Goal: Task Accomplishment & Management: Manage account settings

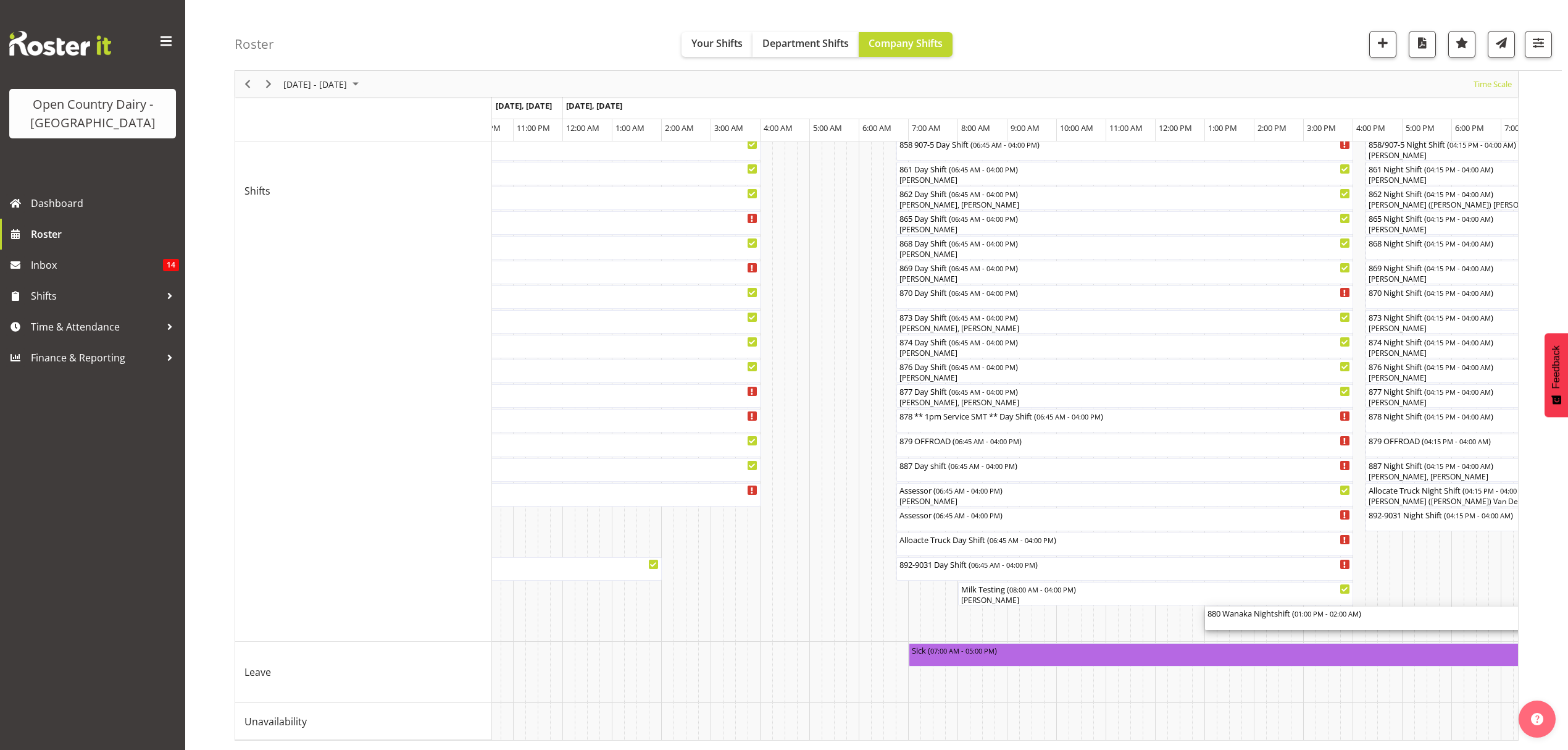
click at [1263, 606] on div "880 Wanaka Nightshift ( 01:00 PM - 02:00 AM )" at bounding box center [1526, 613] width 637 height 12
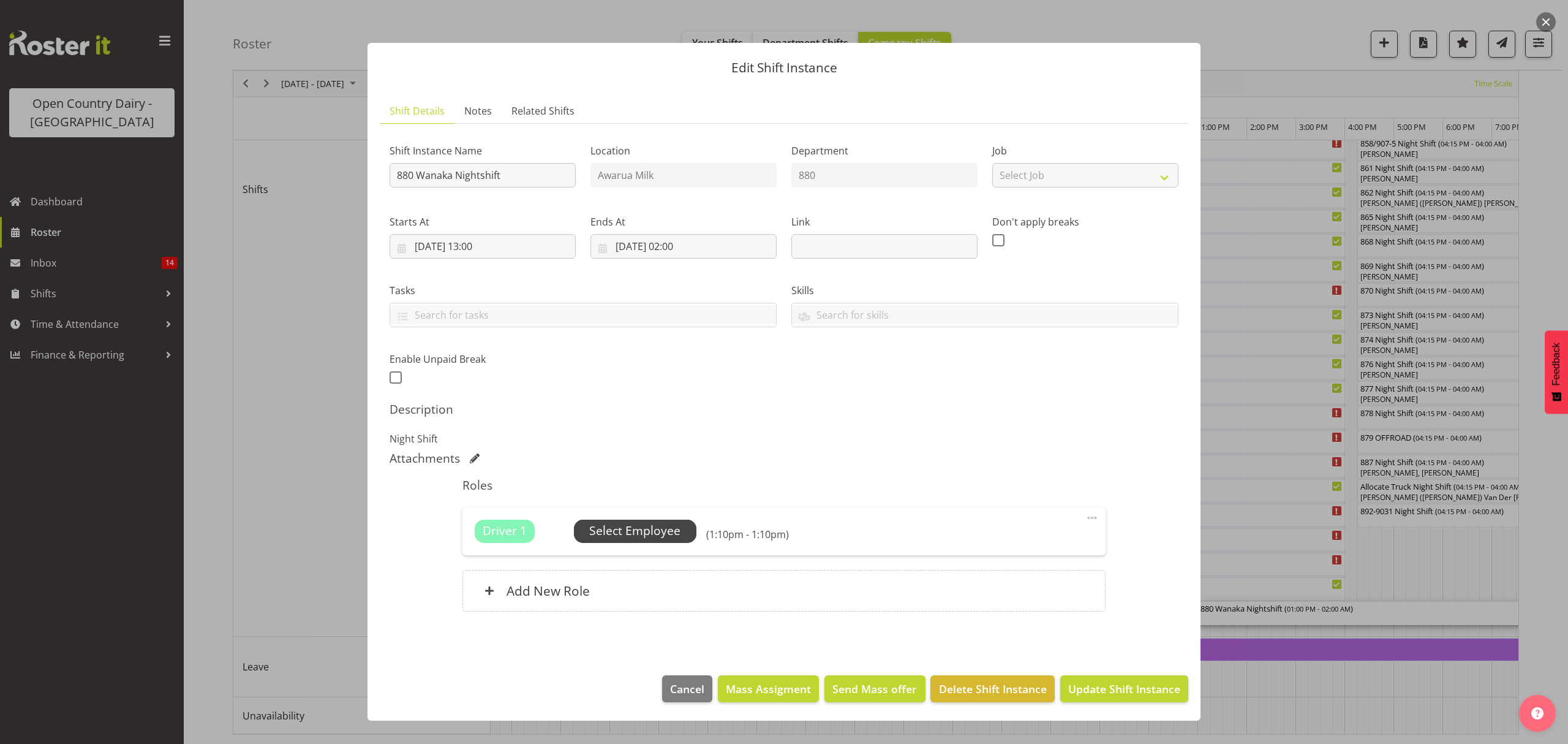
click at [657, 535] on span "Select Employee" at bounding box center [635, 531] width 91 height 18
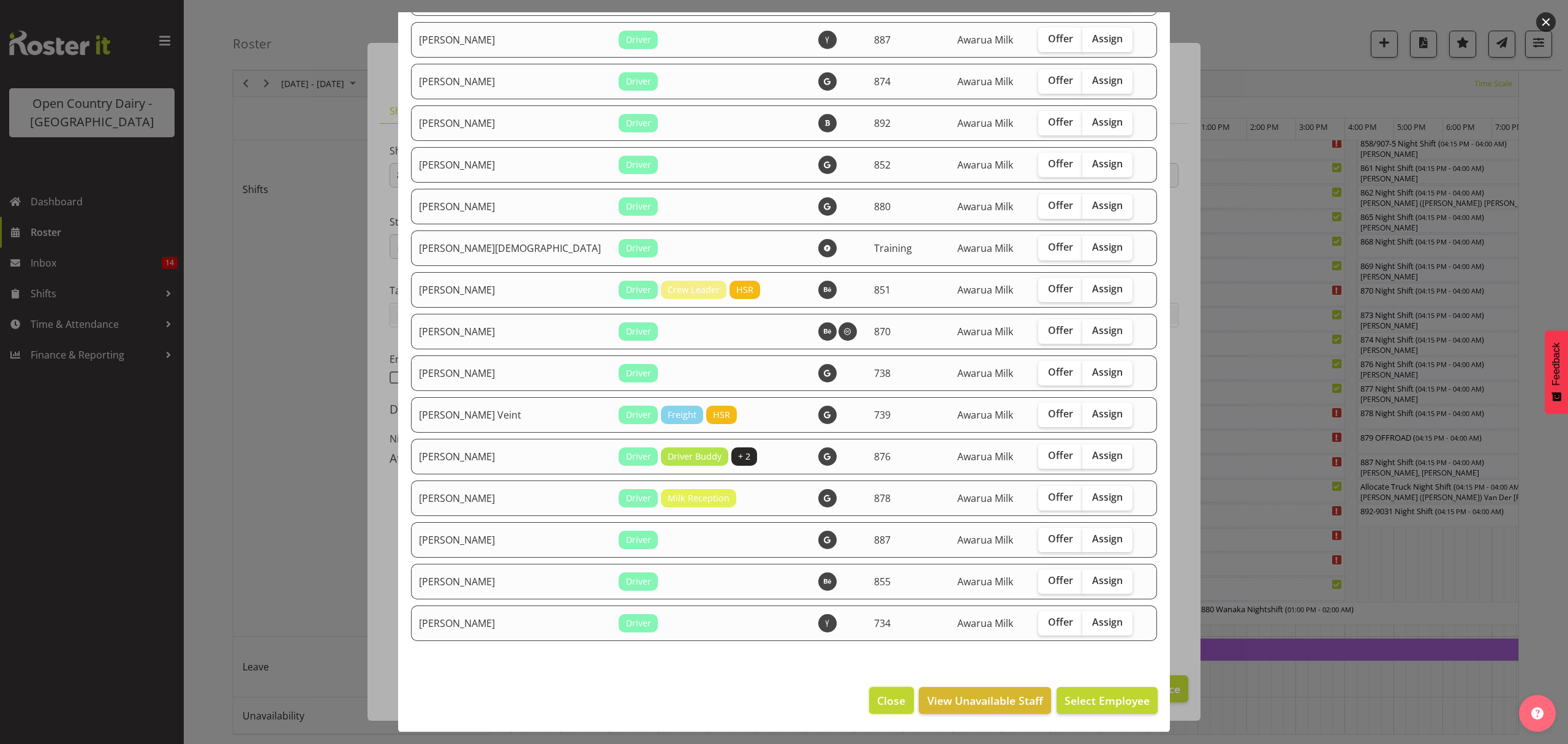
click at [885, 702] on span "Close" at bounding box center [891, 700] width 28 height 16
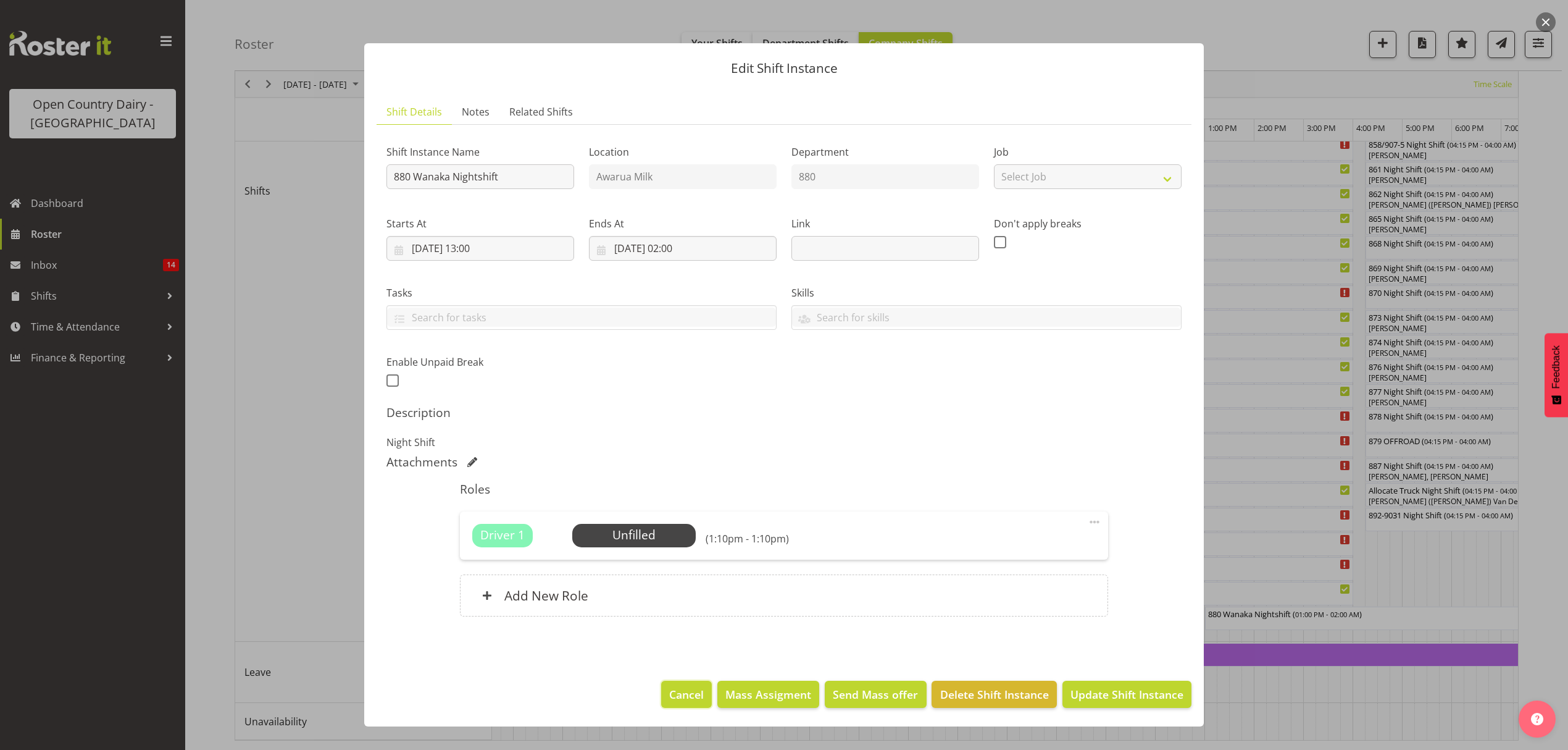
click at [696, 698] on span "Cancel" at bounding box center [687, 693] width 35 height 16
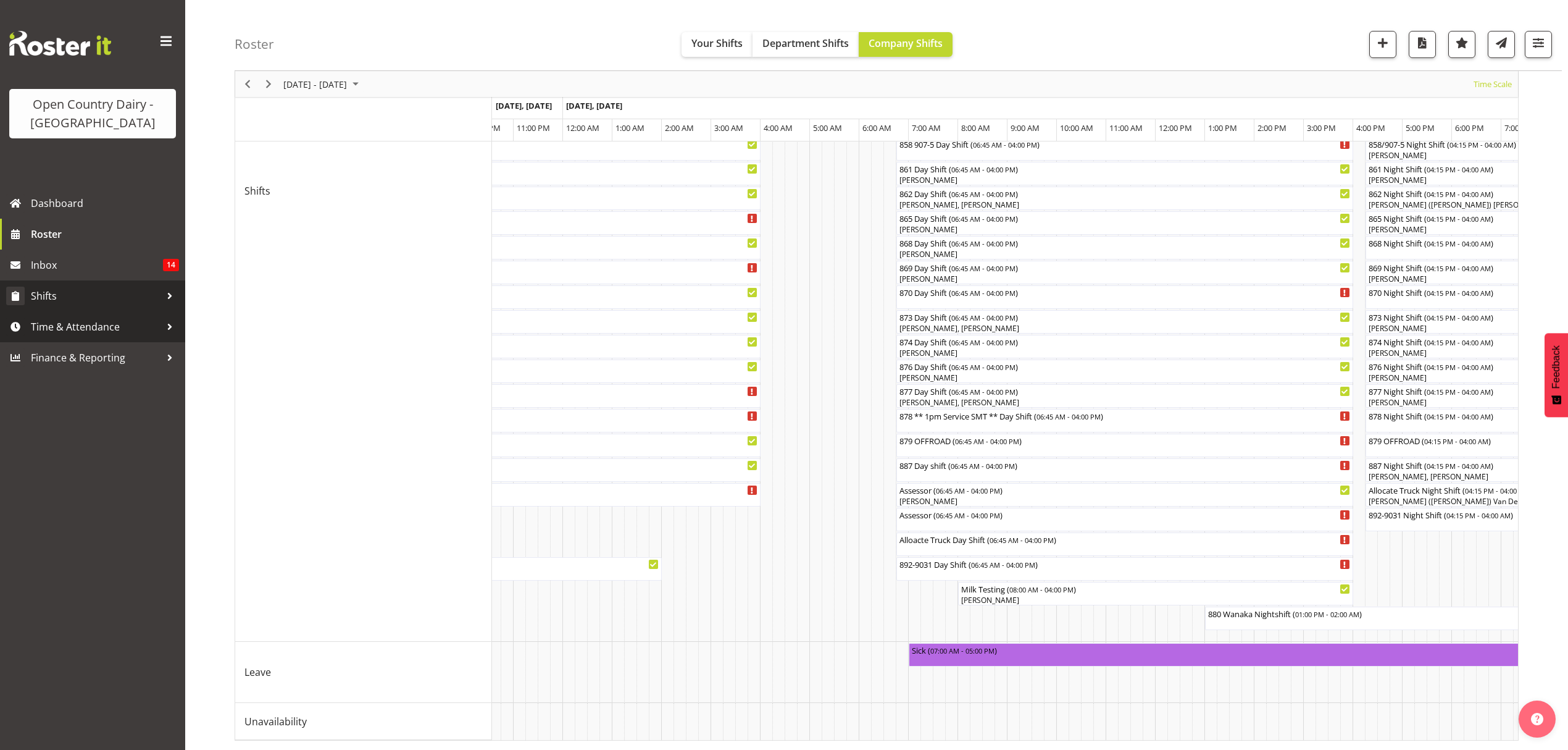
click at [88, 310] on link "Shifts" at bounding box center [92, 295] width 185 height 30
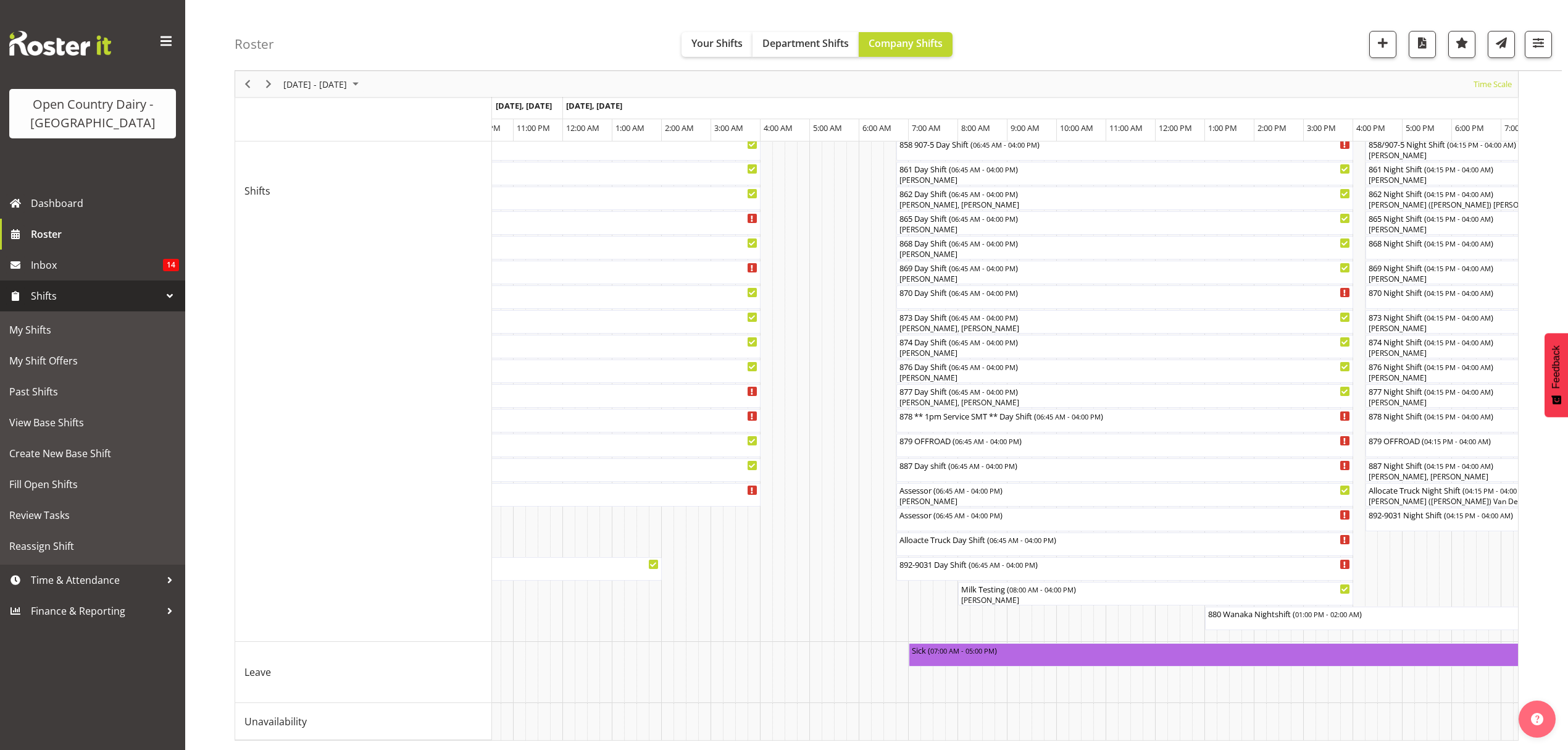
click at [104, 294] on span "Shifts" at bounding box center [95, 295] width 130 height 18
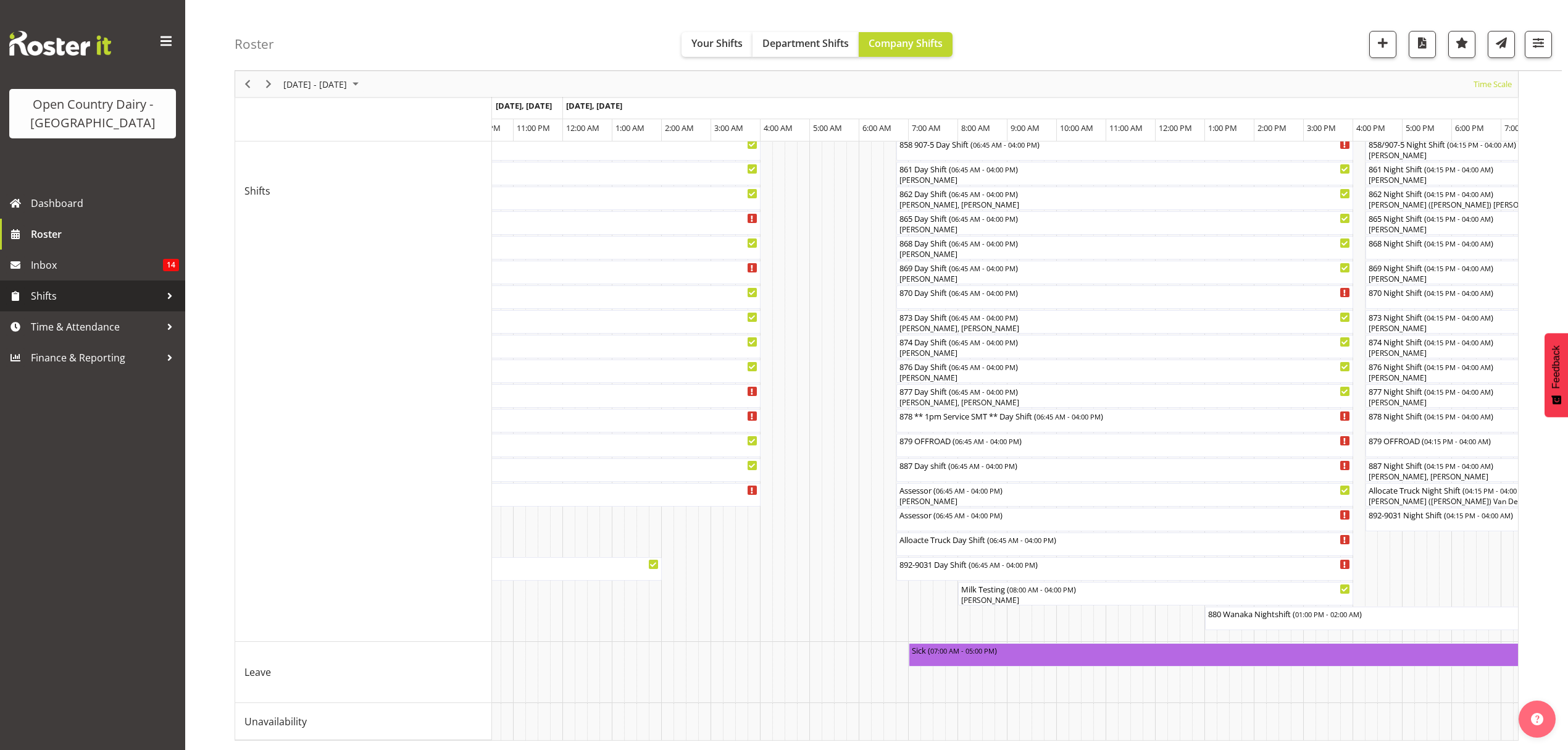
click at [104, 294] on span "Shifts" at bounding box center [95, 295] width 130 height 18
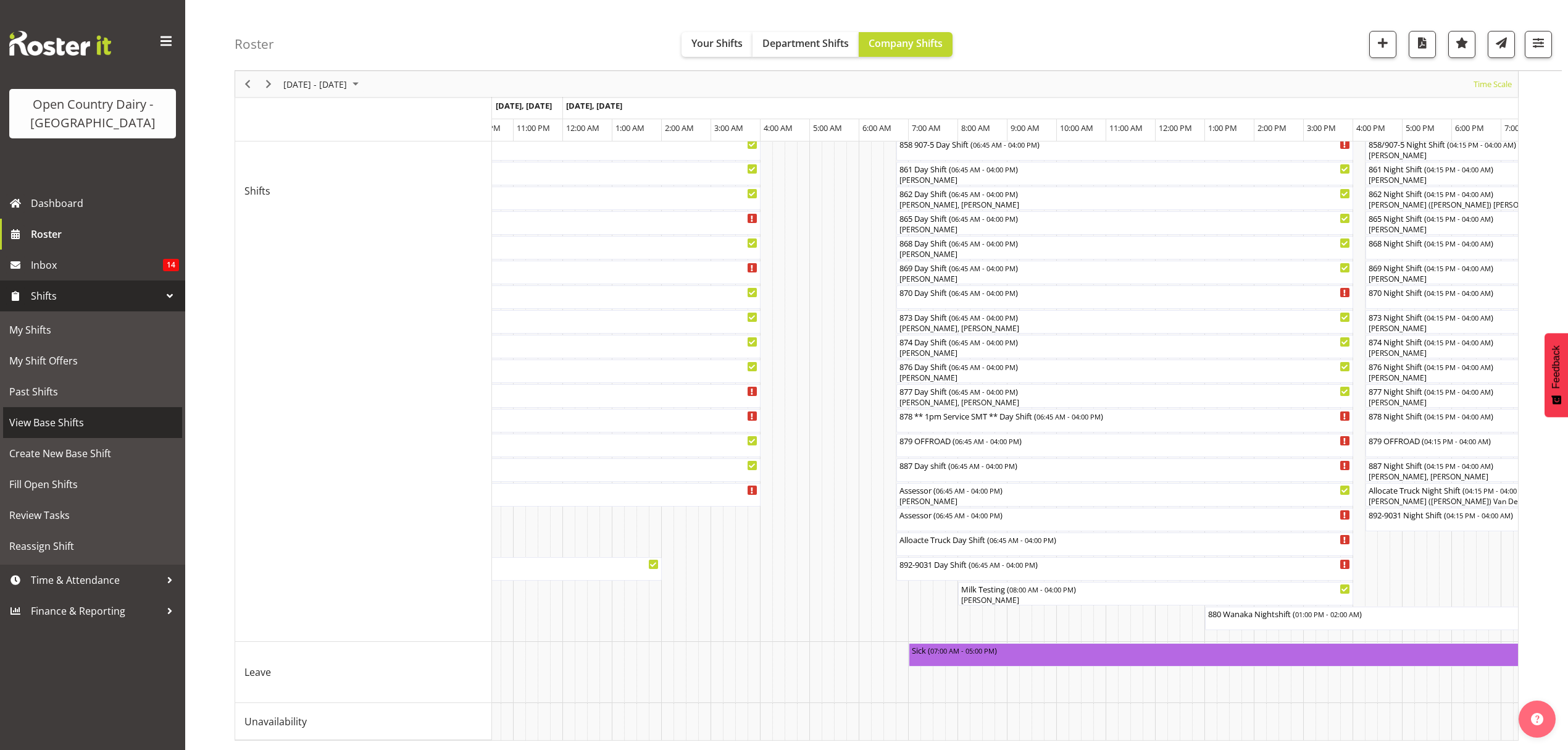
click at [91, 427] on span "View Base Shifts" at bounding box center [93, 422] width 167 height 18
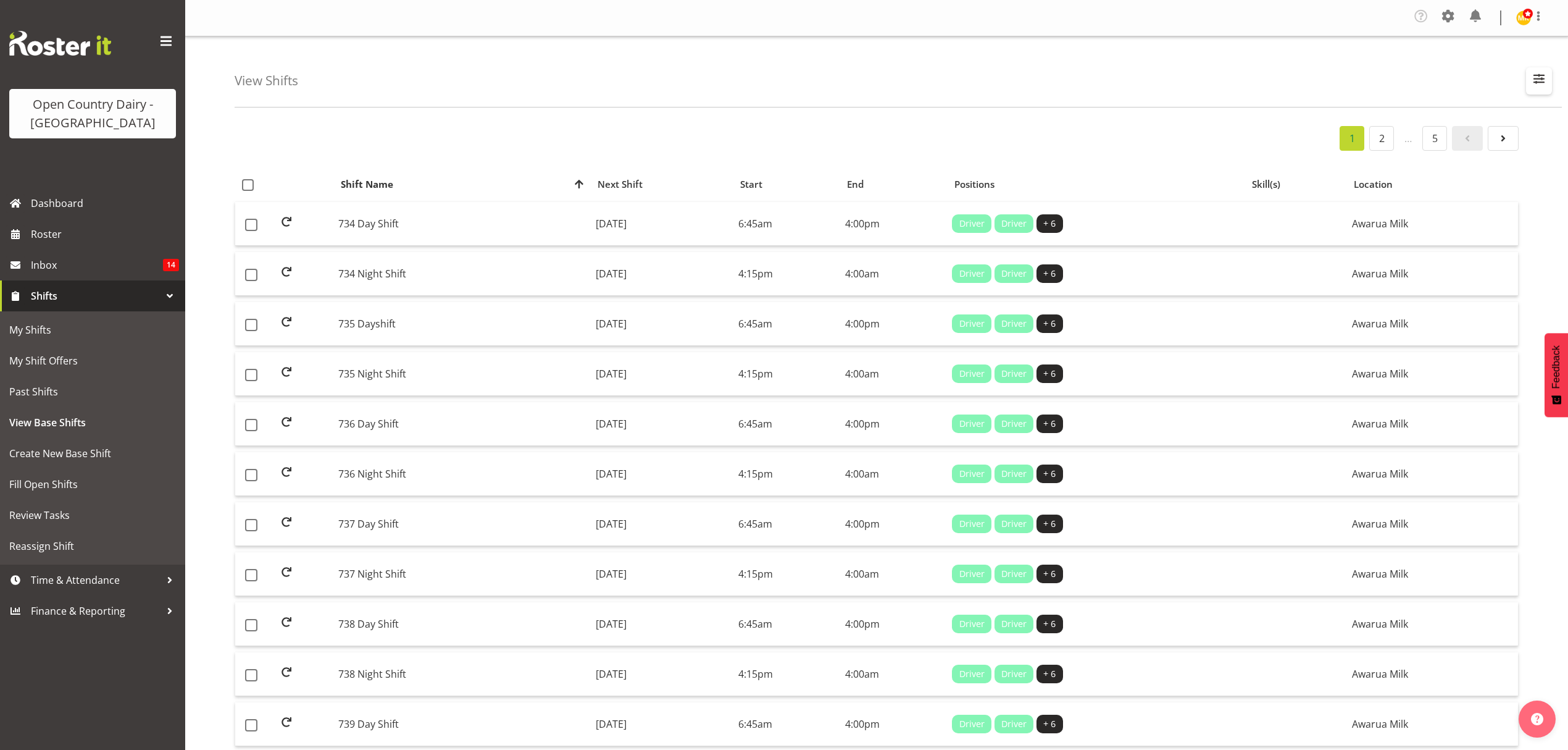
click at [1550, 84] on button "button" at bounding box center [1539, 80] width 26 height 27
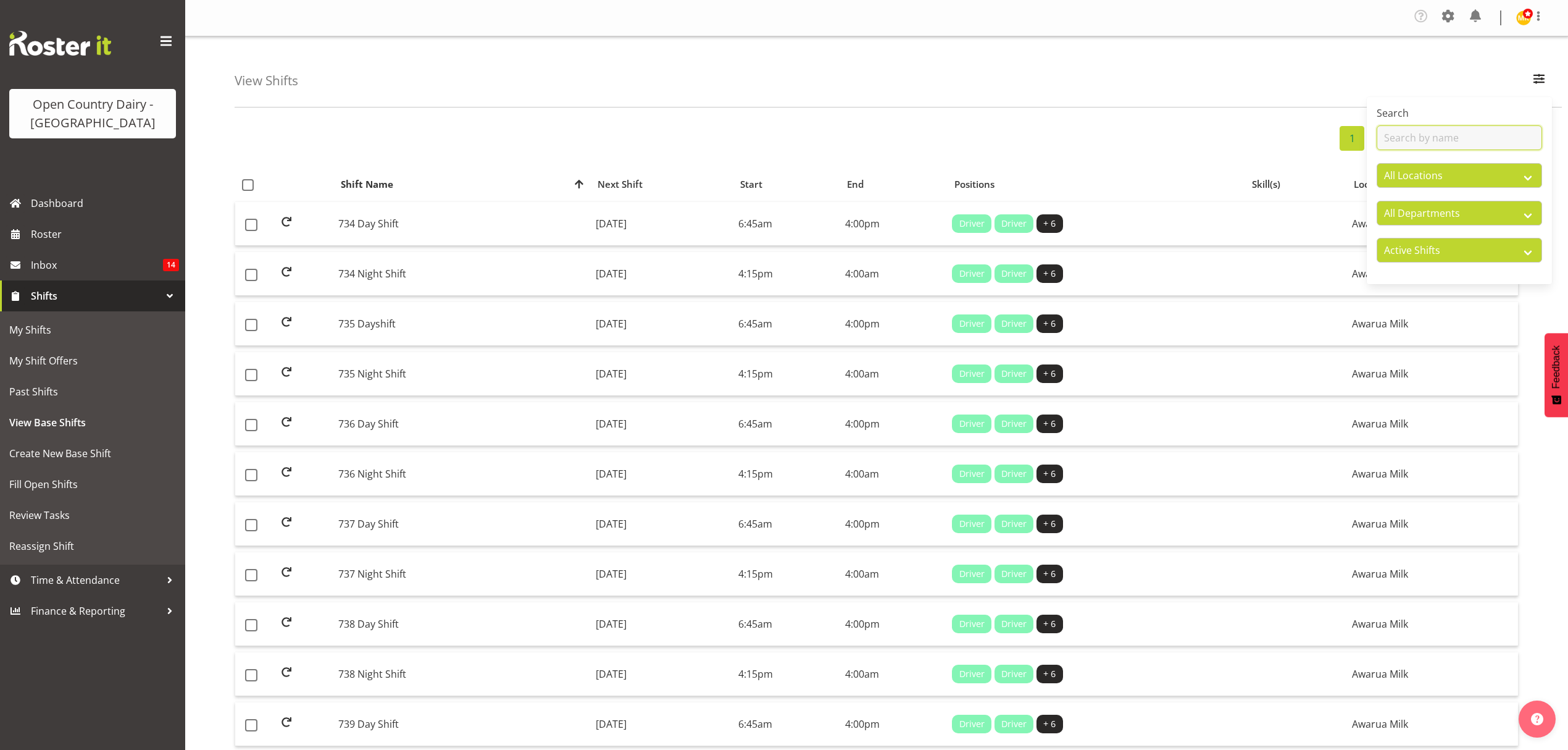
click at [1476, 141] on input "text" at bounding box center [1459, 137] width 165 height 24
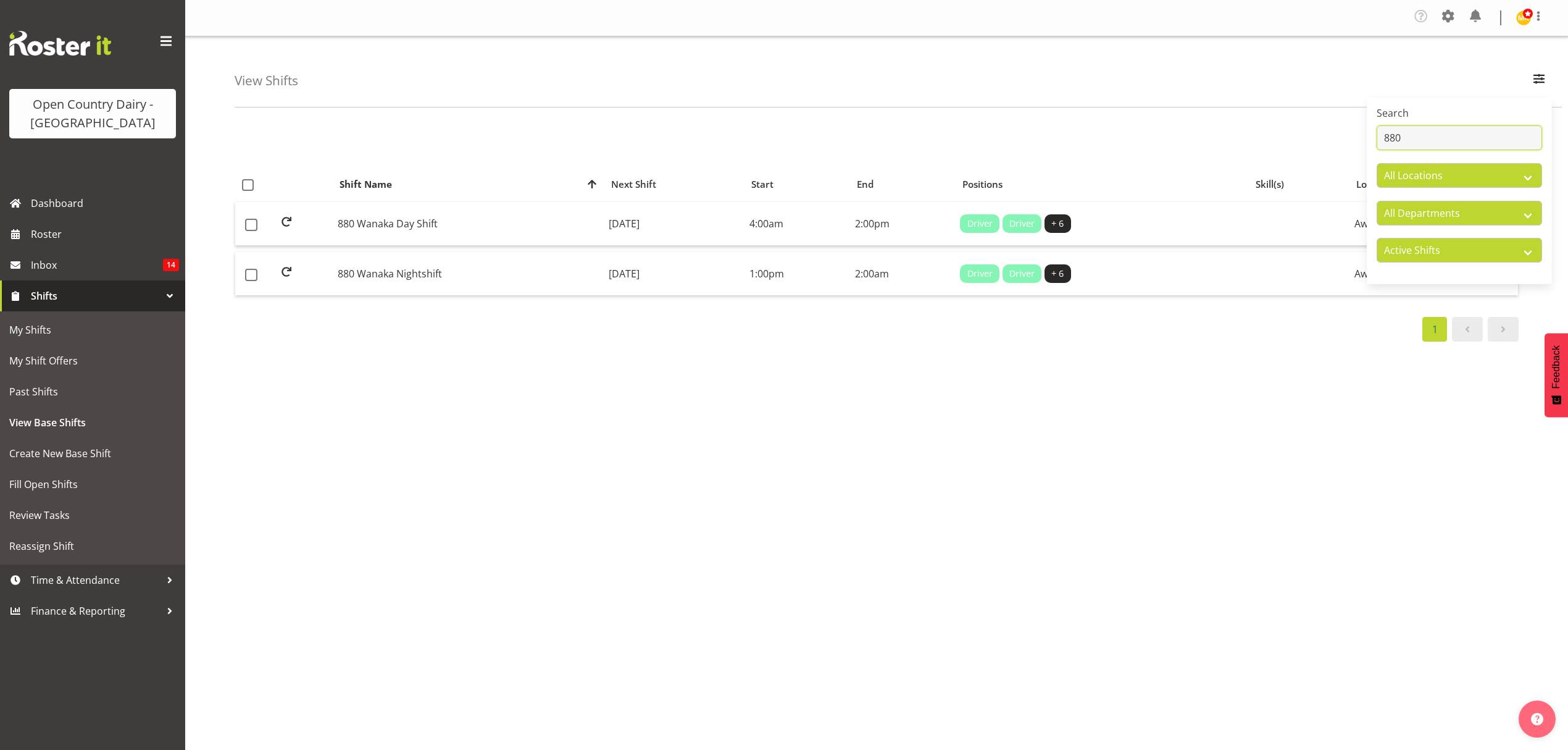
type input "880"
click at [432, 364] on div "1 Shift Name Location Shift Name Next Shift Start End Positions Skill(s) Locati…" at bounding box center [901, 364] width 1334 height 494
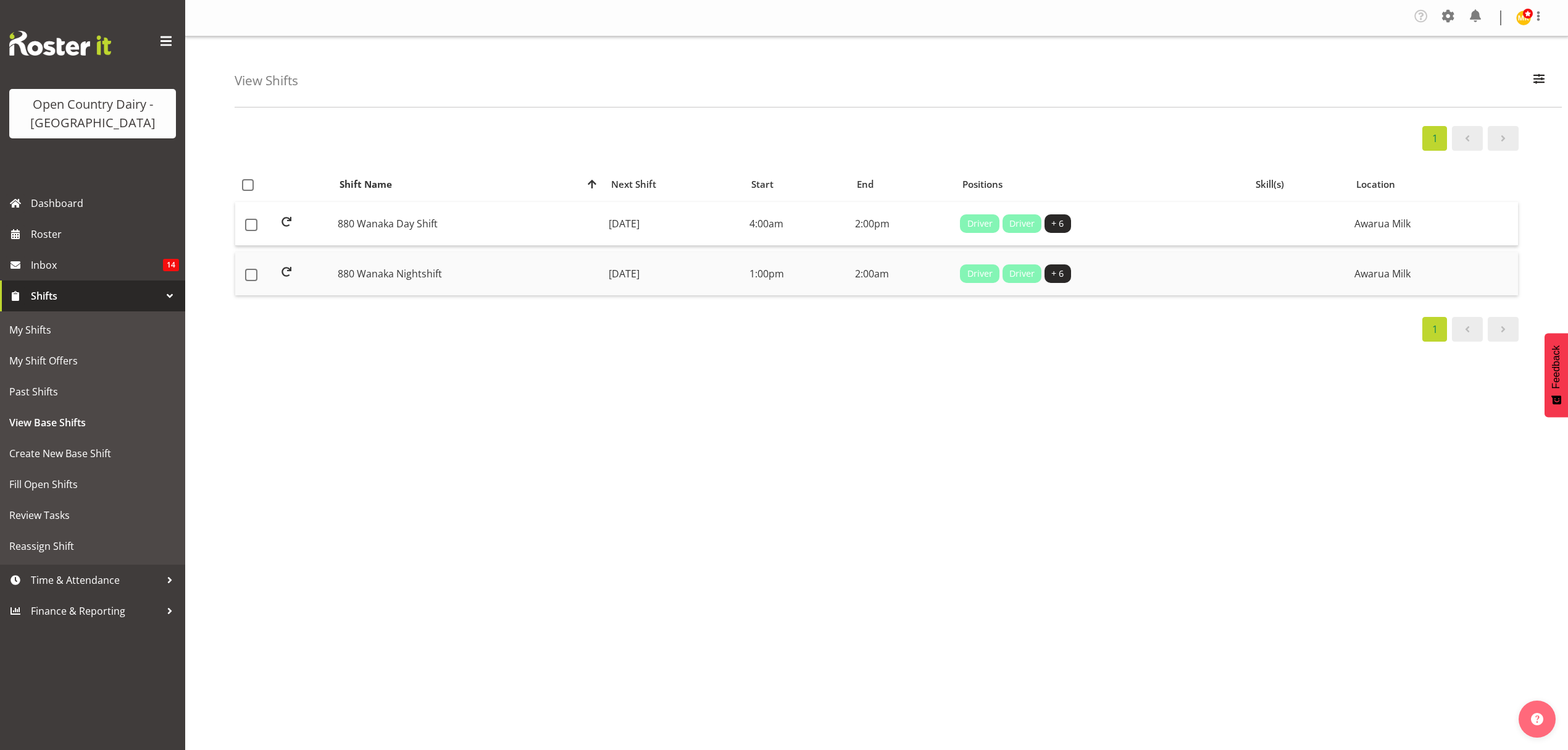
click at [447, 292] on td "880 Wanaka Nightshift" at bounding box center [468, 274] width 271 height 44
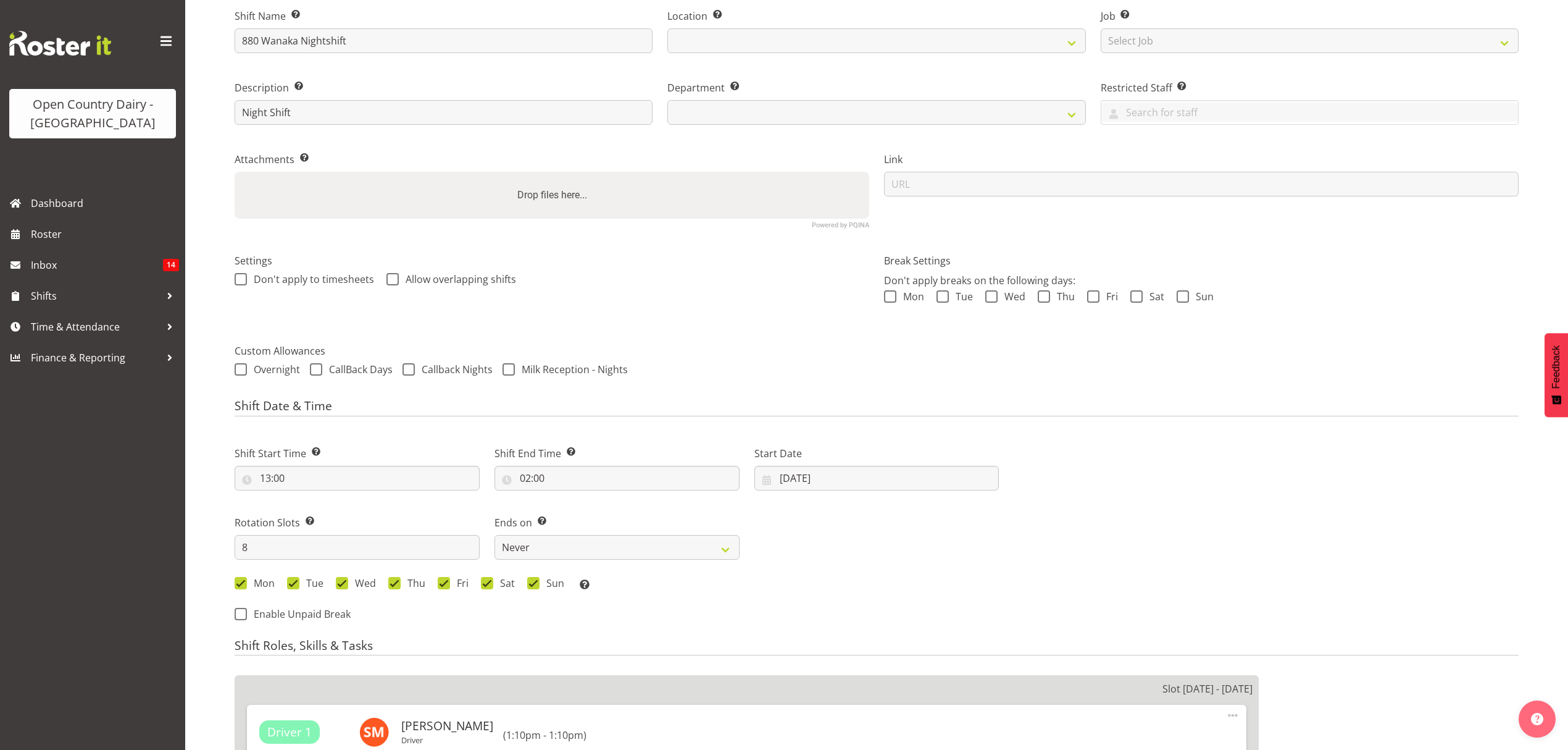
select select
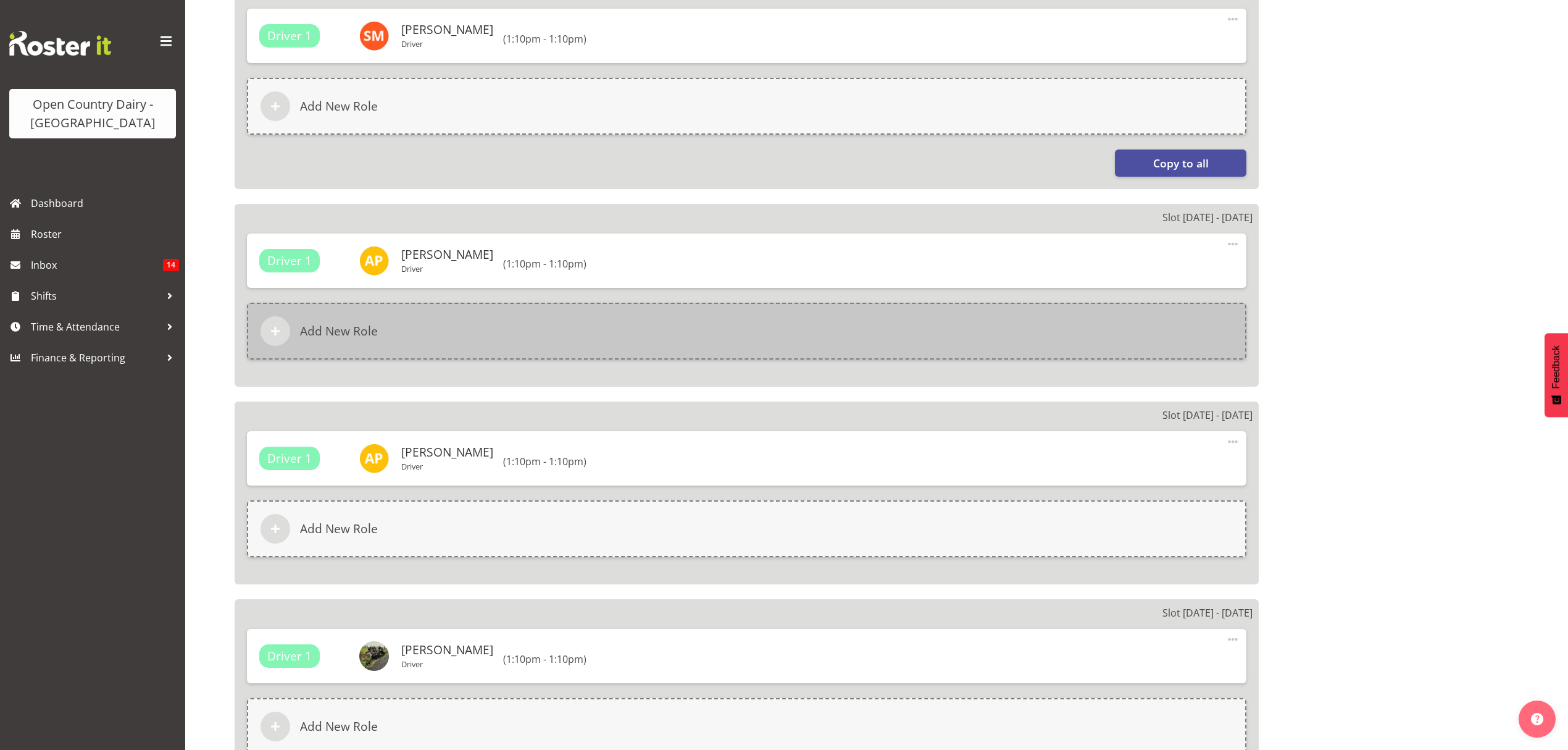
select select
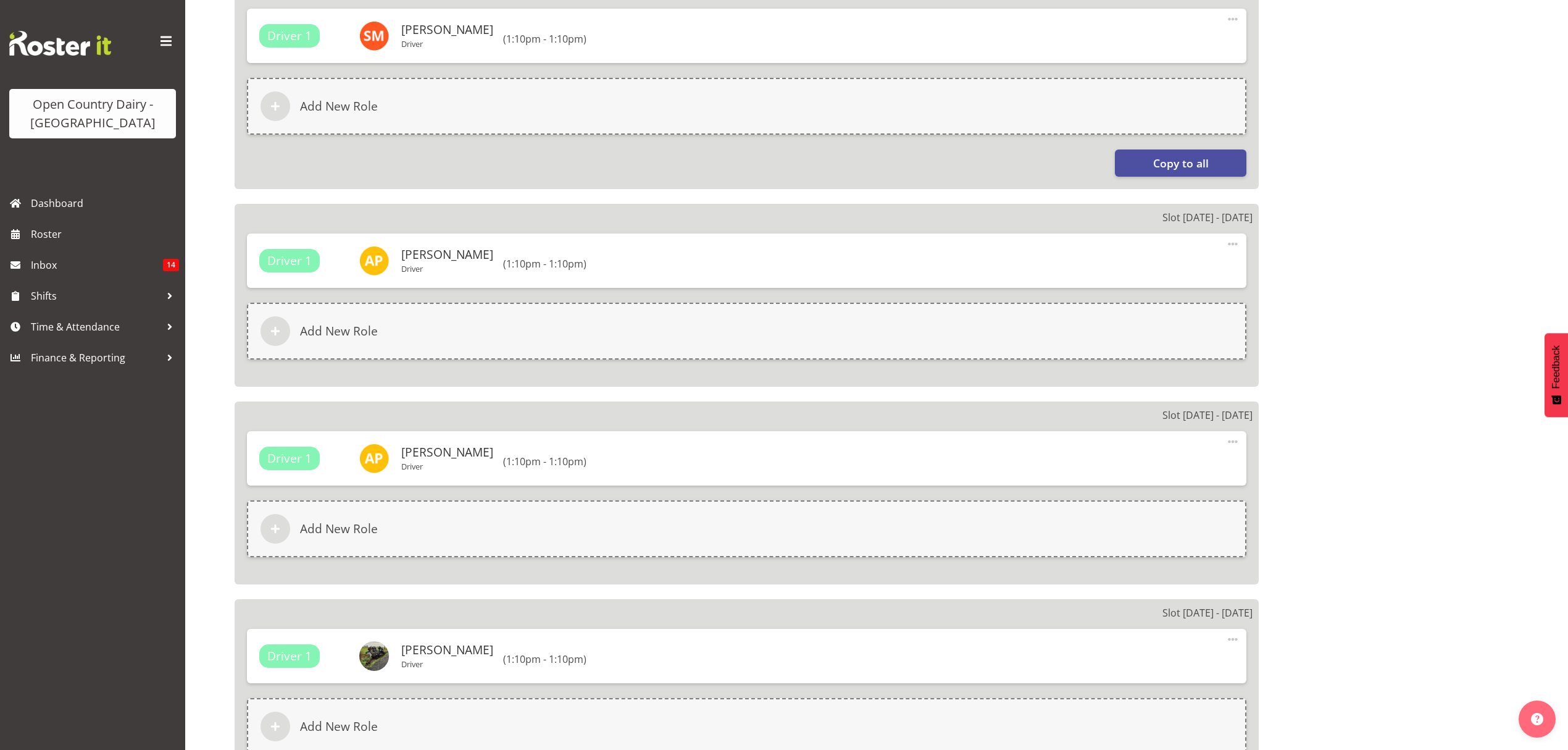
select select
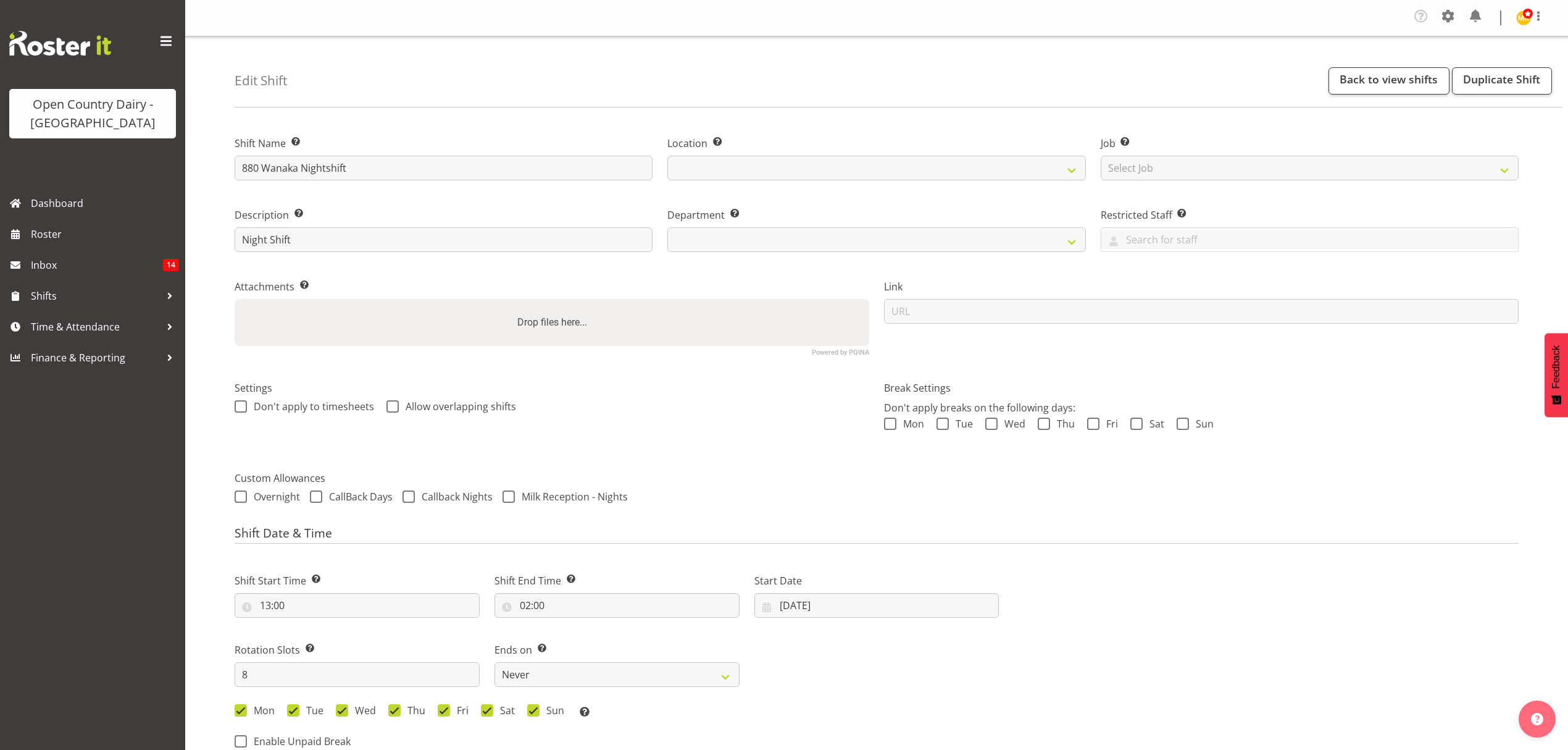
select select "673"
click at [1210, 169] on select "Select Job Create new job Connecting /unconnecting Trailers" at bounding box center [1310, 168] width 418 height 24
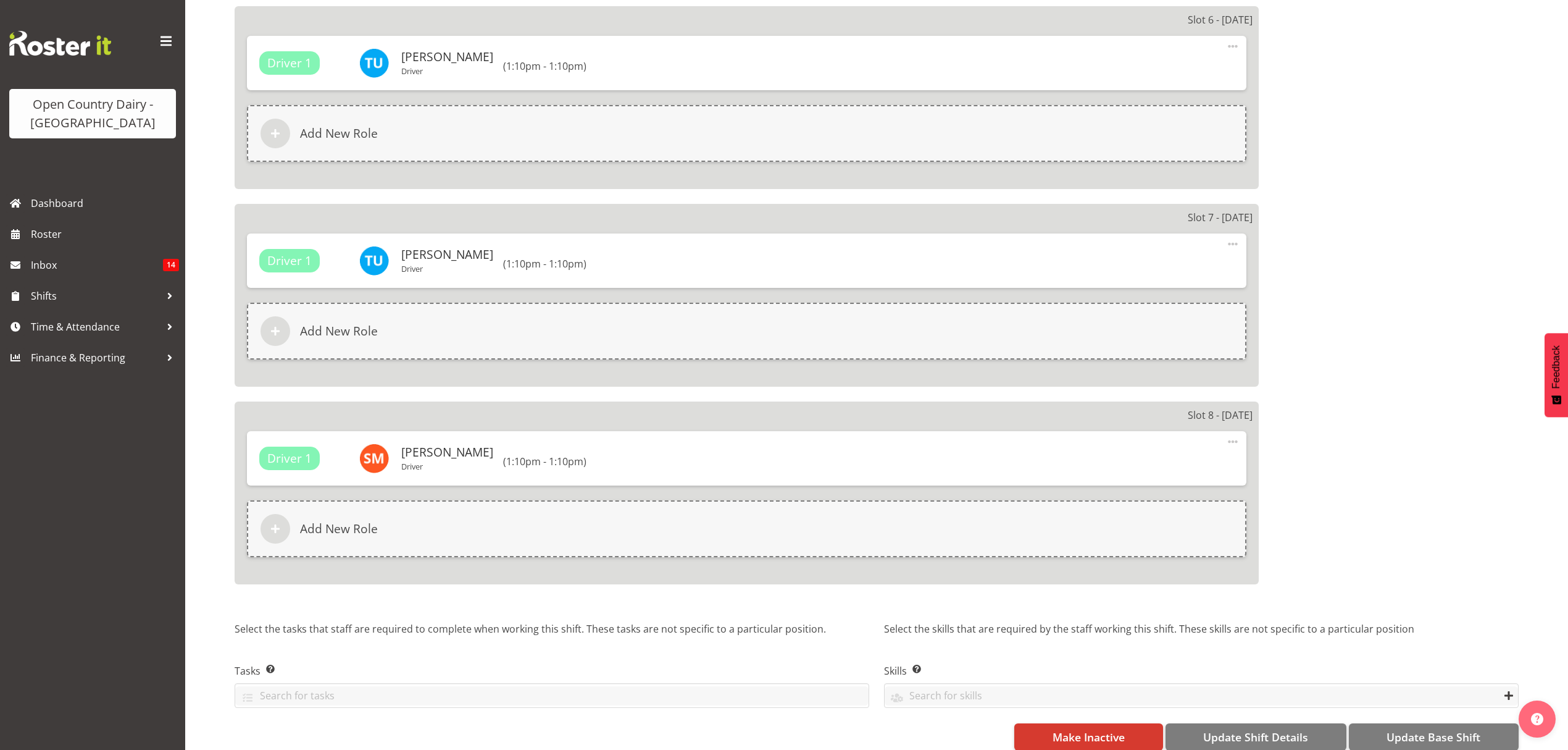
scroll to position [1829, 0]
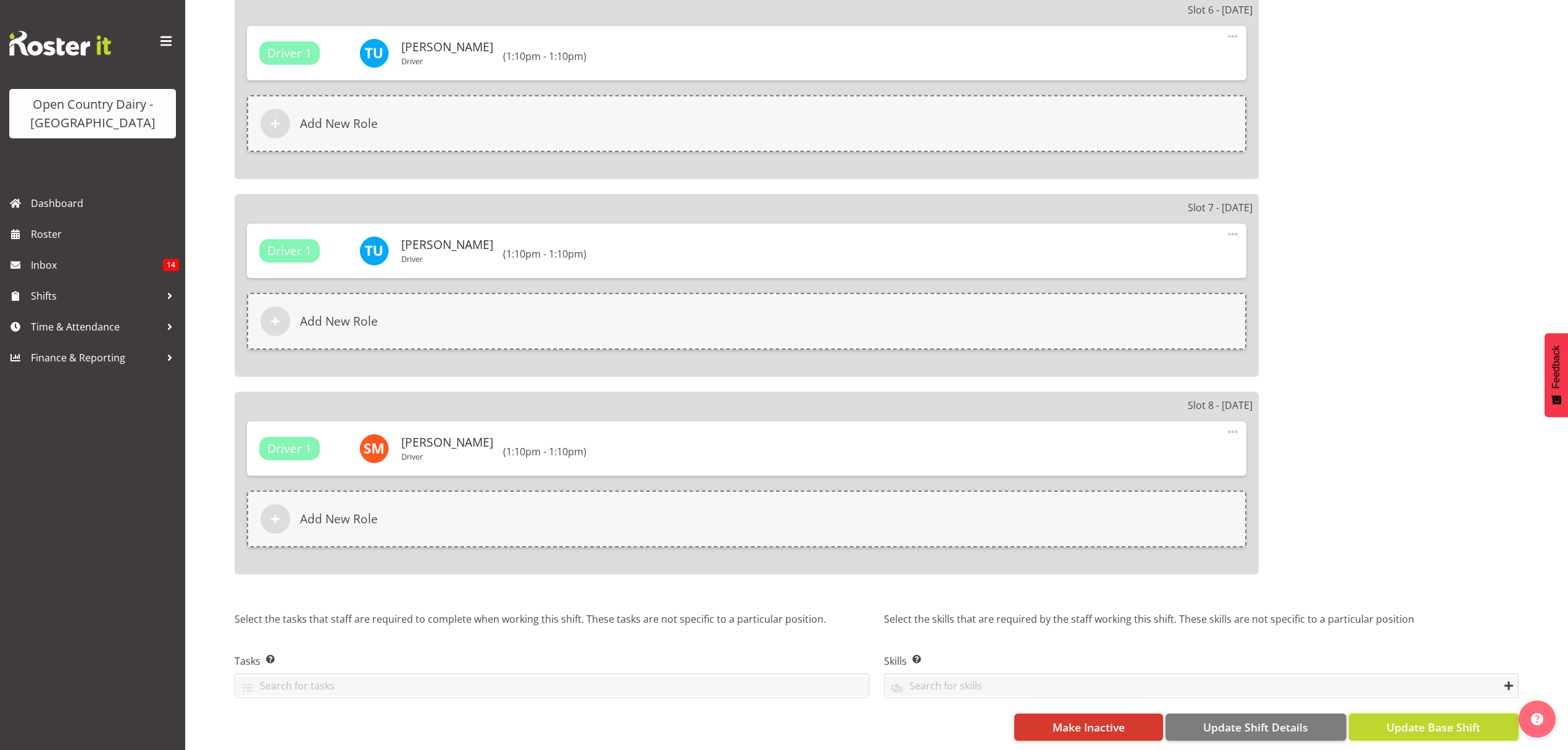
click at [1403, 713] on button "Update Base Shift" at bounding box center [1434, 727] width 170 height 27
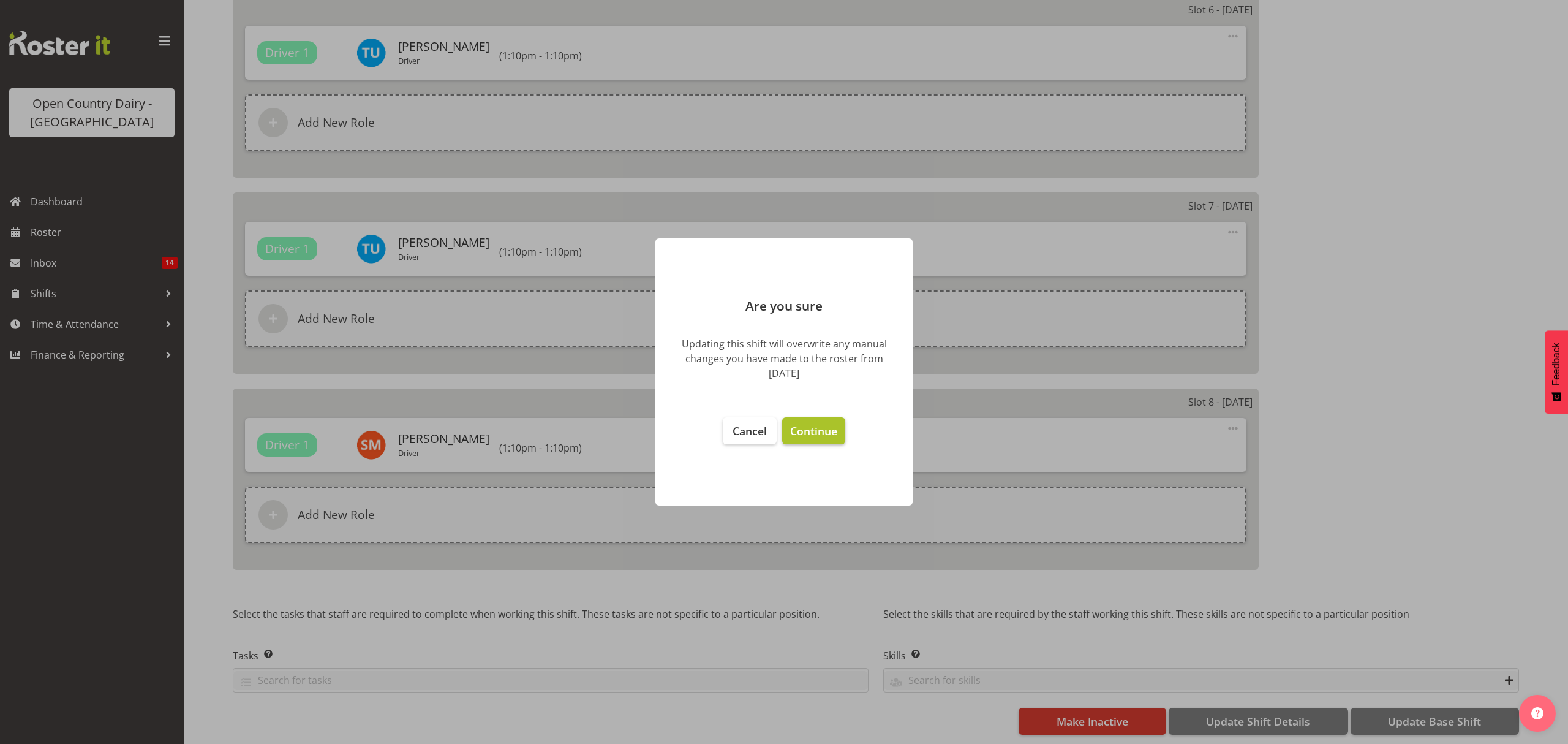
click at [803, 438] on button "Continue" at bounding box center [813, 430] width 63 height 27
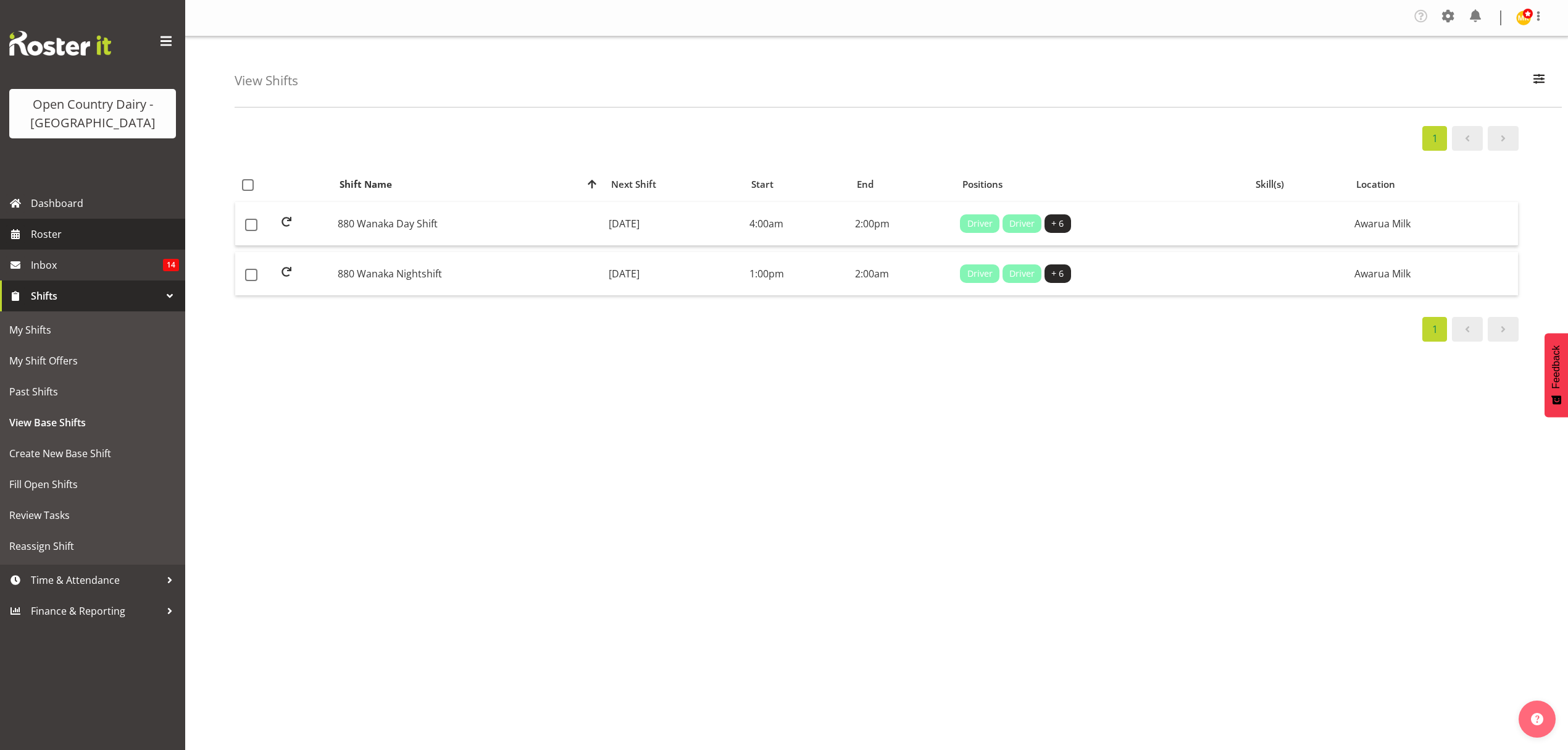
click at [79, 236] on span "Roster" at bounding box center [104, 233] width 148 height 18
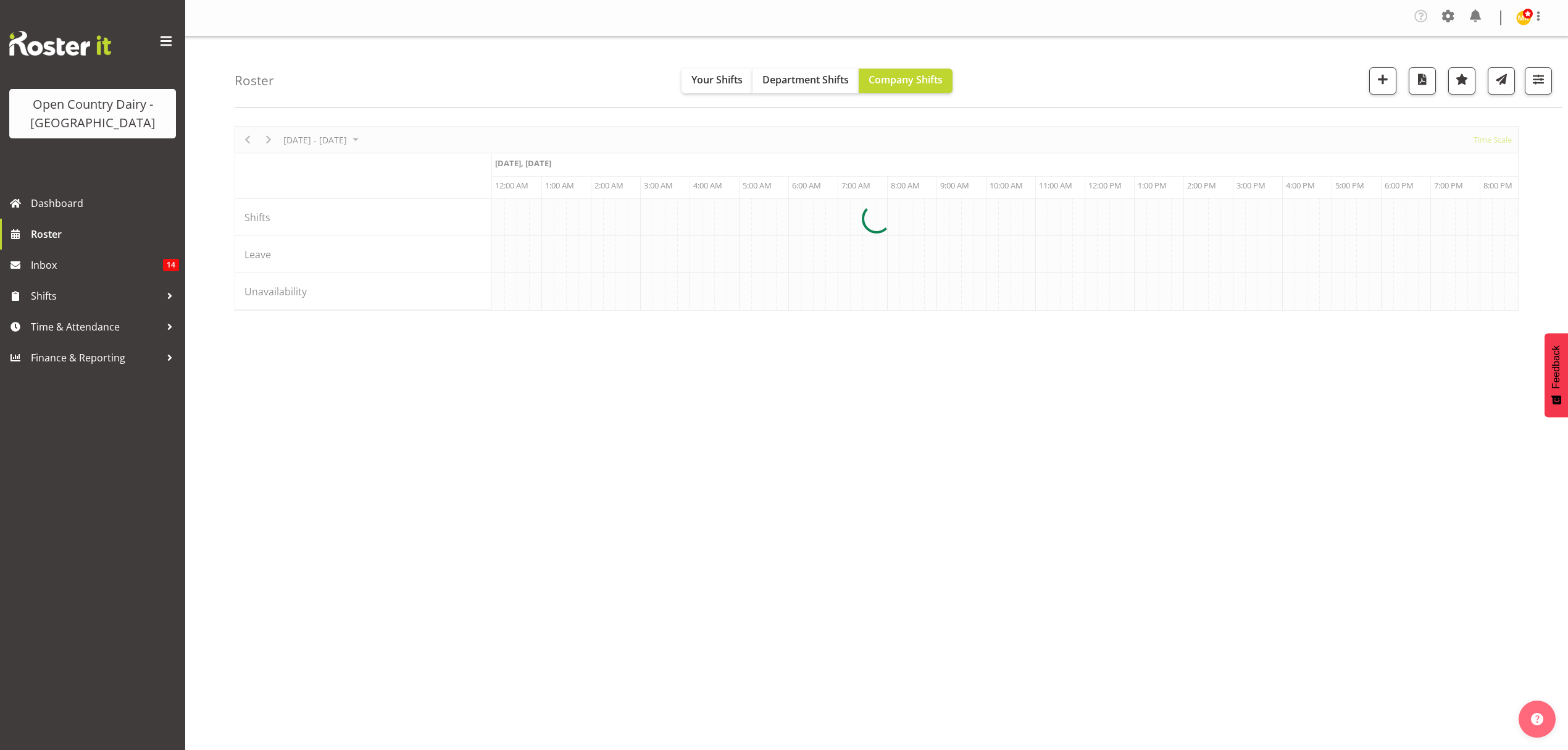
scroll to position [0, 2371]
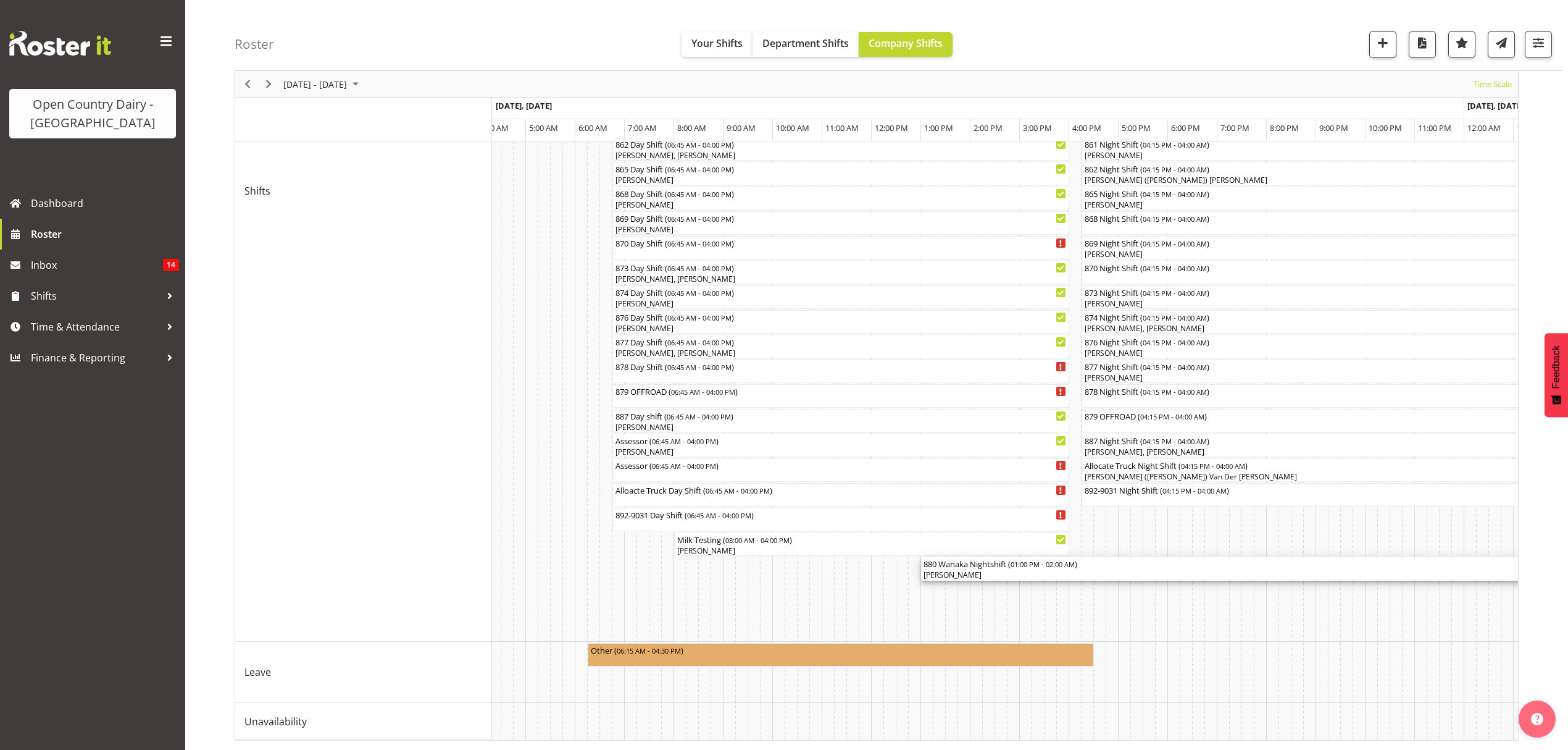
click at [1071, 569] on div "[PERSON_NAME]" at bounding box center [1243, 574] width 637 height 11
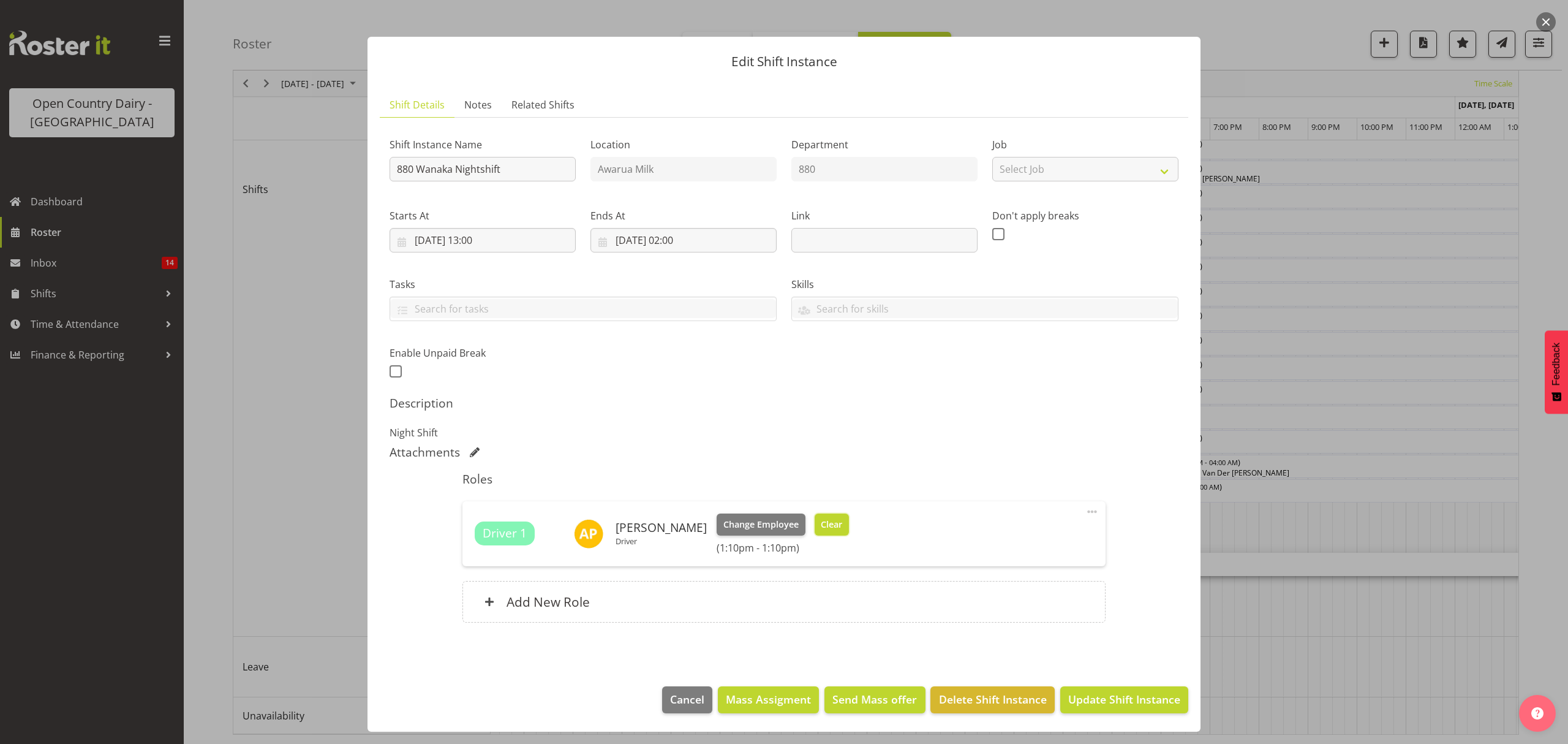
click at [823, 518] on span "Clear" at bounding box center [831, 525] width 22 height 14
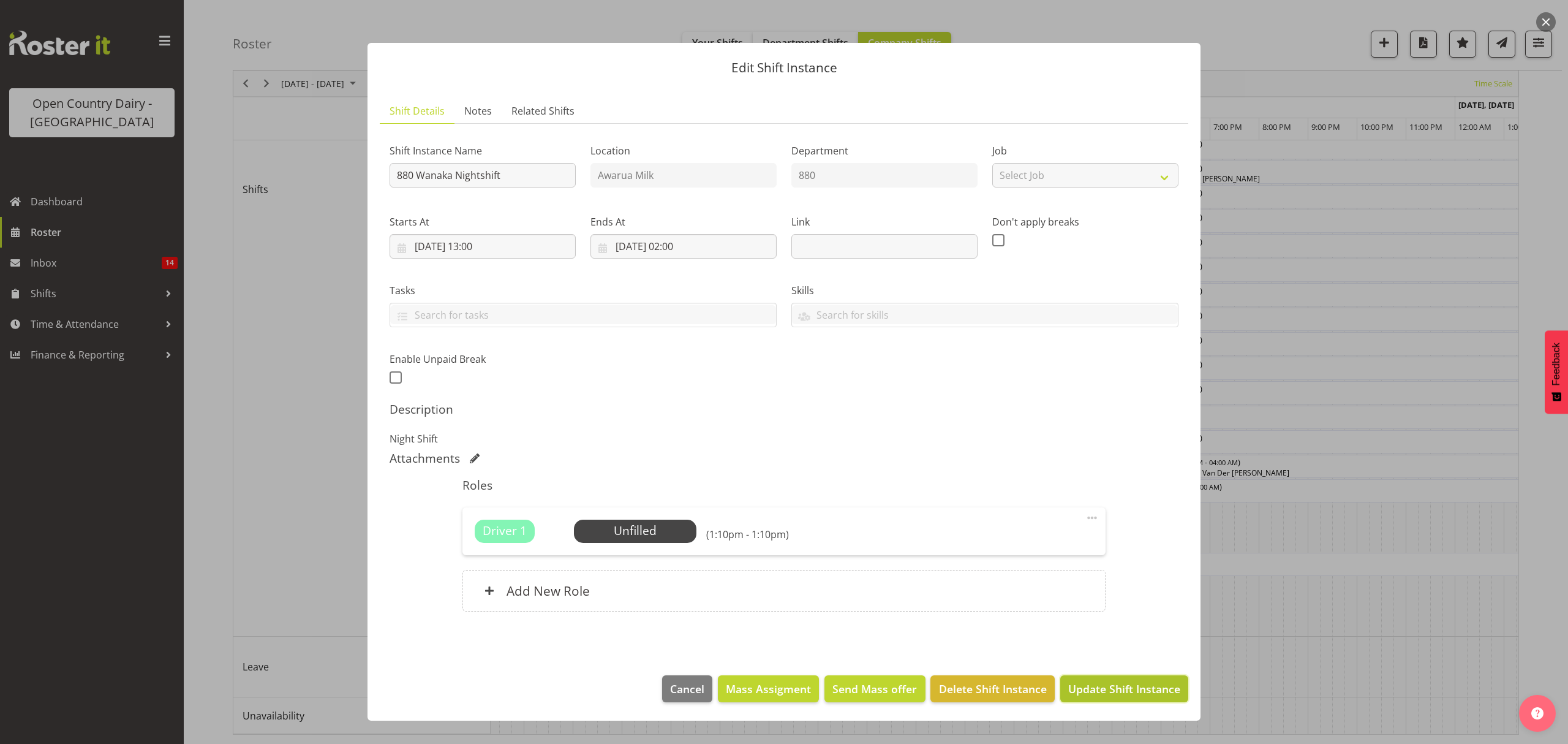
click at [1168, 683] on span "Update Shift Instance" at bounding box center [1124, 688] width 112 height 16
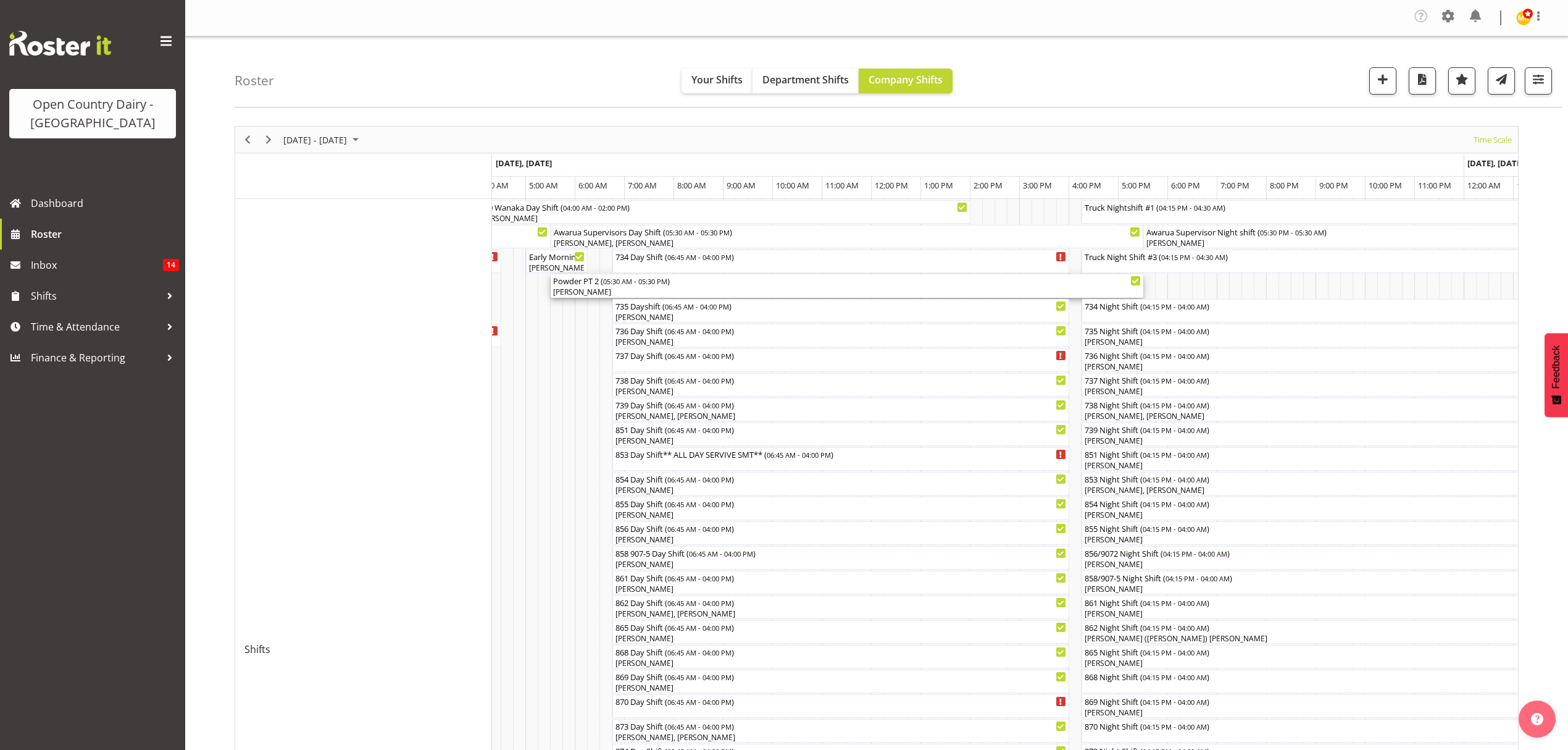
click at [781, 291] on div "[PERSON_NAME]" at bounding box center [848, 291] width 588 height 11
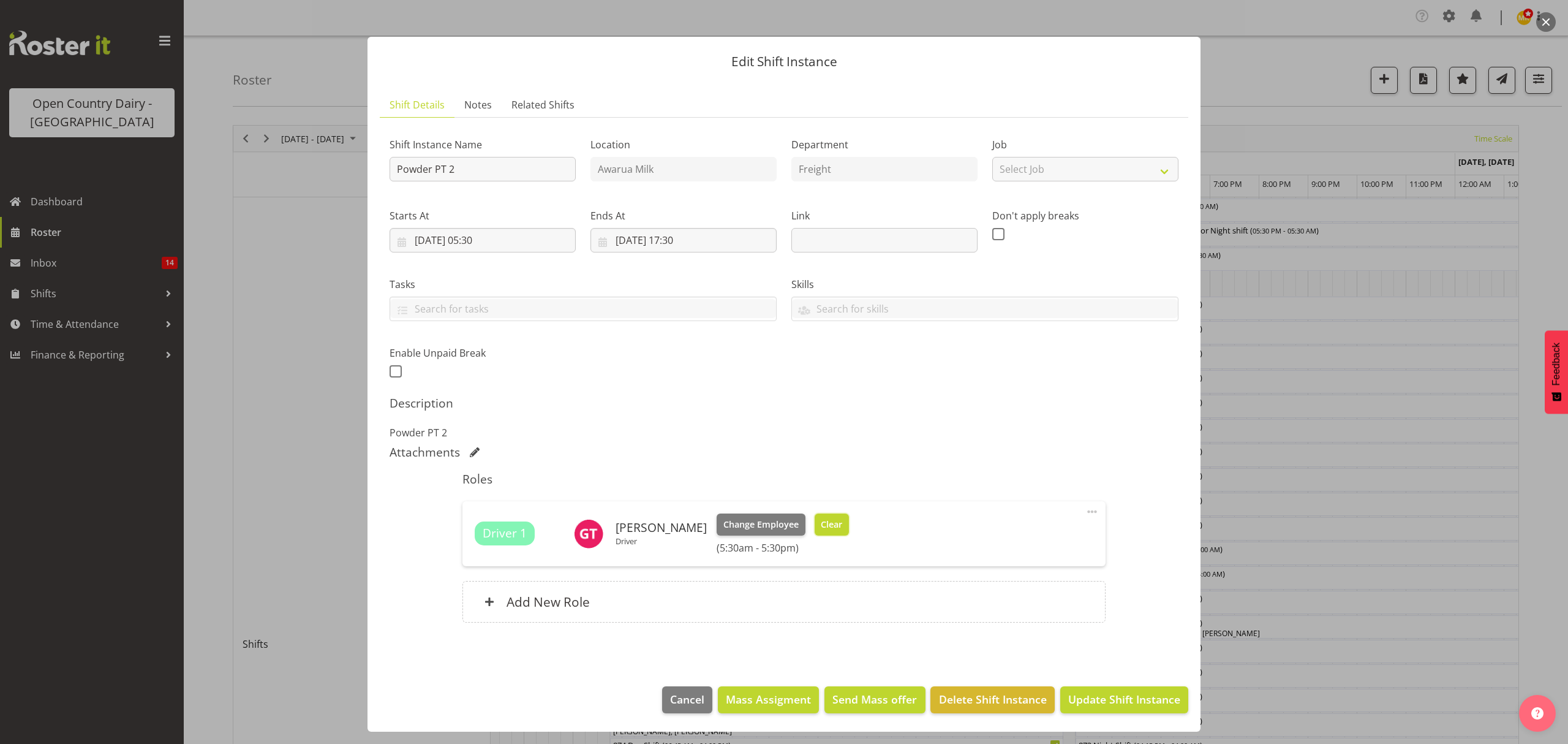
click at [819, 514] on button "Clear" at bounding box center [832, 525] width 35 height 22
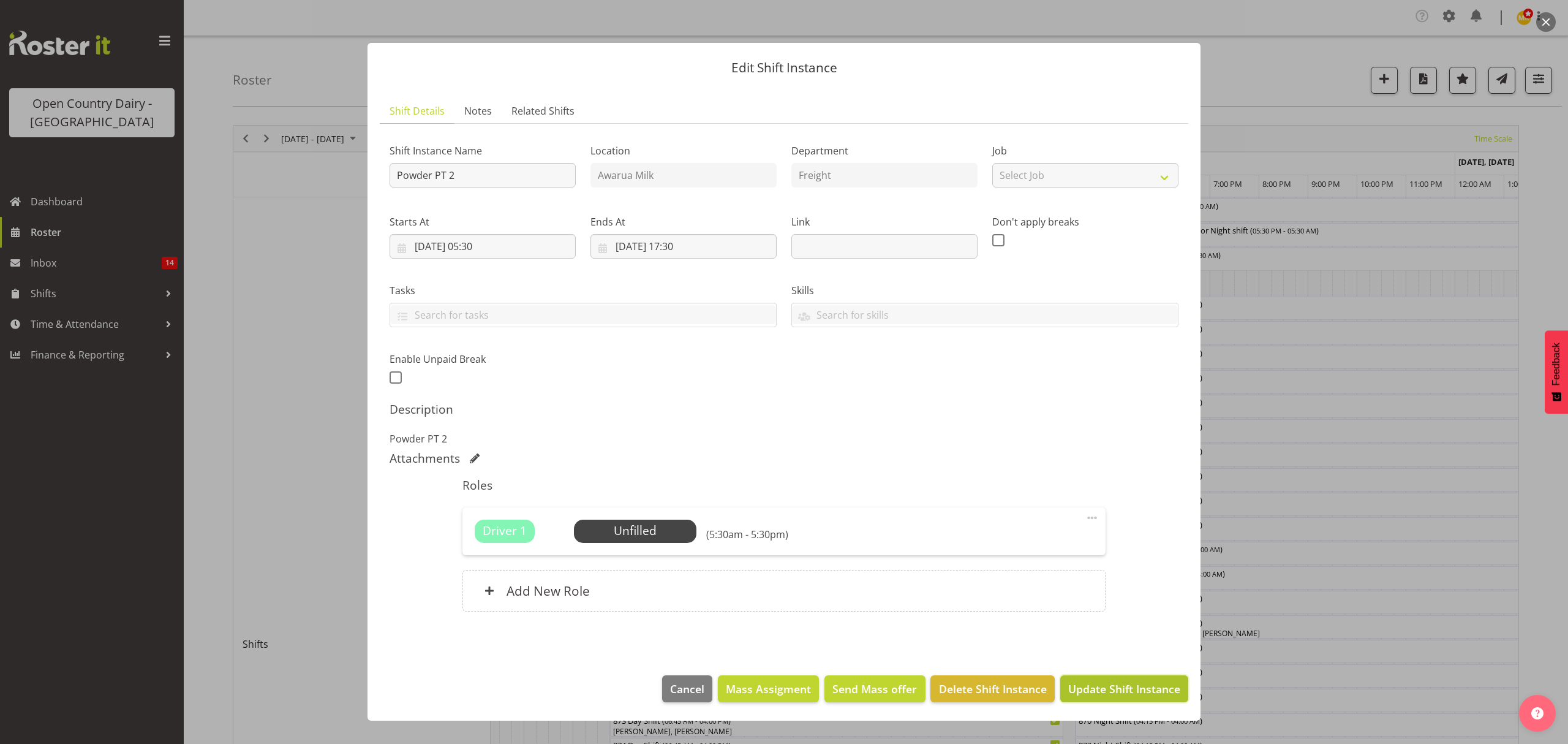
click at [1077, 684] on span "Update Shift Instance" at bounding box center [1124, 688] width 112 height 16
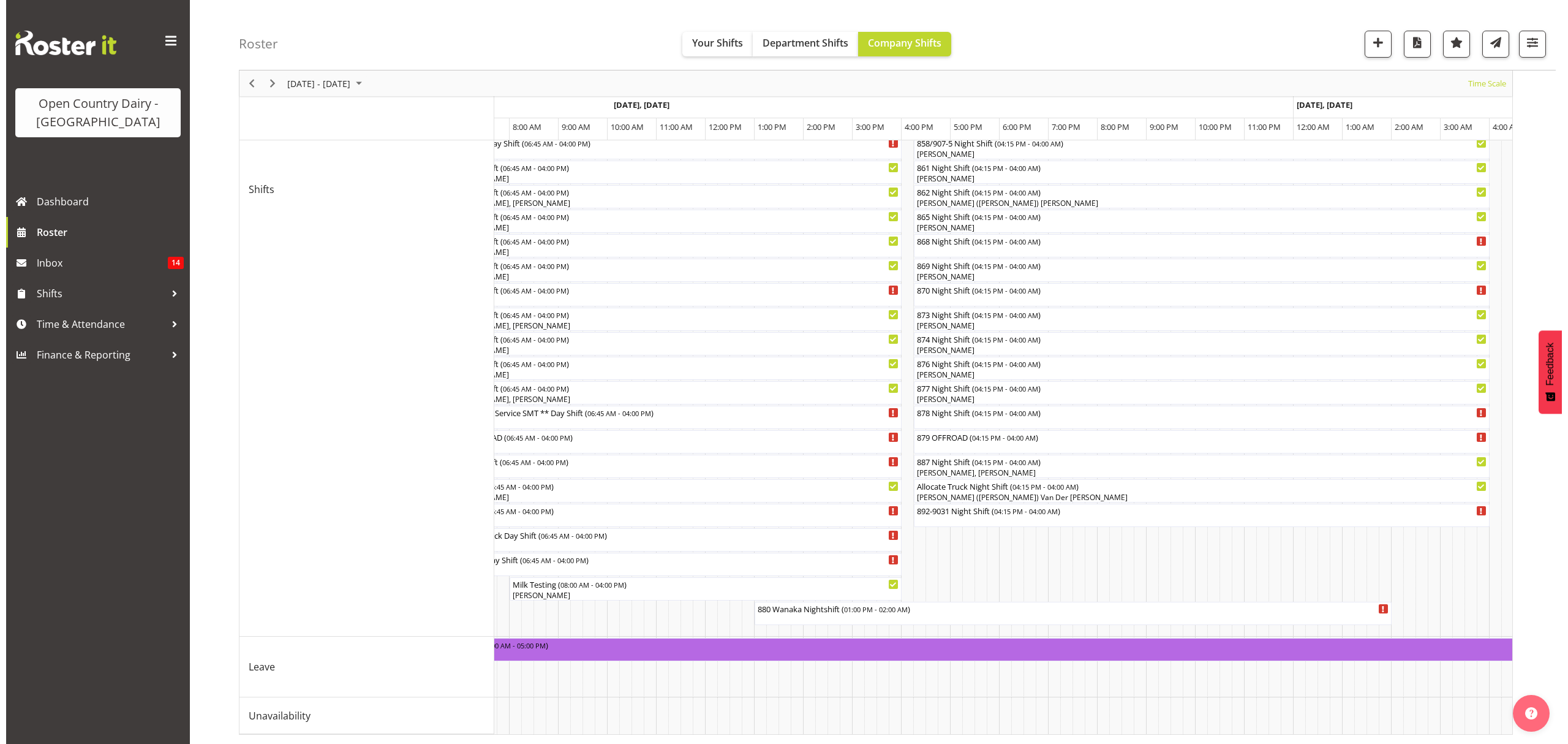
scroll to position [0, 5196]
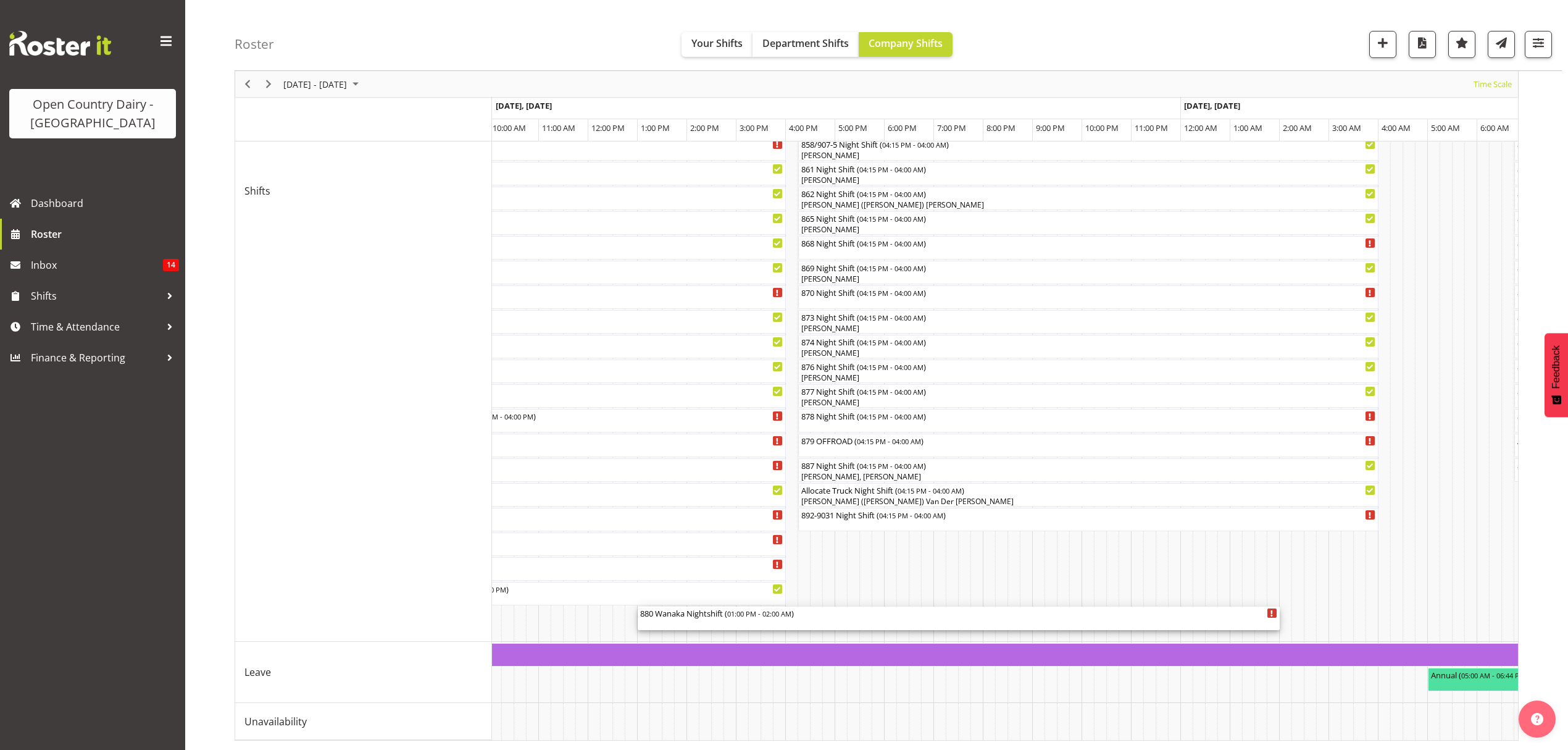
click at [893, 606] on div "880 Wanaka Nightshift ( 01:00 PM - 02:00 AM )" at bounding box center [959, 618] width 637 height 23
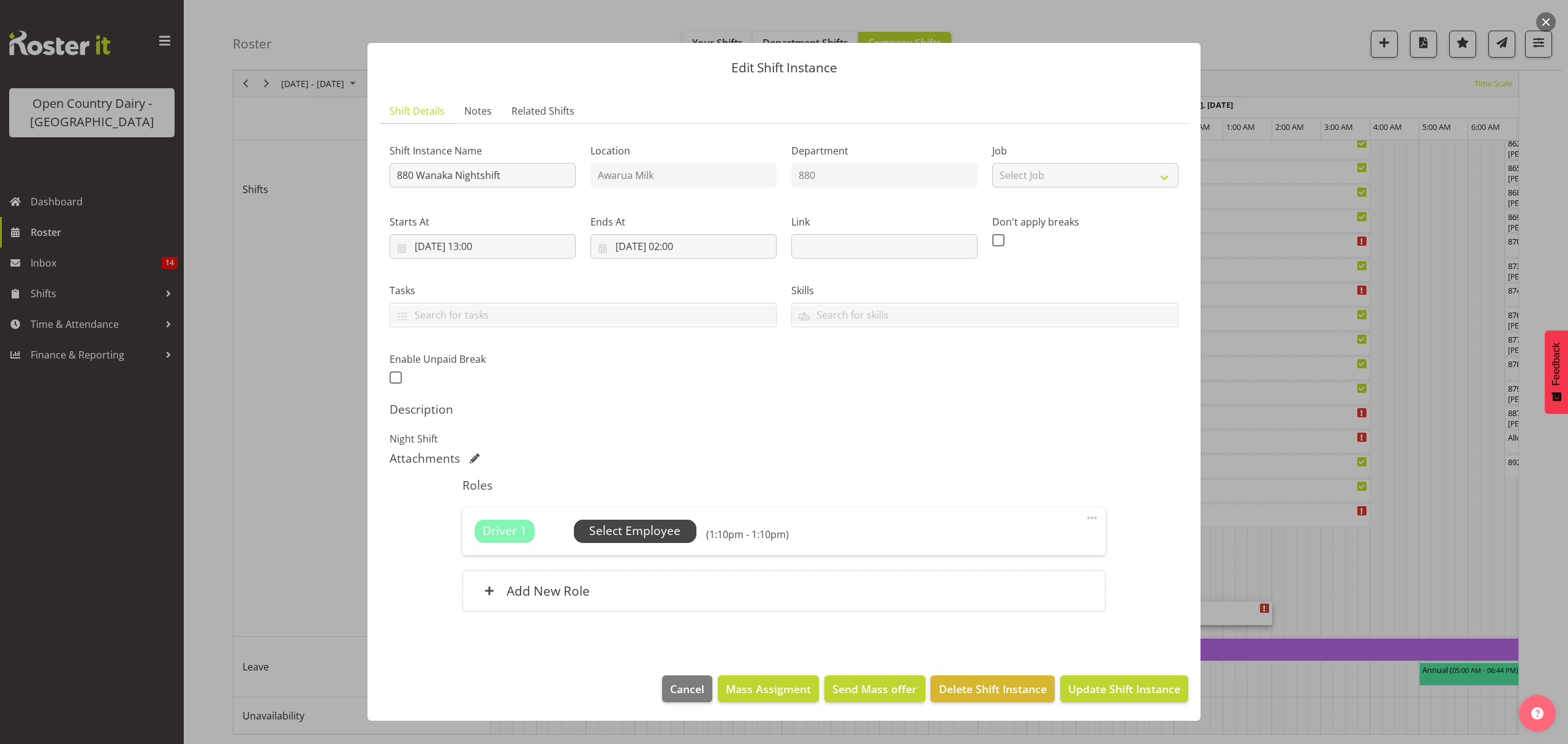
click at [614, 535] on span "Select Employee" at bounding box center [635, 531] width 91 height 18
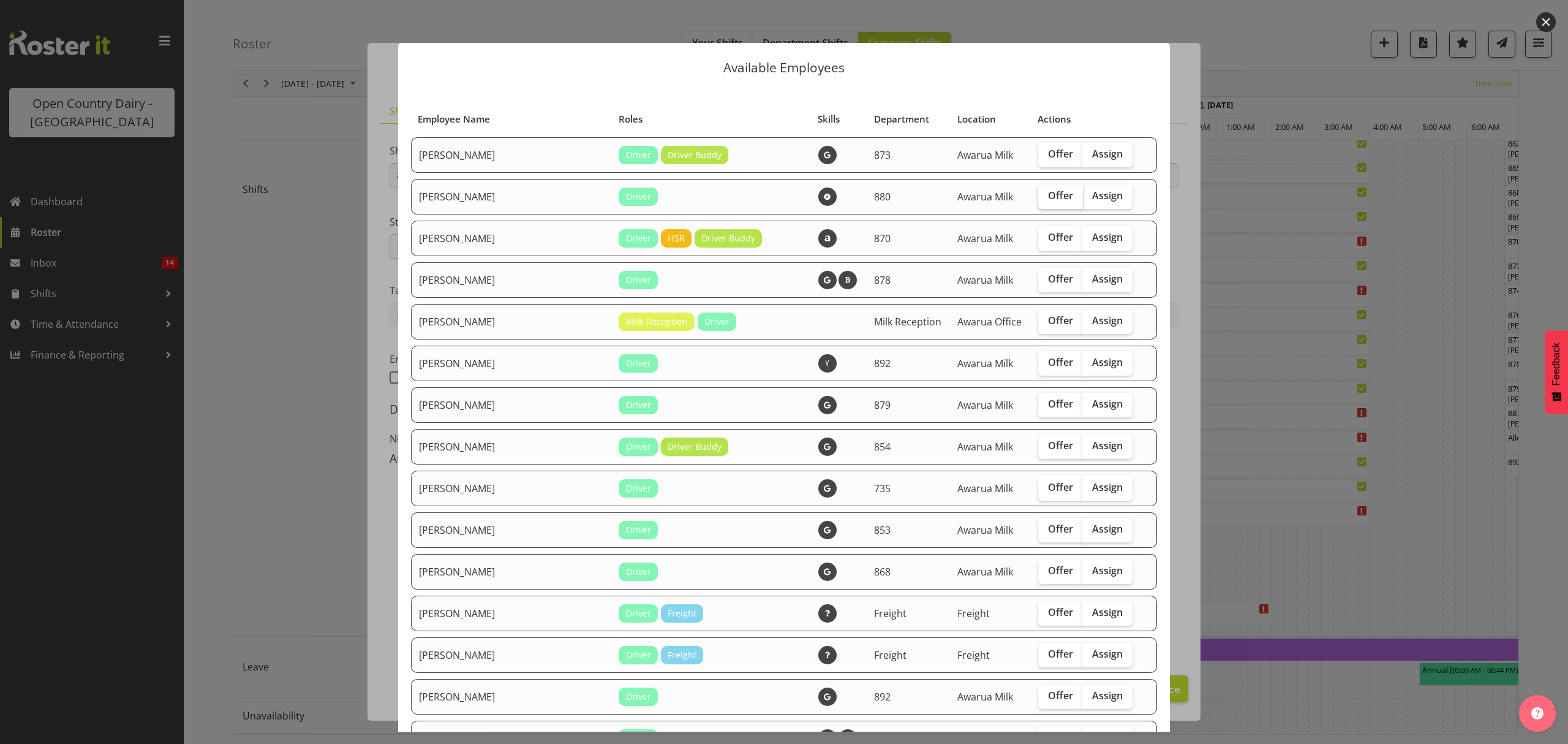
drag, startPoint x: 1067, startPoint y: 197, endPoint x: 1046, endPoint y: 191, distance: 21.8
click at [1082, 196] on label "Assign" at bounding box center [1107, 197] width 50 height 24
click at [1082, 196] on input "Assign" at bounding box center [1086, 195] width 8 height 8
checkbox input "true"
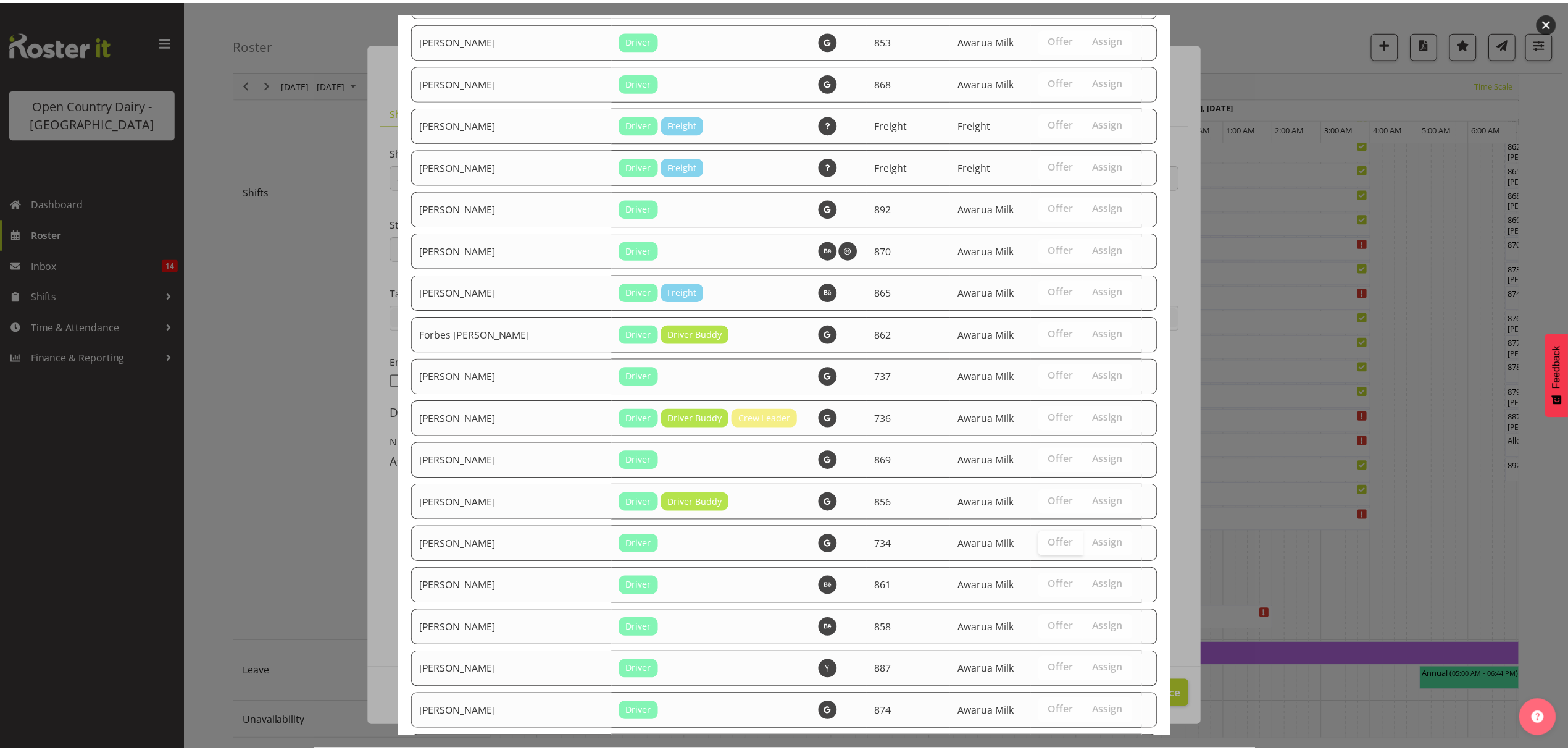
scroll to position [1124, 0]
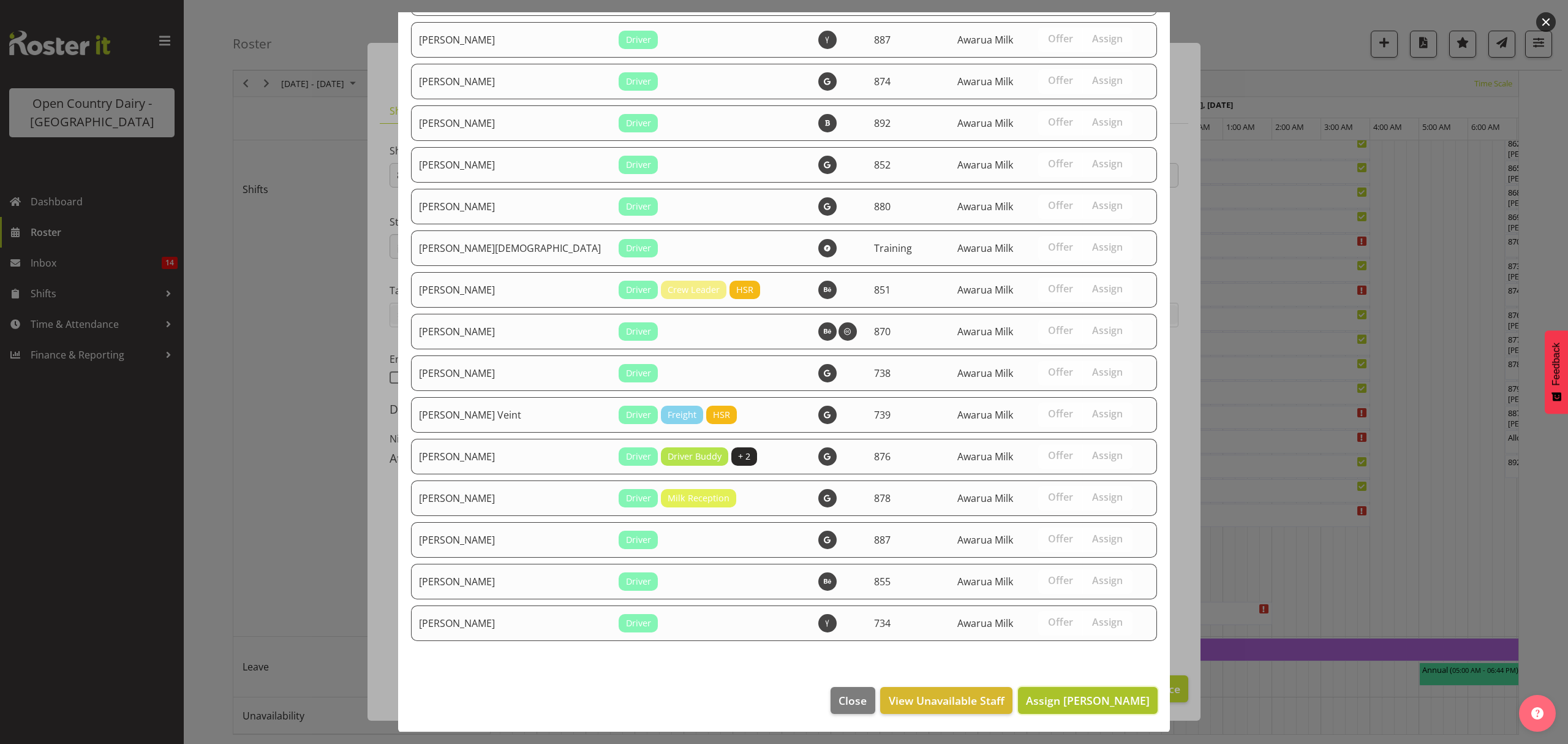
click at [1036, 693] on span "Assign [PERSON_NAME]" at bounding box center [1087, 700] width 123 height 15
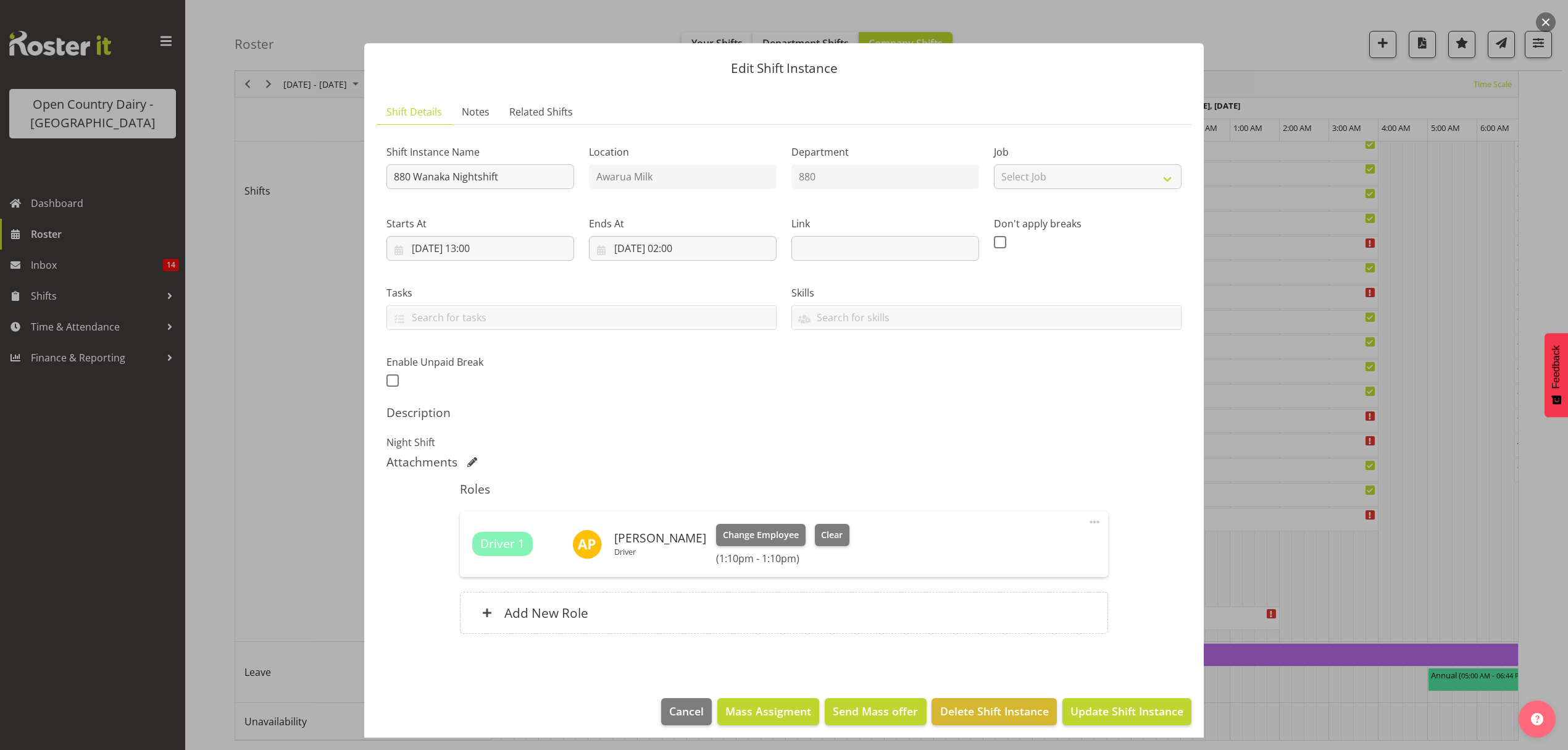
click at [1169, 728] on footer "Cancel Mass Assigment Send Mass offer Delete Shift Instance Update Shift Instan…" at bounding box center [784, 714] width 840 height 58
click at [1166, 725] on button "Update Shift Instance" at bounding box center [1127, 711] width 129 height 27
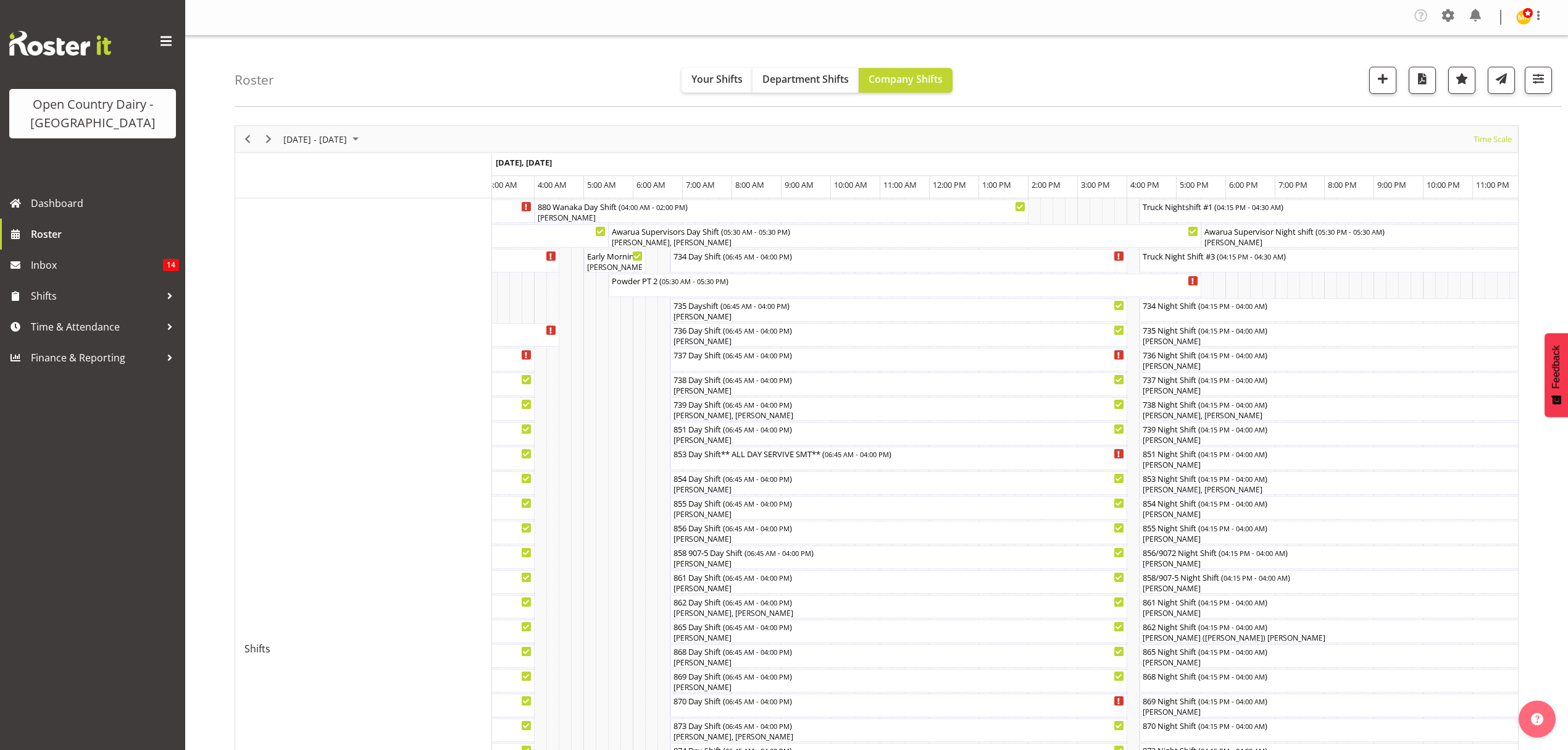
scroll to position [0, 0]
click at [1232, 324] on td "Timeline Week of August 27, 2025" at bounding box center [1232, 649] width 12 height 901
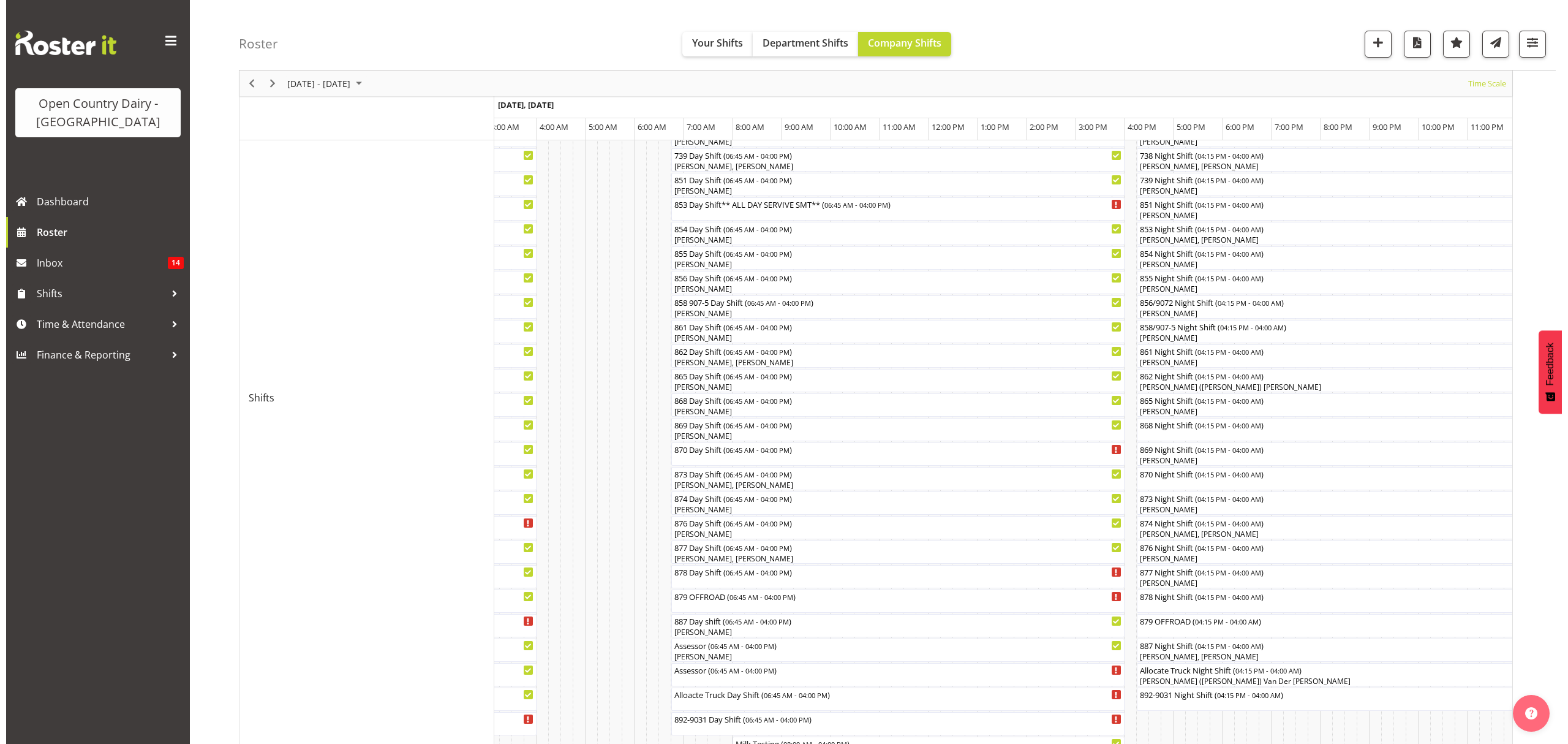
scroll to position [280, 0]
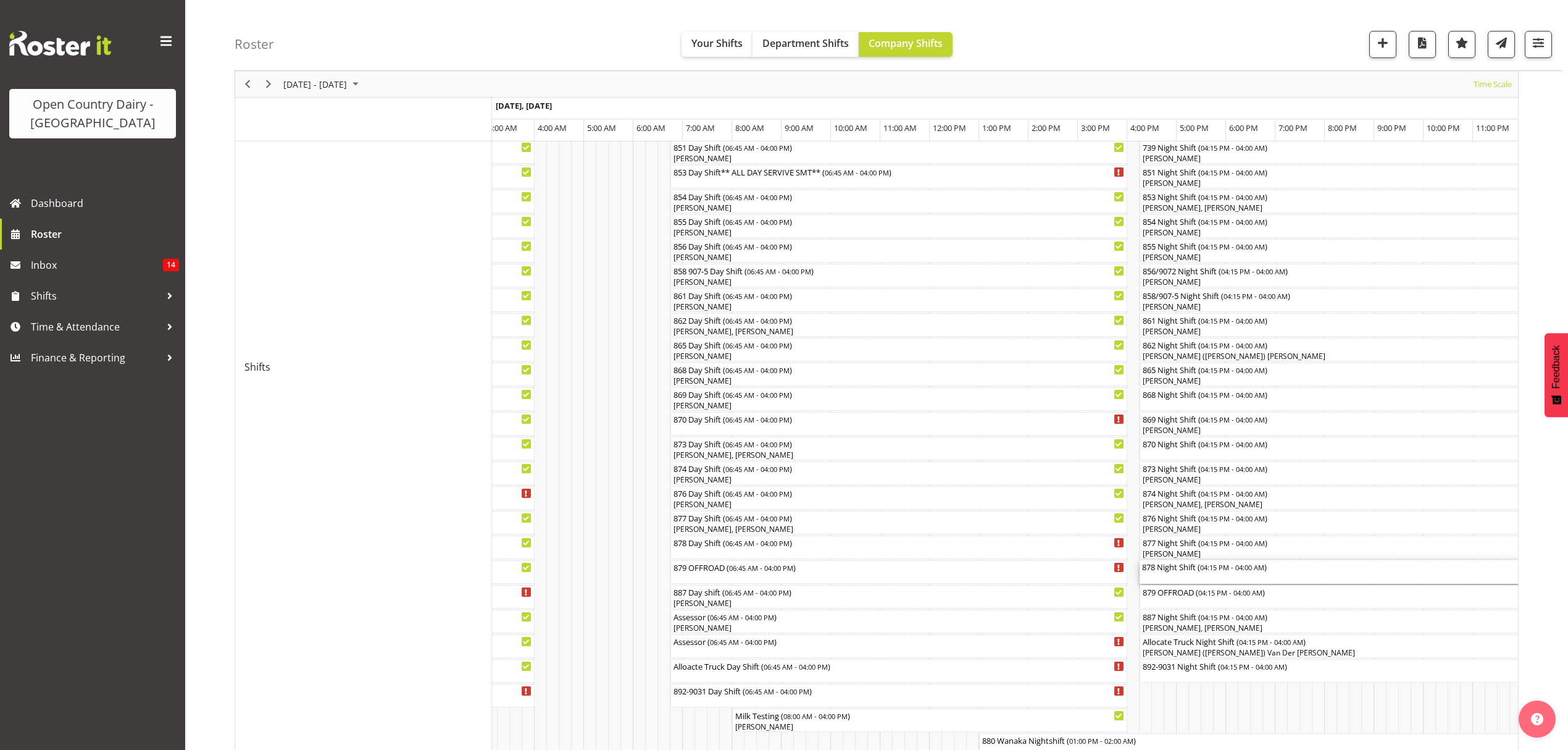
click at [1284, 579] on div "878 Night Shift ( 04:15 PM - 04:00 AM )" at bounding box center [1430, 572] width 575 height 23
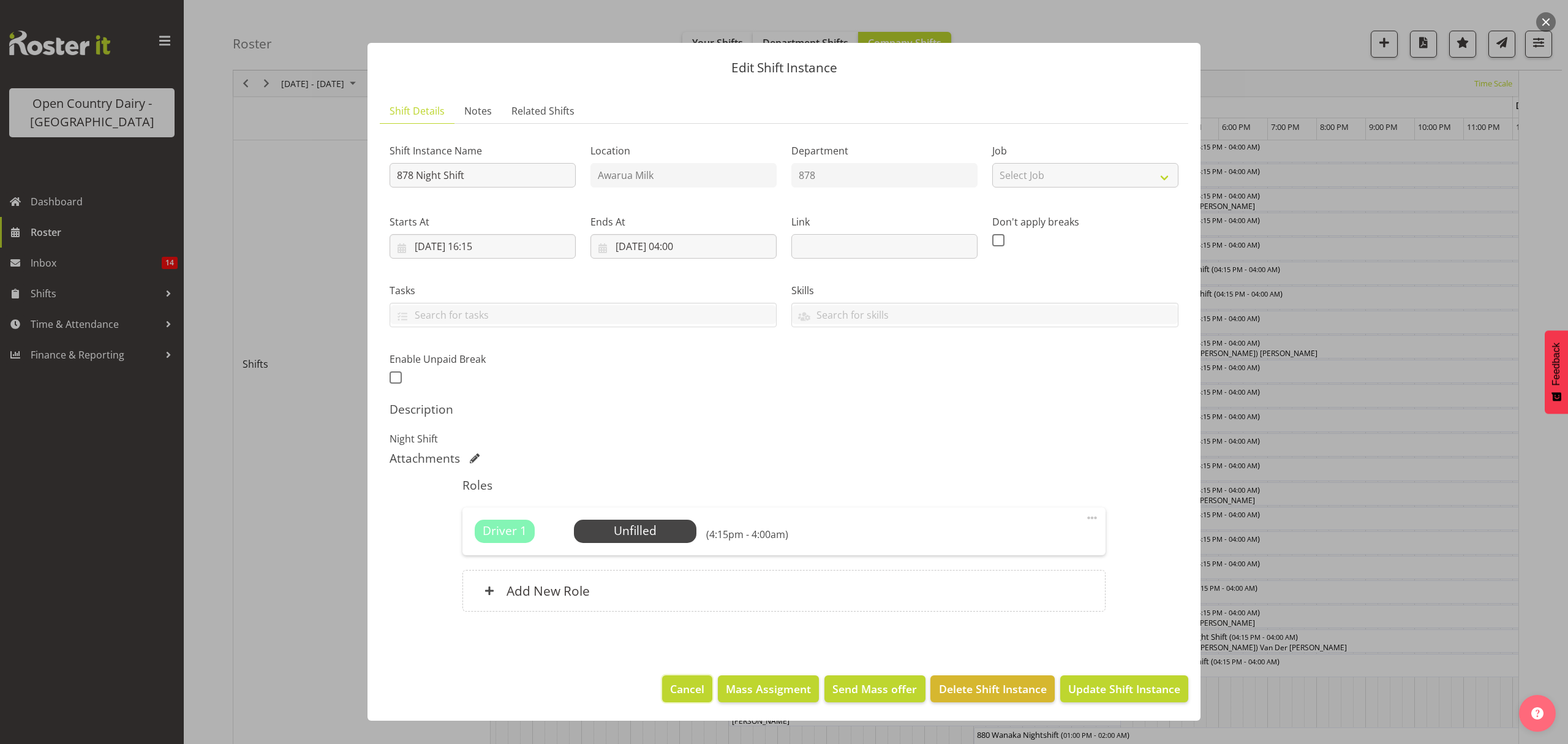
click at [693, 681] on button "Cancel" at bounding box center [687, 688] width 50 height 27
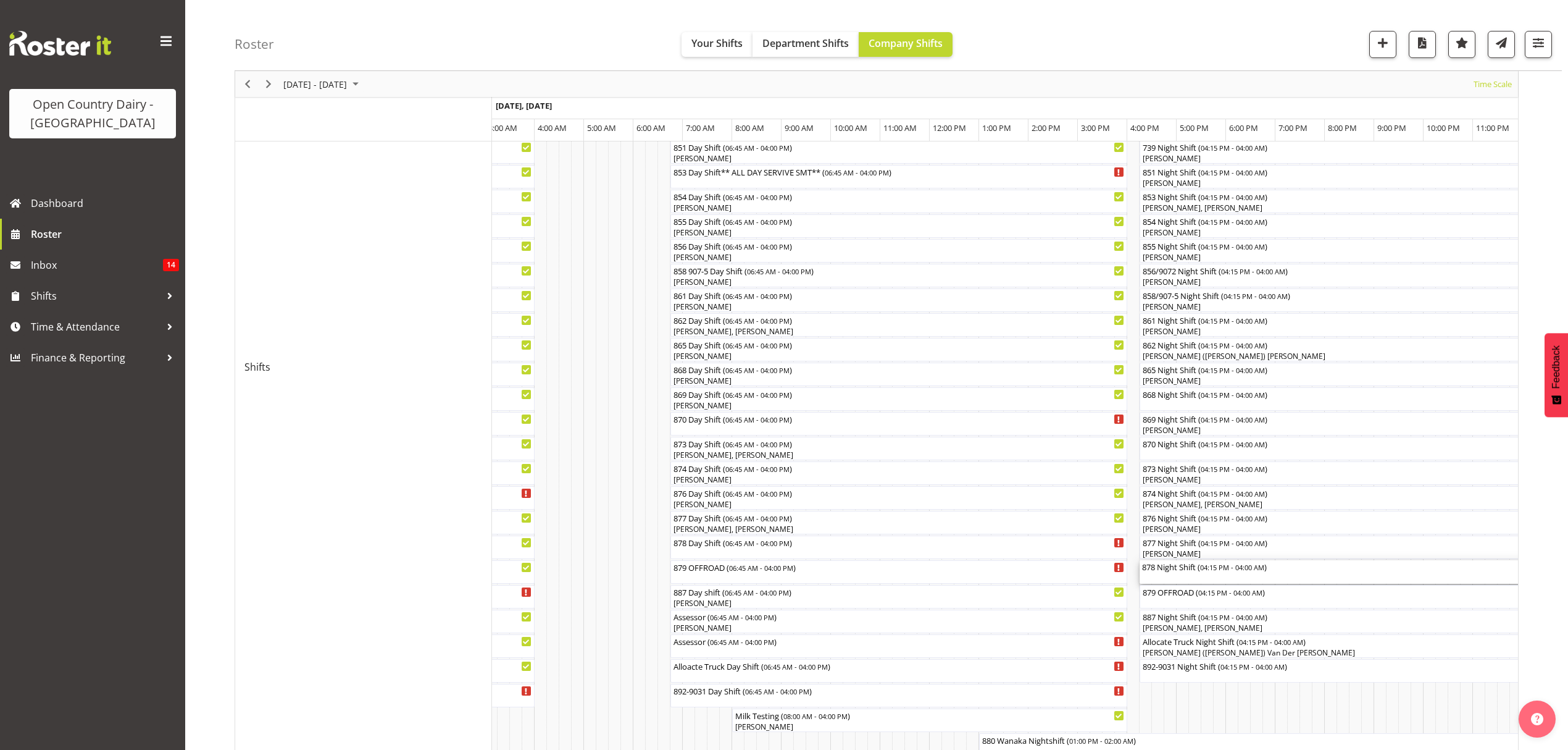
click at [1223, 573] on div "878 Night Shift ( 04:15 PM - 04:00 AM )" at bounding box center [1430, 572] width 575 height 23
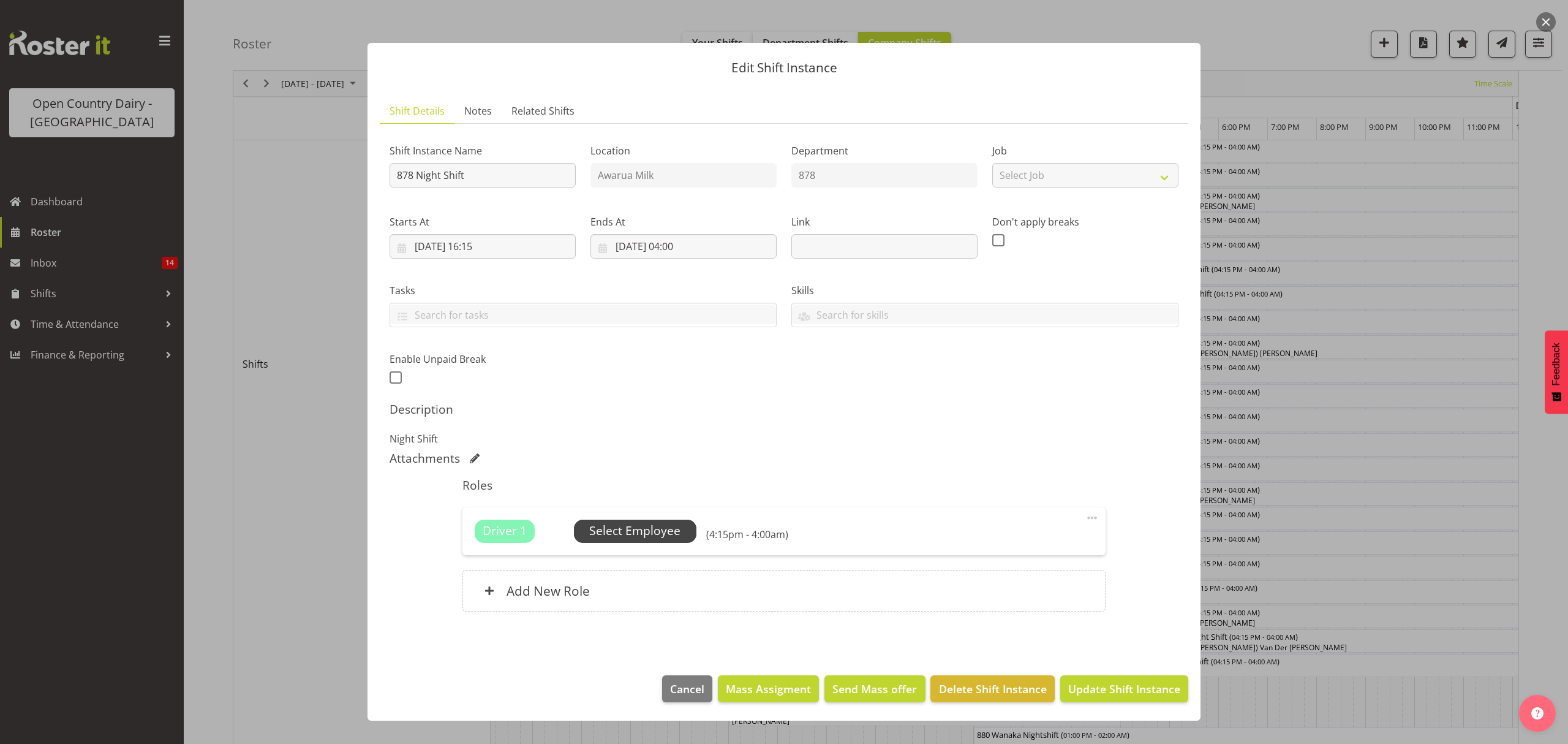
click at [655, 539] on span "Select Employee" at bounding box center [635, 531] width 91 height 18
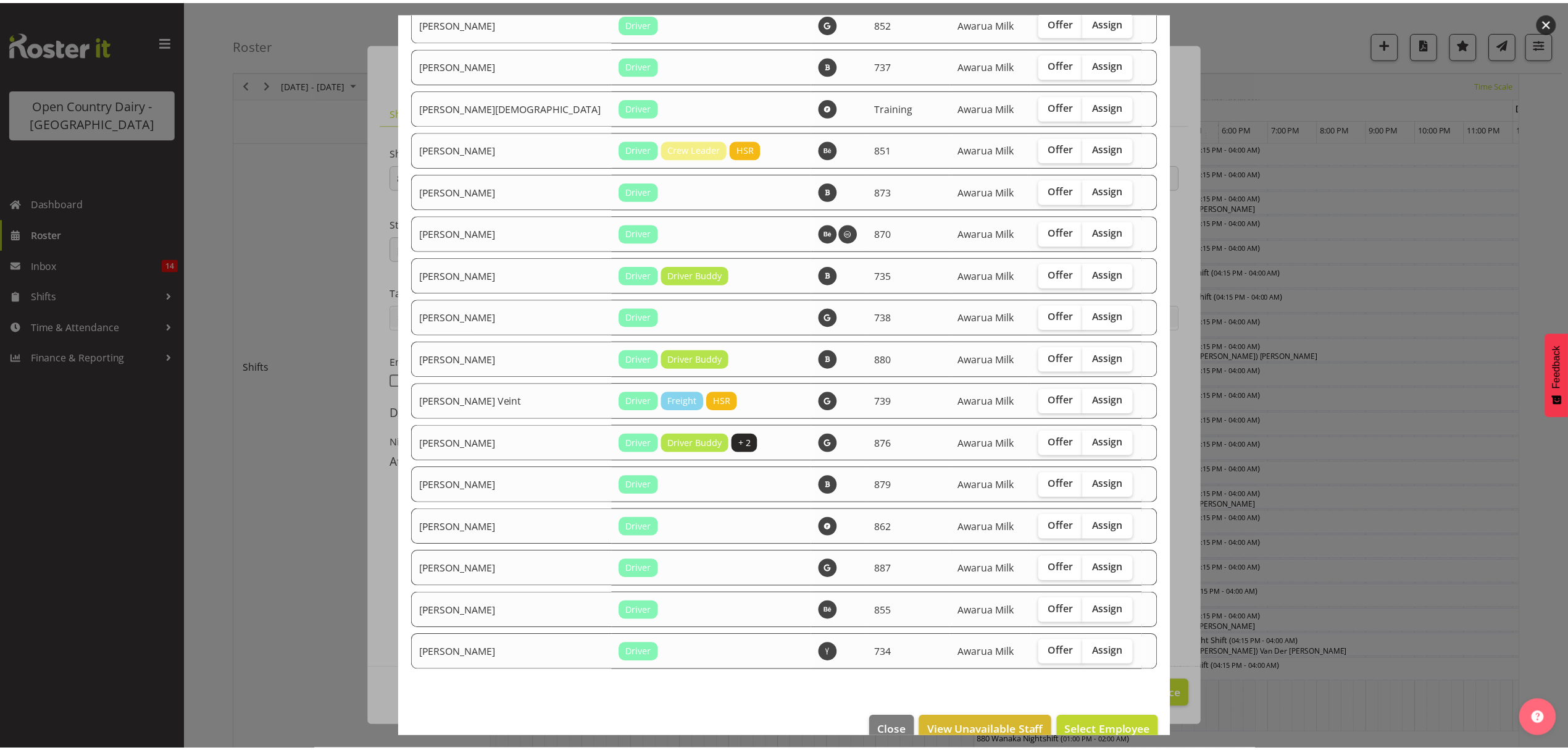
scroll to position [1753, 0]
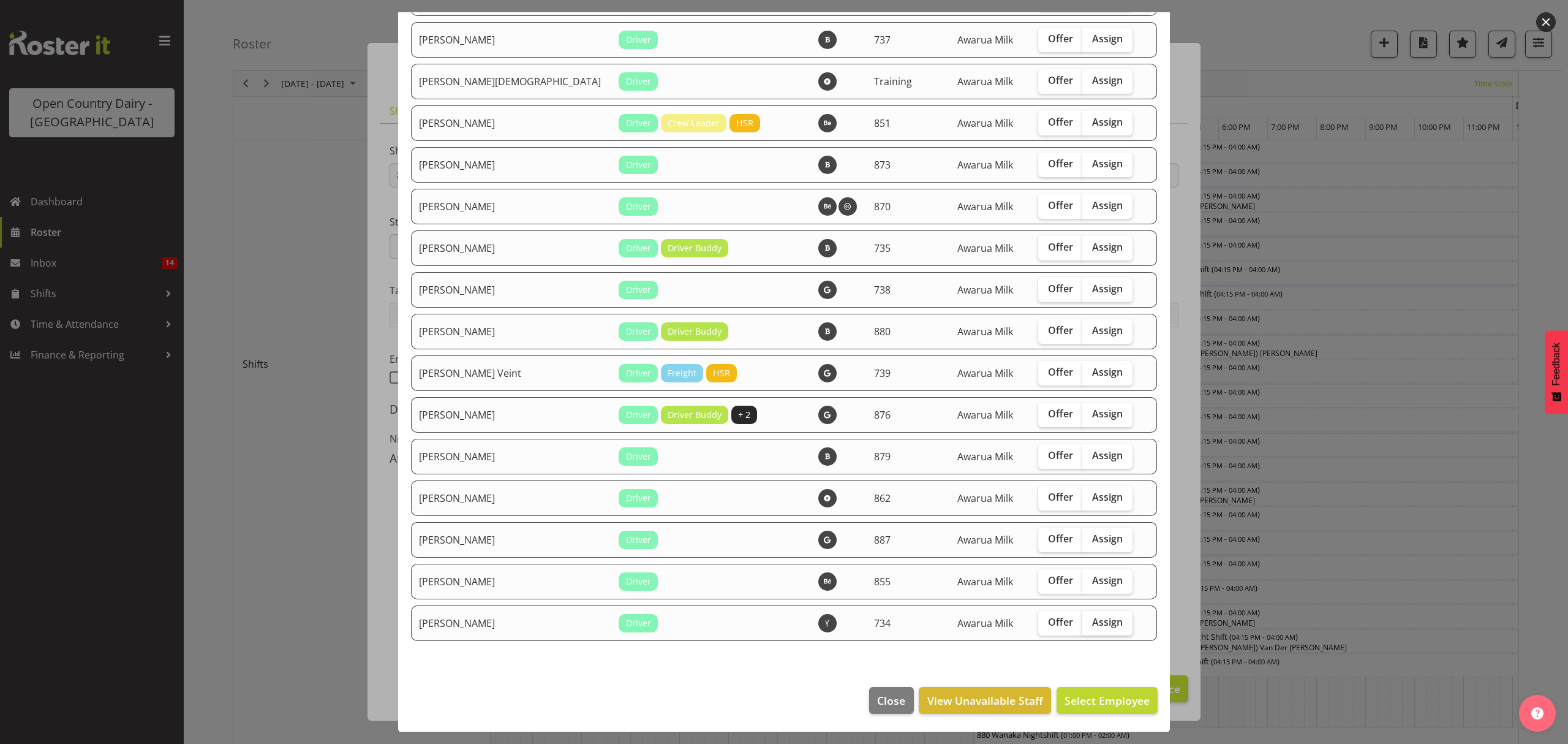
click at [1092, 615] on span "Assign" at bounding box center [1106, 621] width 30 height 12
click at [1090, 618] on input "Assign" at bounding box center [1086, 621] width 8 height 8
checkbox input "true"
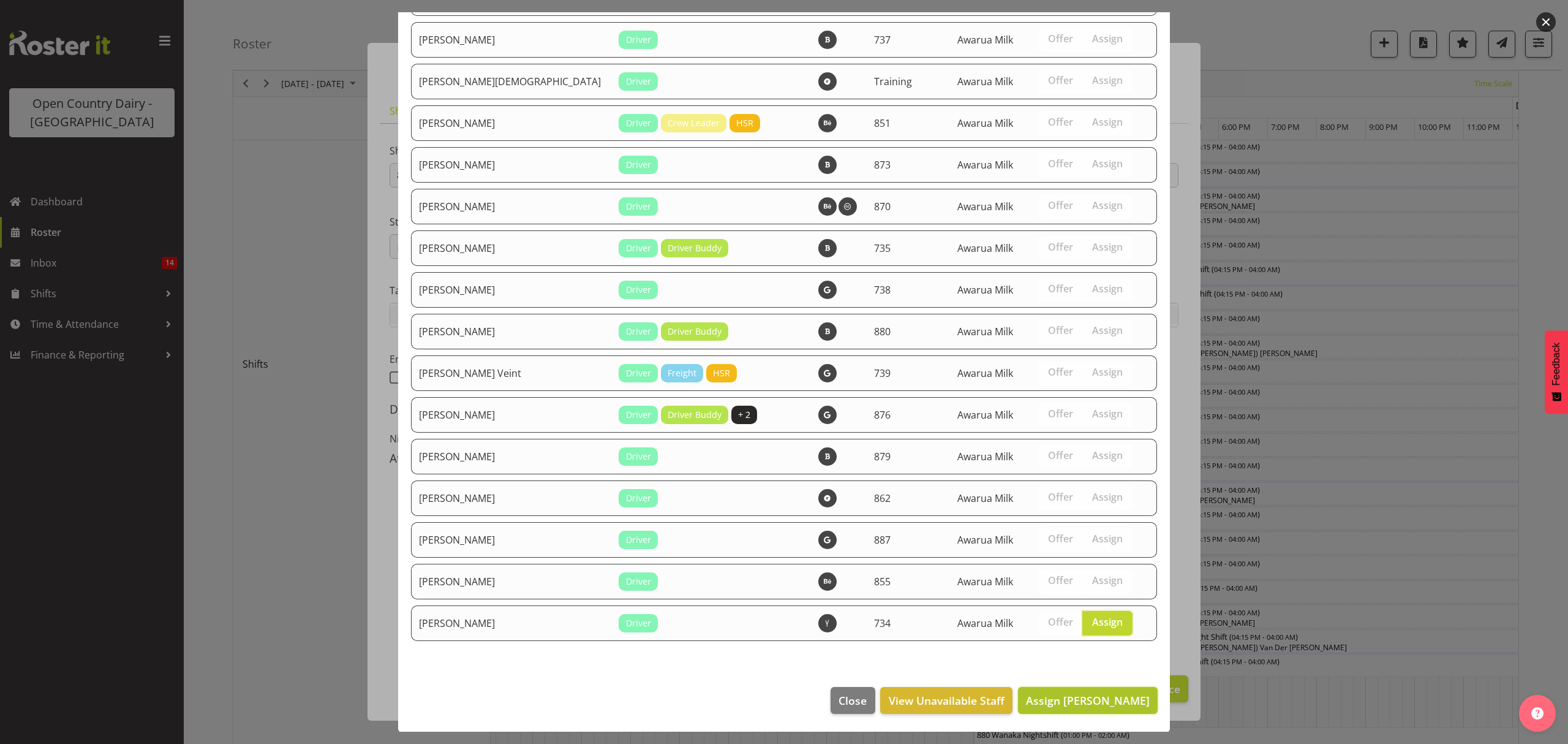
click at [1103, 702] on span "Assign [PERSON_NAME]" at bounding box center [1087, 700] width 123 height 15
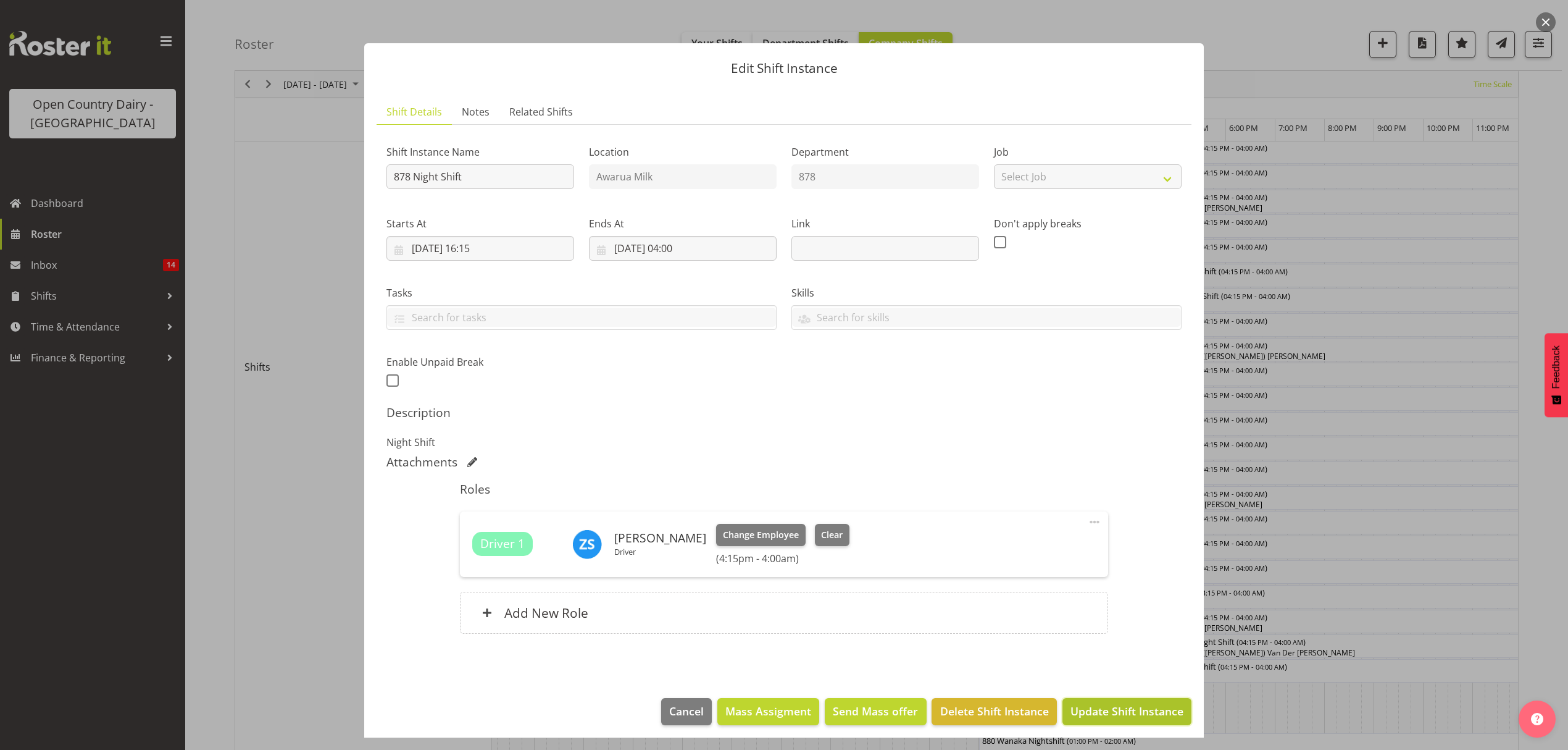
click at [1157, 705] on span "Update Shift Instance" at bounding box center [1128, 711] width 113 height 16
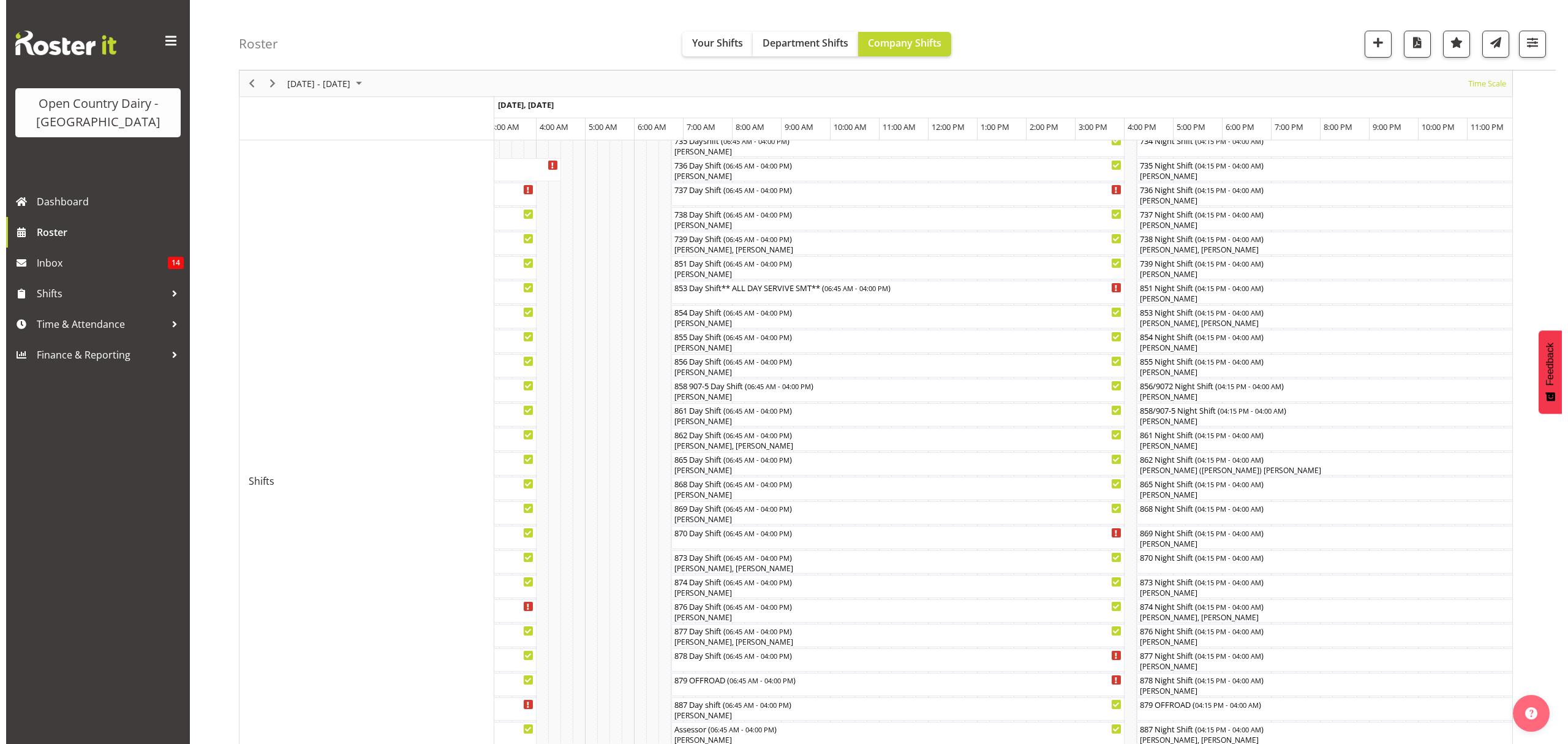
scroll to position [245, 0]
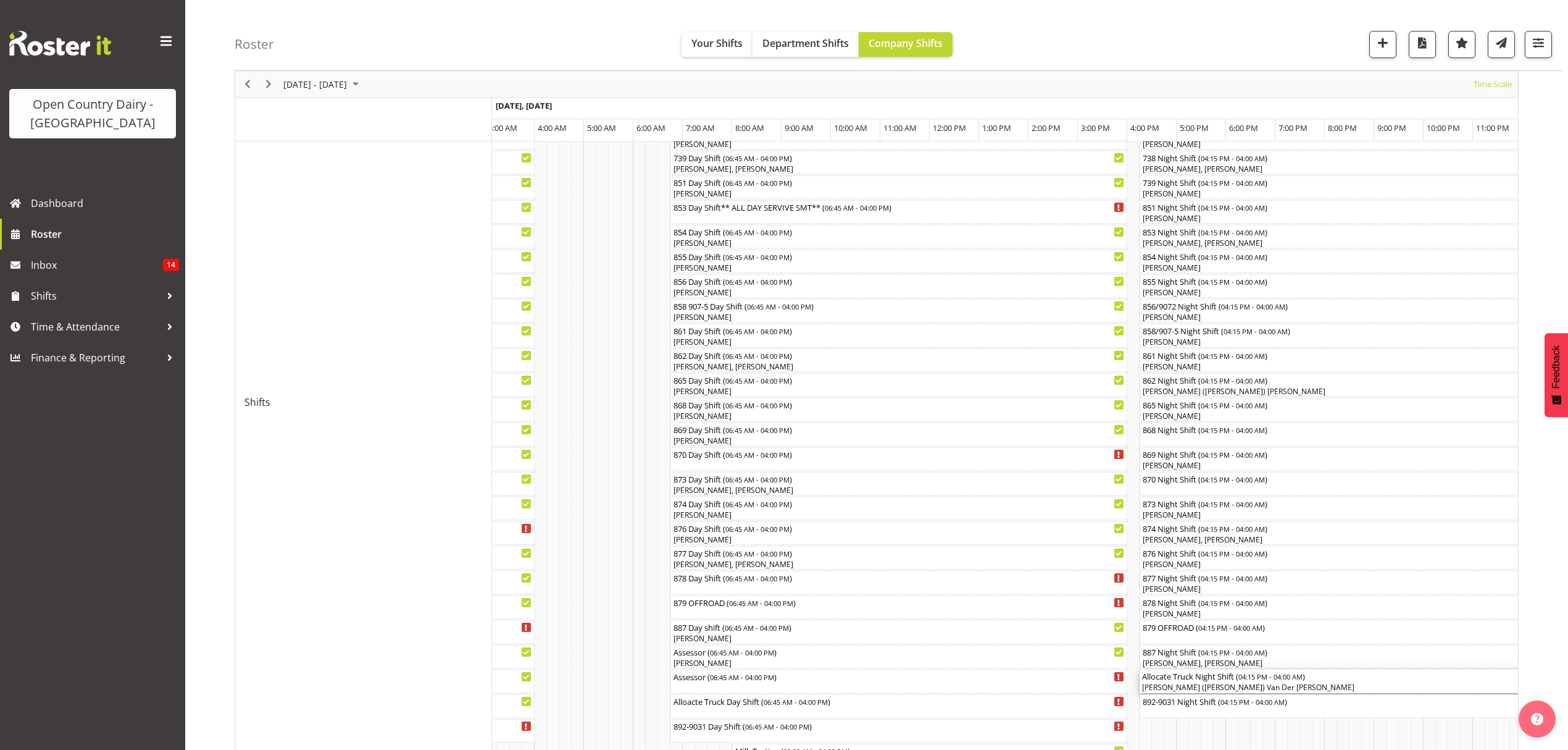
click at [1294, 683] on div "[PERSON_NAME] ([PERSON_NAME]) Van Der [PERSON_NAME]" at bounding box center [1430, 686] width 575 height 11
click at [0, 0] on div at bounding box center [0, 0] width 0 height 0
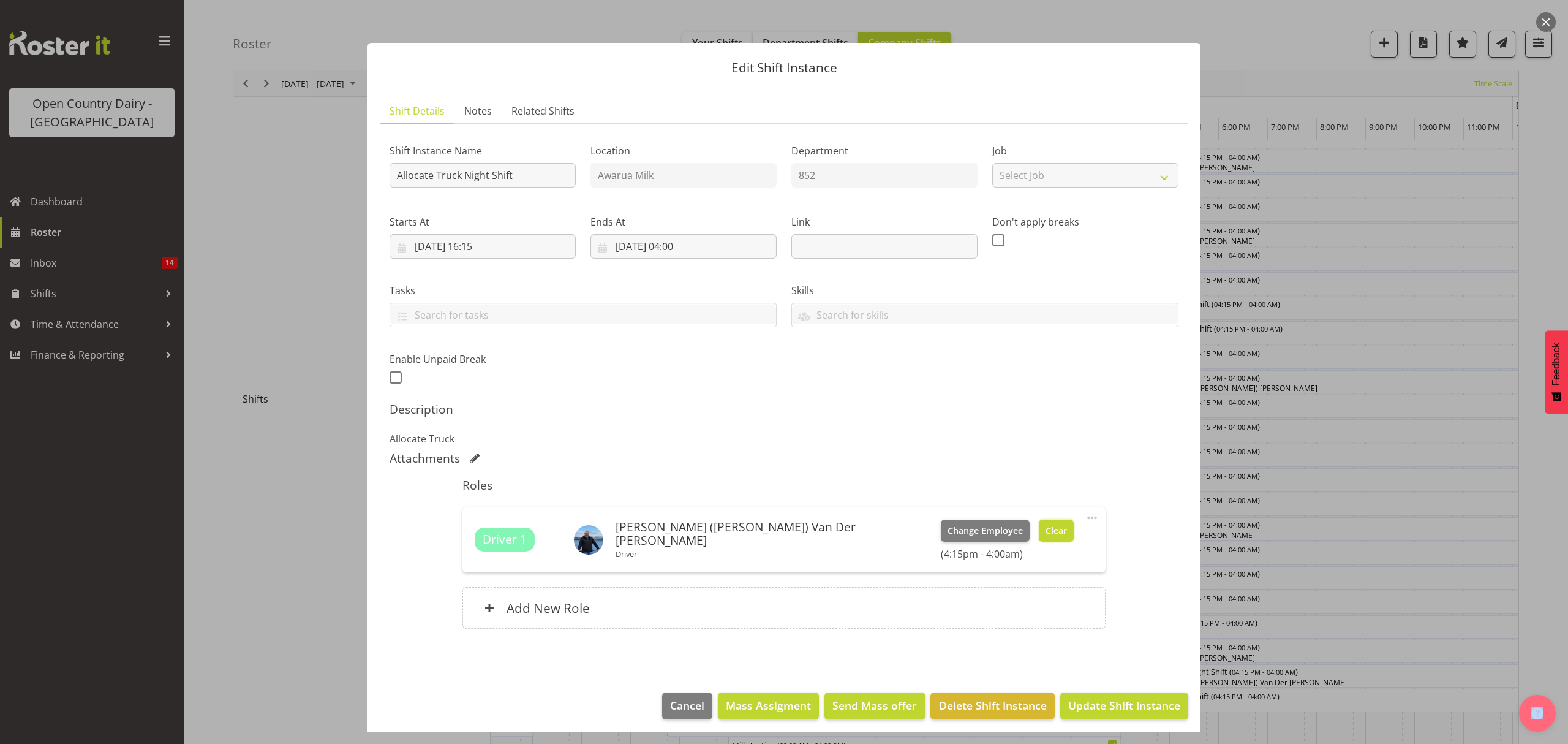
click at [1045, 531] on span "Clear" at bounding box center [1055, 531] width 22 height 14
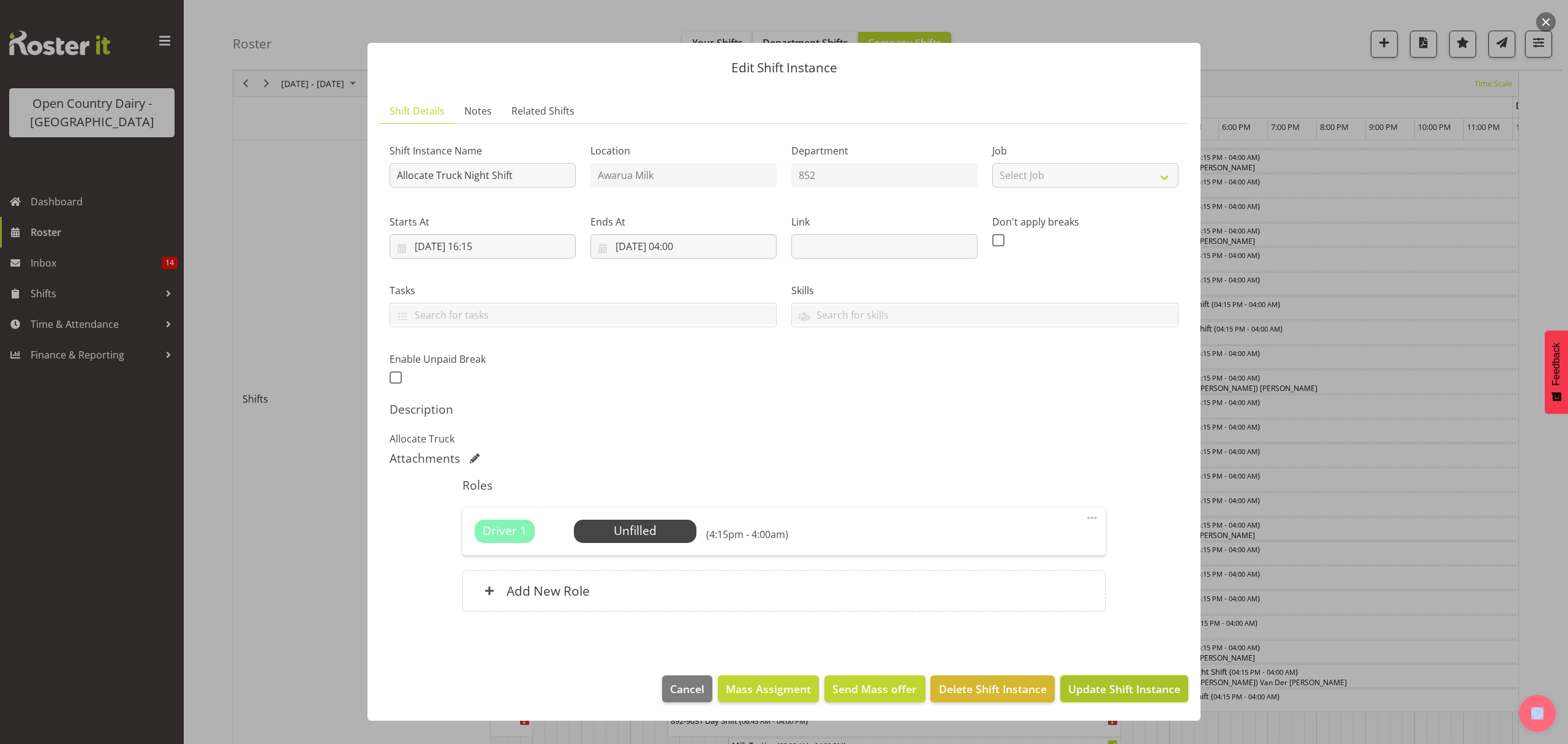
click at [1148, 690] on span "Update Shift Instance" at bounding box center [1124, 688] width 112 height 16
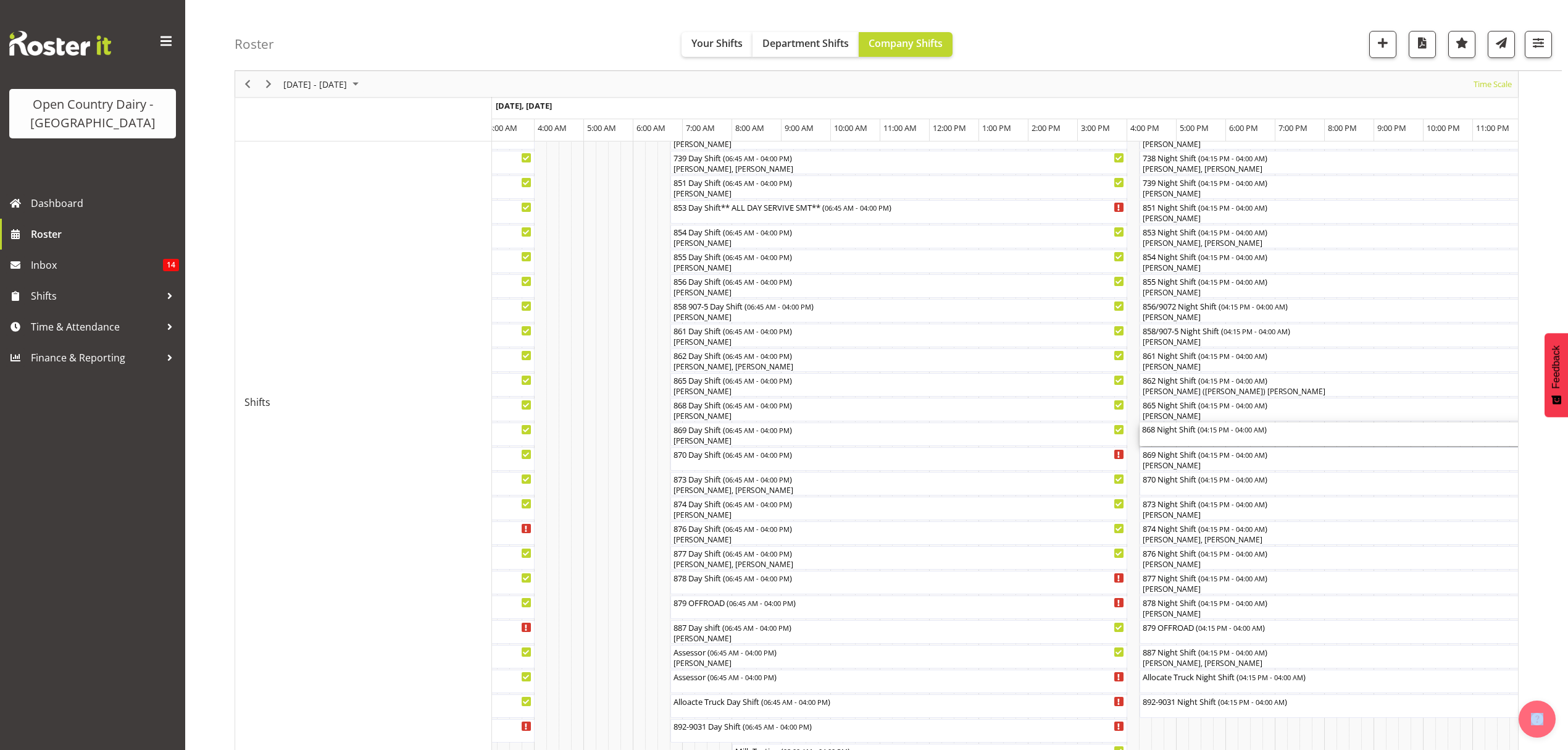
click at [1196, 441] on div "868 Night Shift ( 04:15 PM - 04:00 AM )" at bounding box center [1430, 433] width 575 height 23
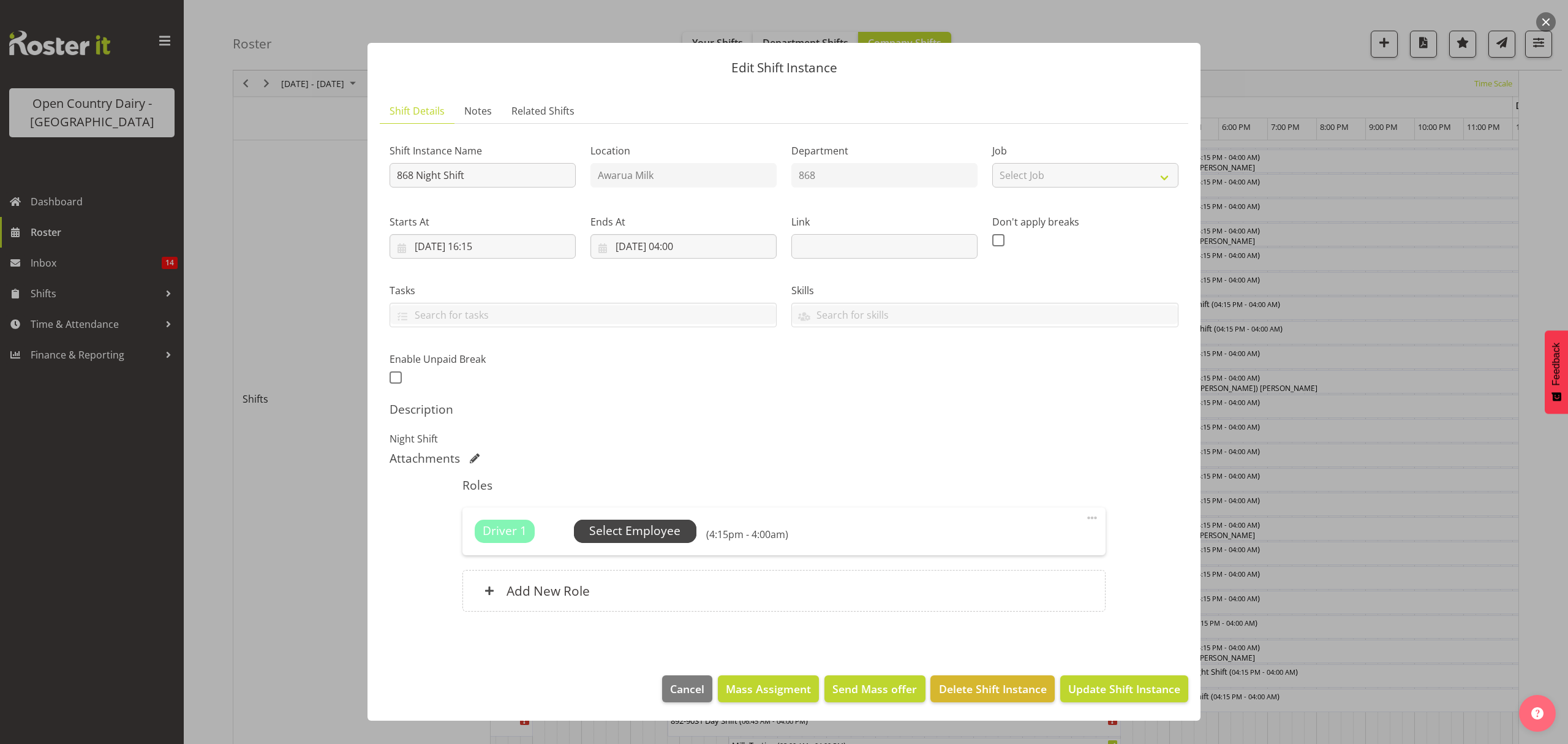
click at [664, 530] on span "Select Employee" at bounding box center [635, 531] width 91 height 18
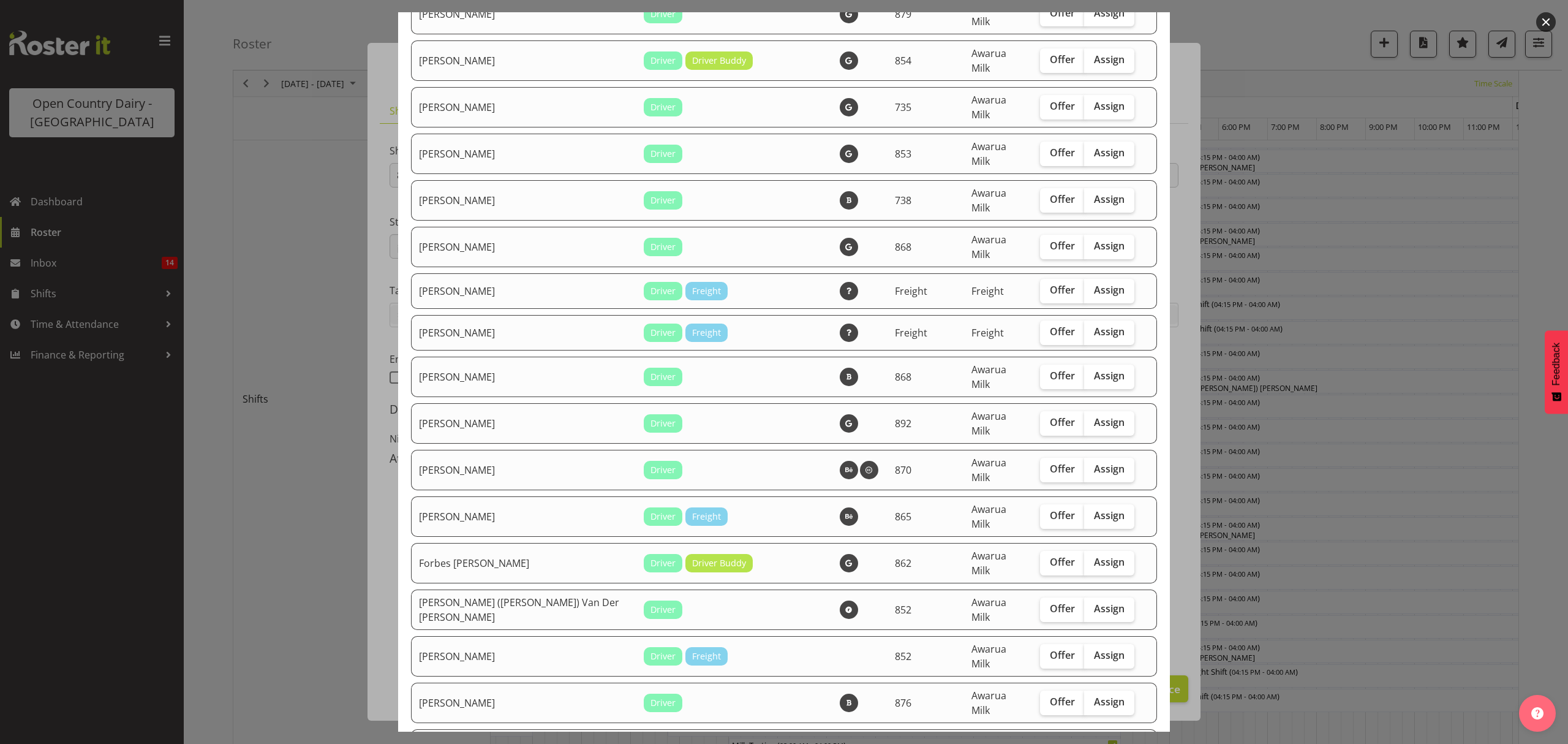
scroll to position [653, 0]
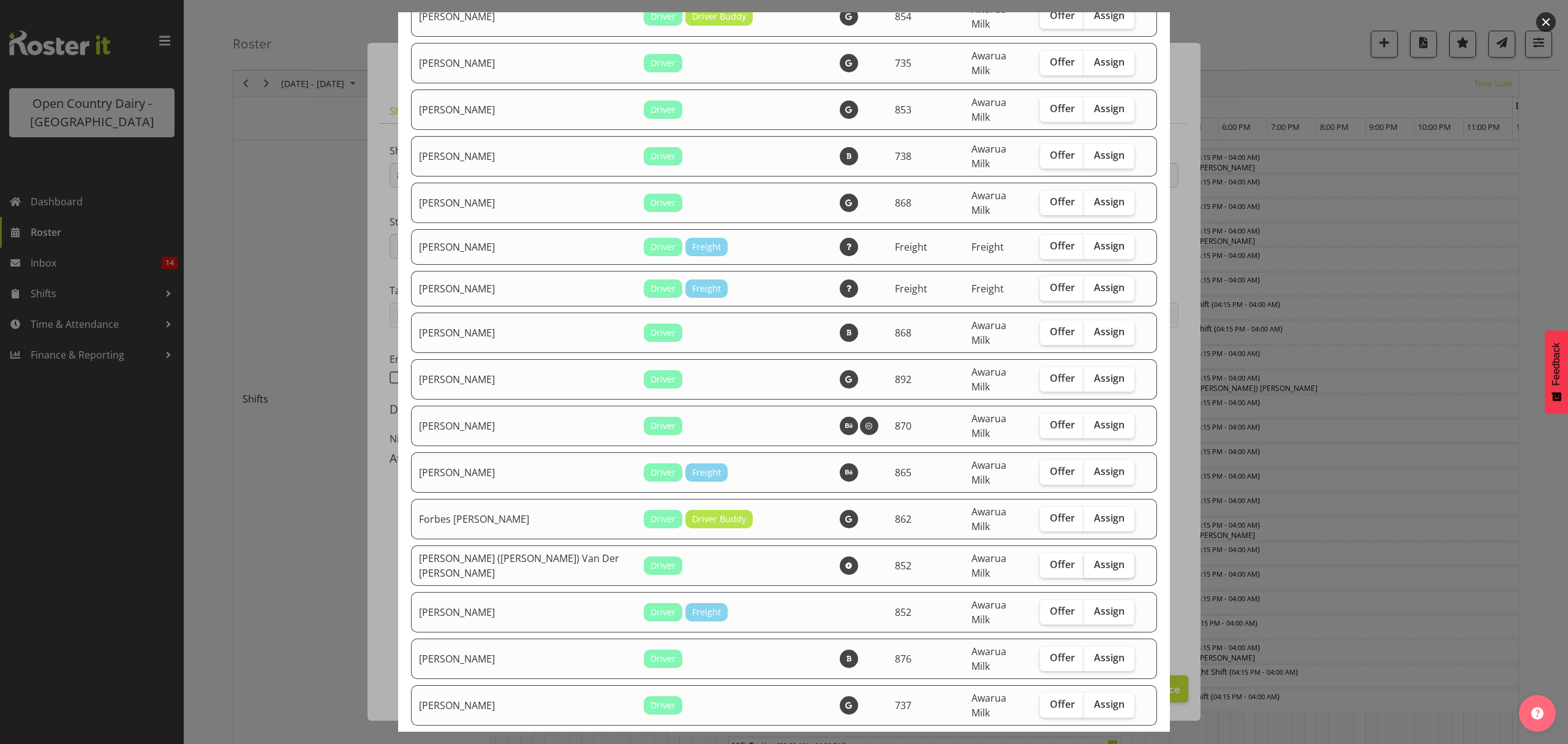
click at [1084, 553] on label "Assign" at bounding box center [1109, 565] width 50 height 24
click at [1084, 560] on input "Assign" at bounding box center [1087, 564] width 8 height 8
click at [1084, 553] on label "Assign" at bounding box center [1109, 565] width 50 height 24
click at [1084, 560] on input "Assign" at bounding box center [1087, 564] width 8 height 8
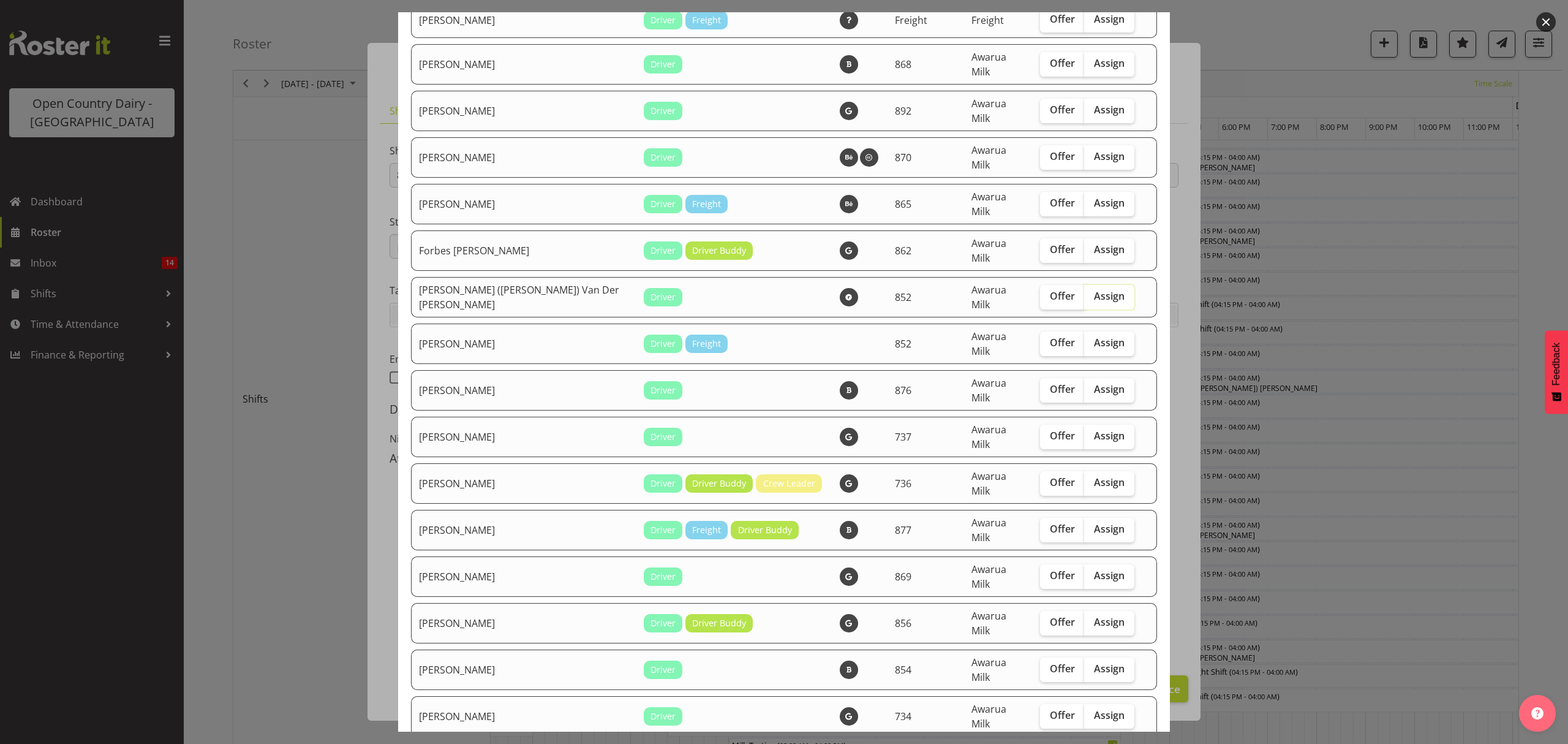
scroll to position [898, 0]
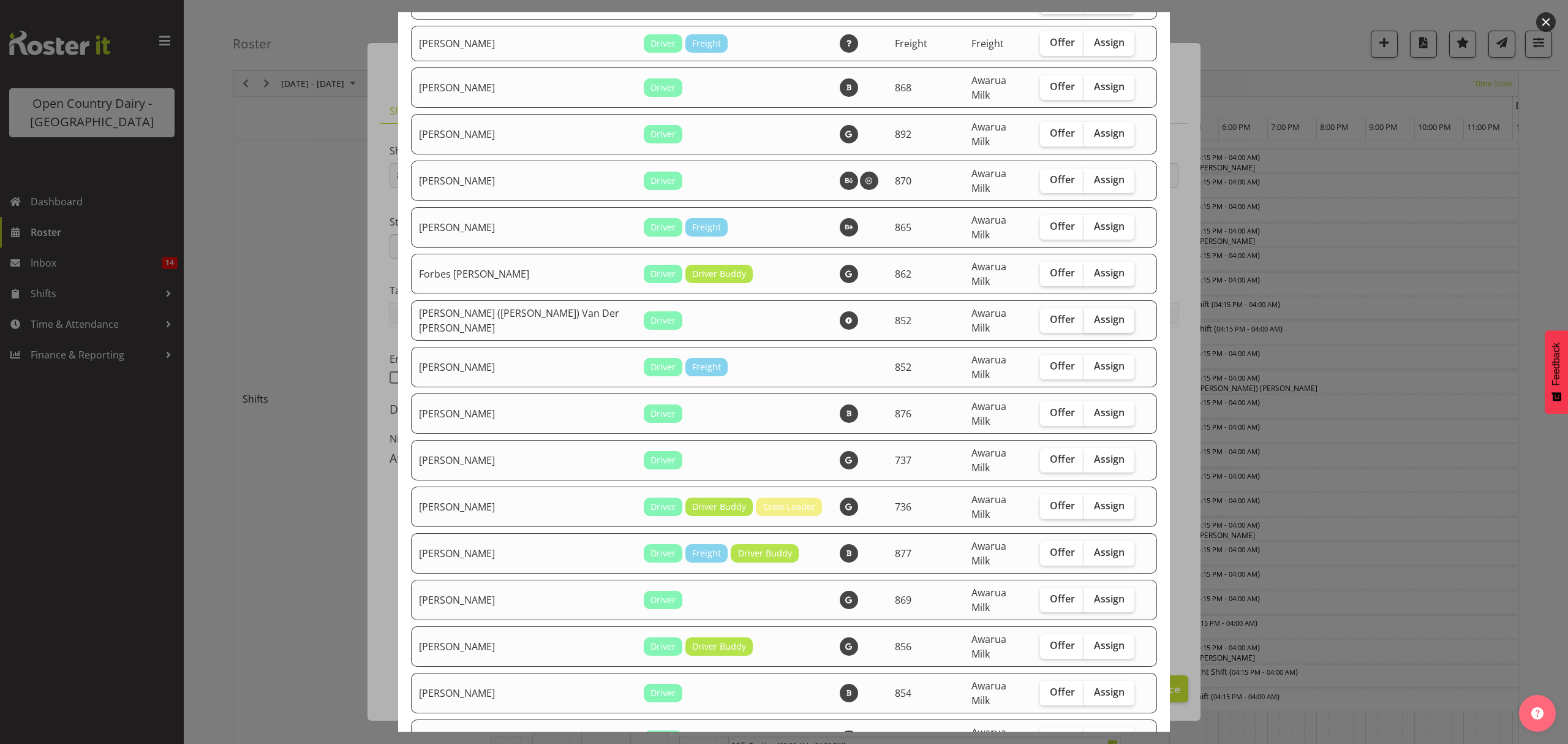
click at [1093, 313] on span "Assign" at bounding box center [1108, 319] width 30 height 12
click at [1086, 315] on input "Assign" at bounding box center [1087, 318] width 8 height 8
click at [1093, 313] on span "Assign" at bounding box center [1108, 319] width 30 height 12
click at [1086, 315] on input "Assign" at bounding box center [1087, 318] width 8 height 8
click at [1093, 313] on span "Assign" at bounding box center [1108, 319] width 30 height 12
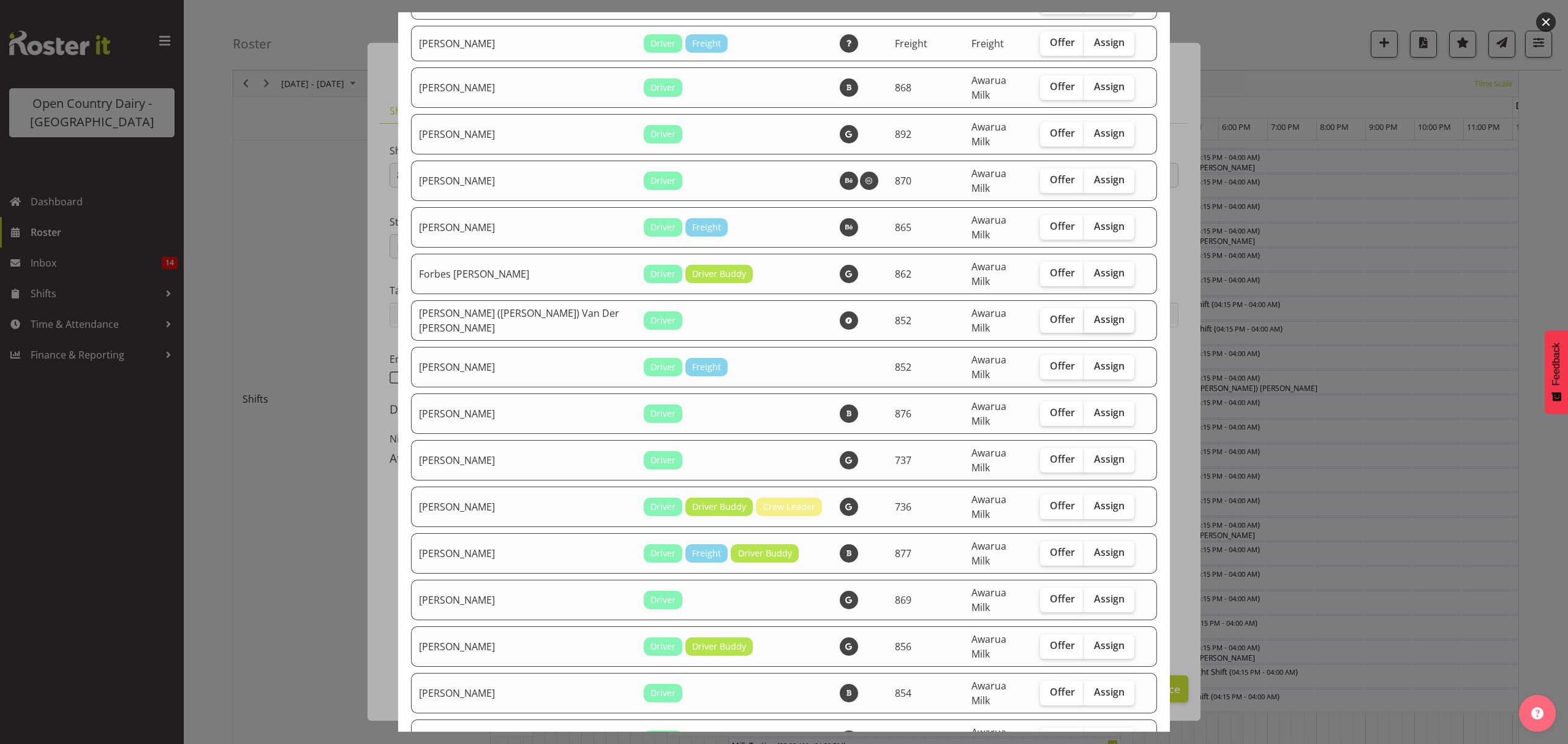
click at [1086, 315] on input "Assign" at bounding box center [1087, 318] width 8 height 8
checkbox input "true"
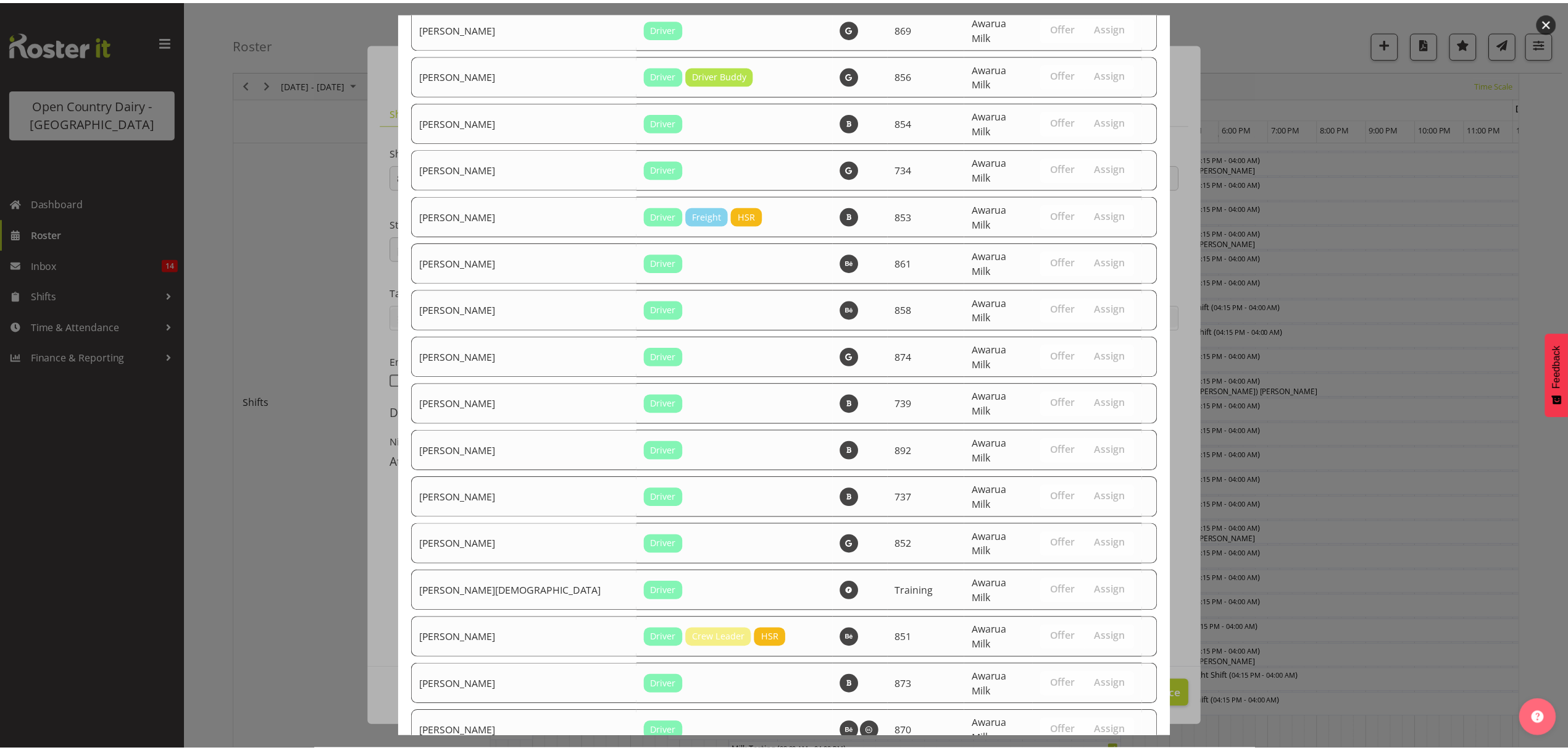
scroll to position [1753, 0]
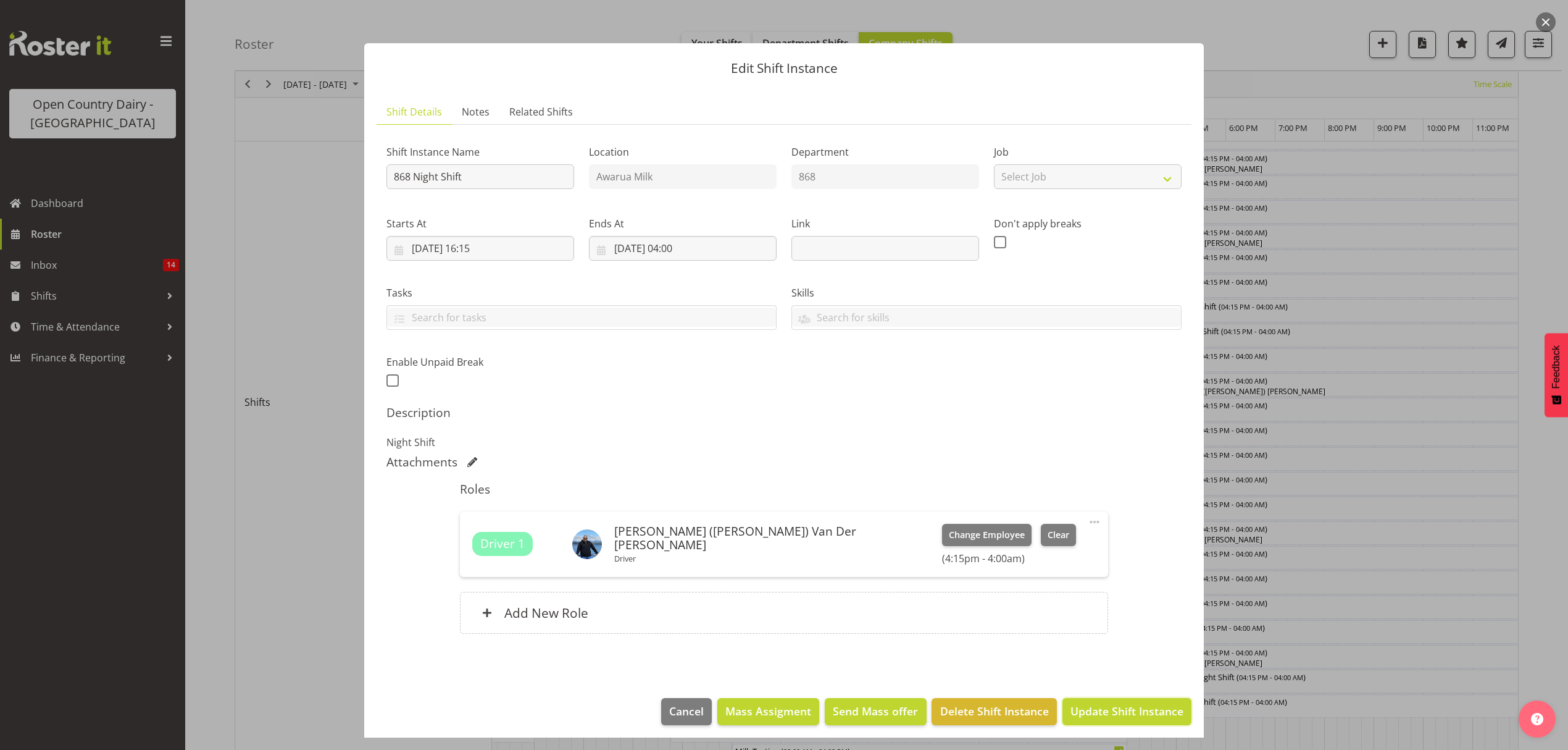
click at [1101, 707] on span "Update Shift Instance" at bounding box center [1128, 711] width 113 height 16
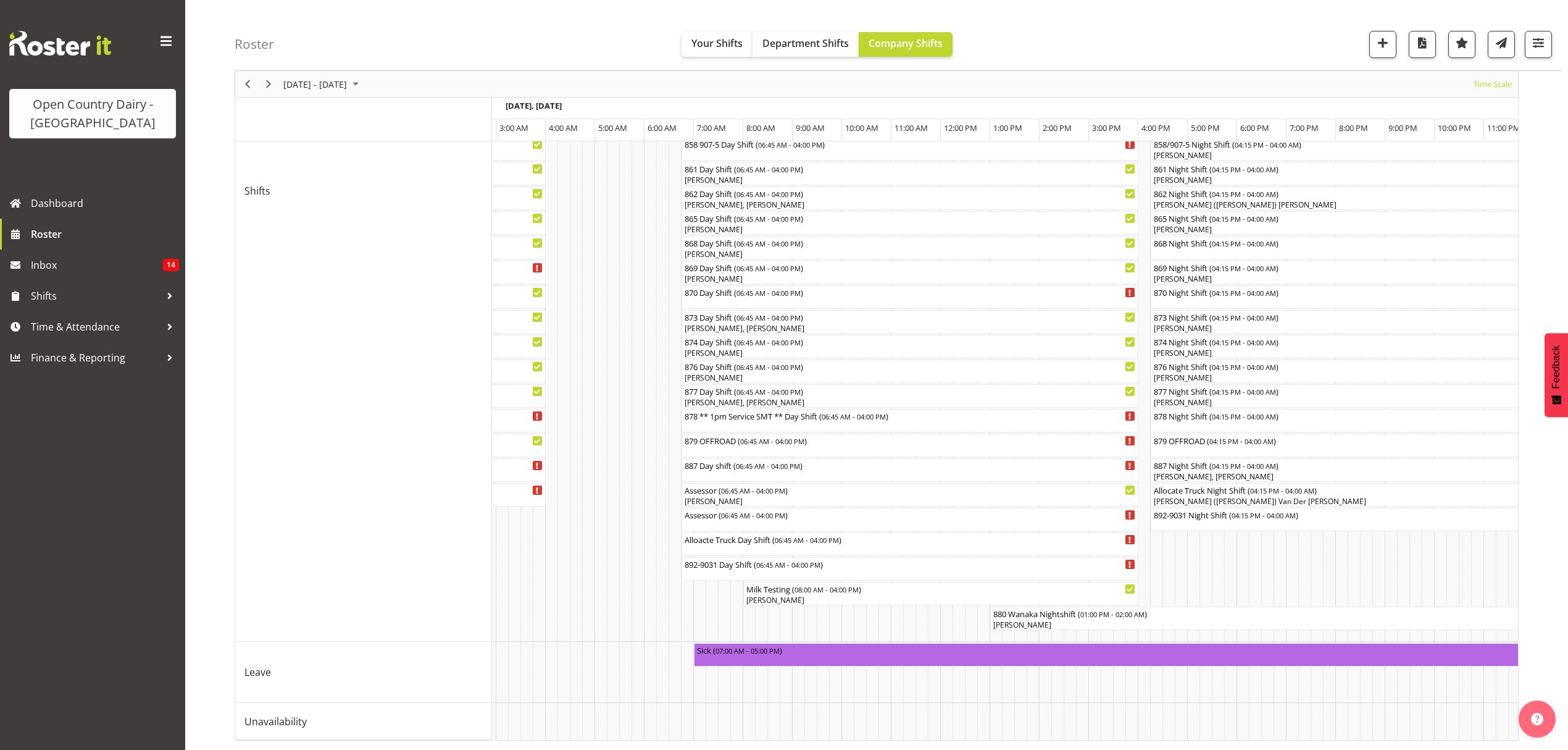
scroll to position [0, 4931]
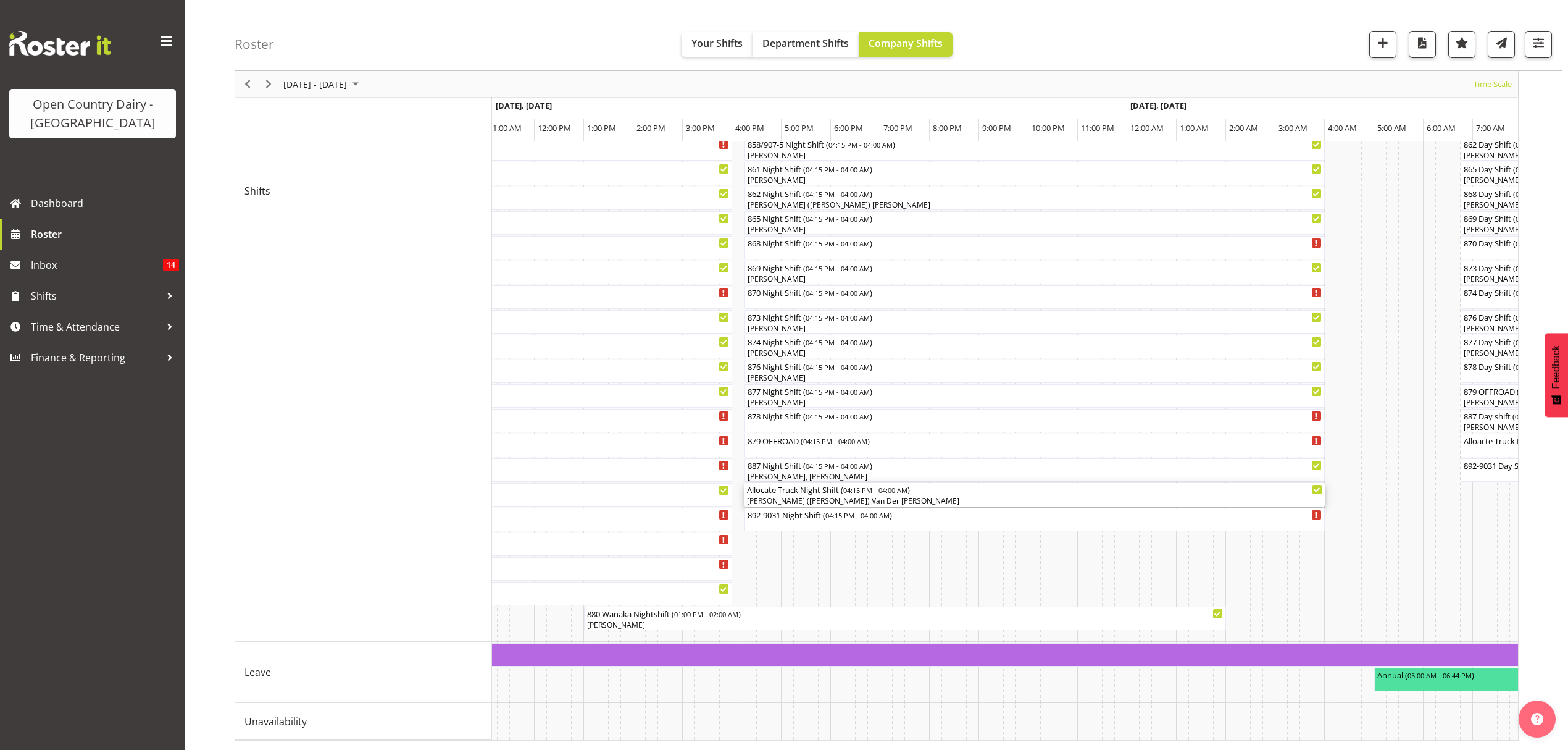
click at [881, 485] on span "04:15 PM - 04:00 AM" at bounding box center [875, 489] width 64 height 10
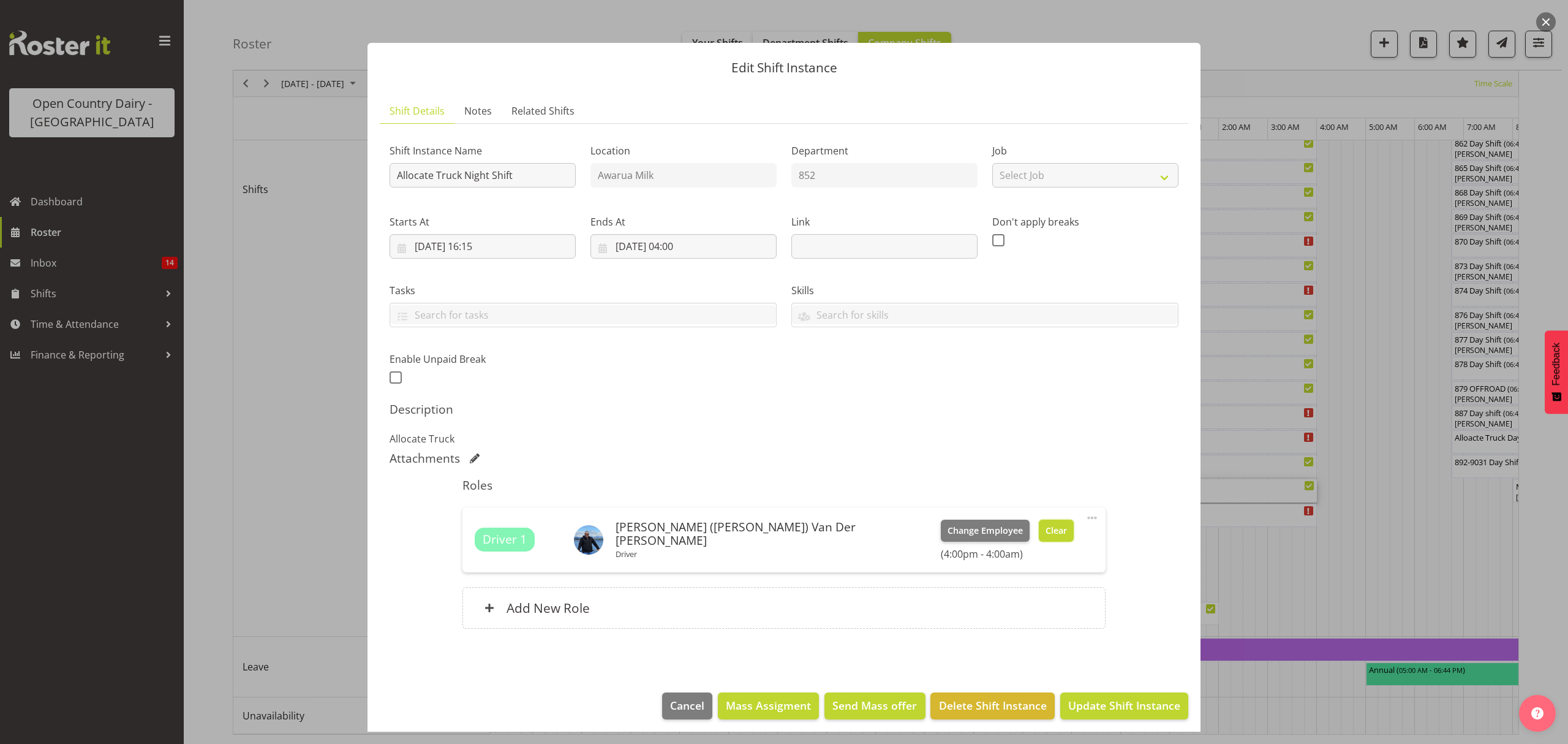
click at [1045, 531] on span "Clear" at bounding box center [1055, 531] width 22 height 14
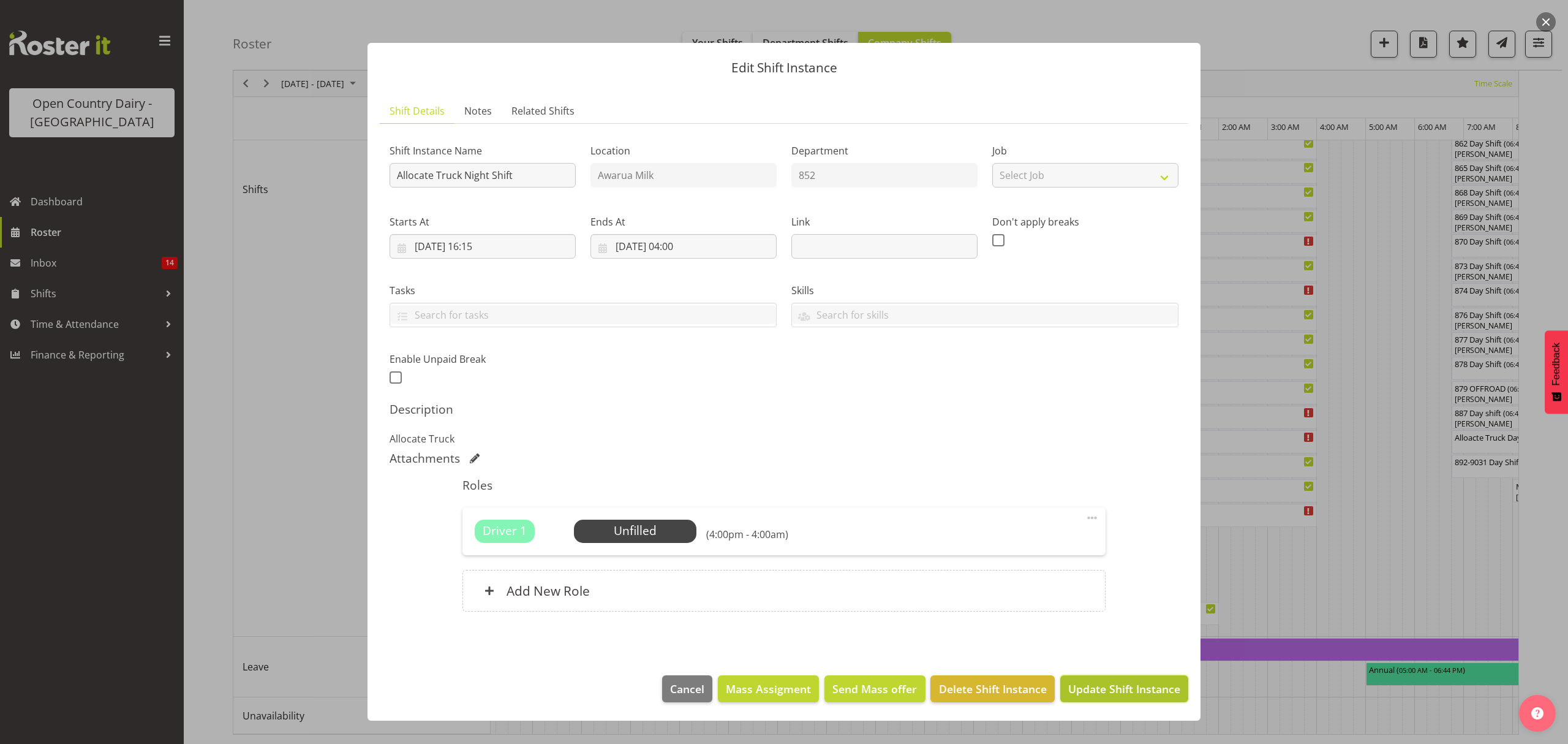
click at [1143, 689] on span "Update Shift Instance" at bounding box center [1124, 688] width 112 height 16
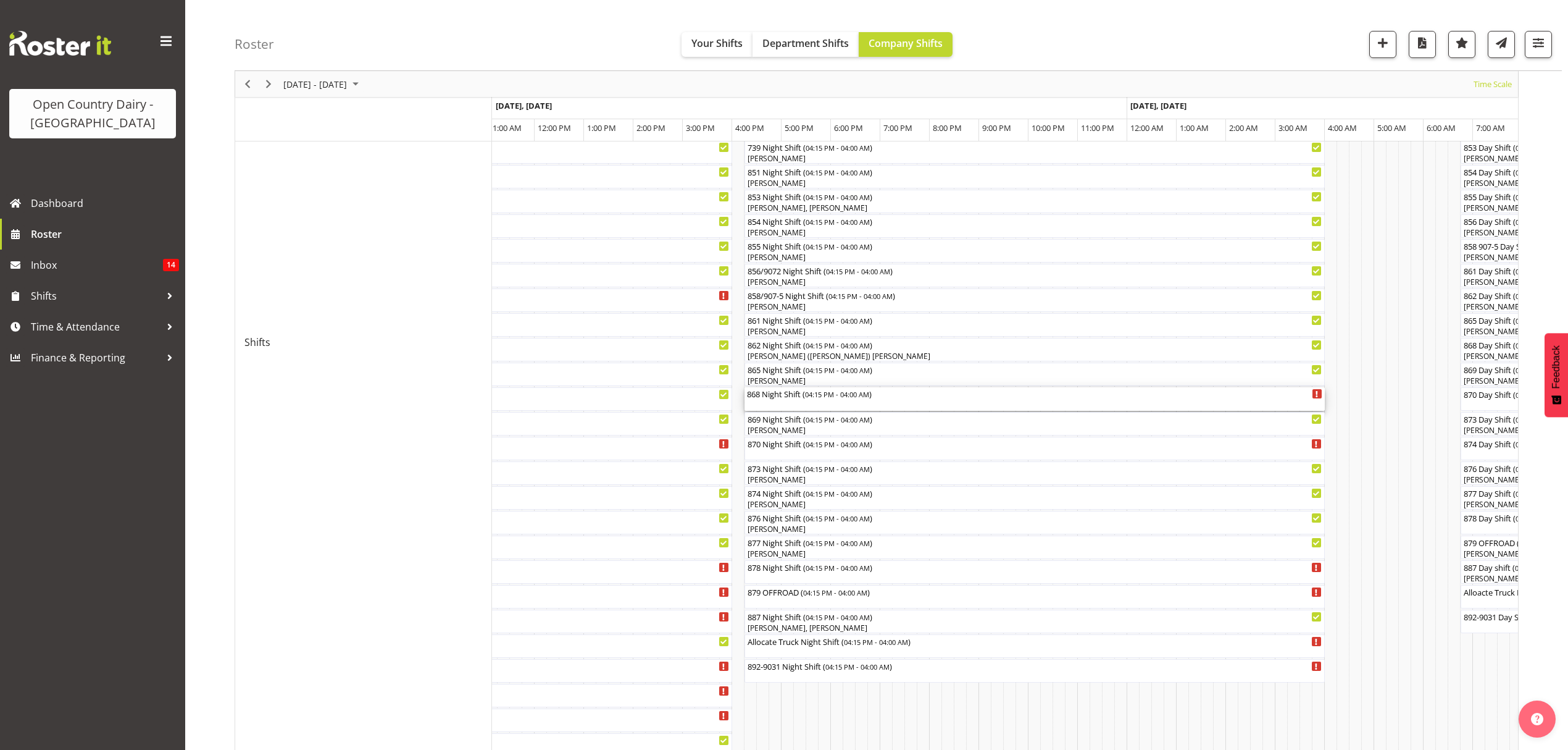
click at [806, 404] on div "868 Night Shift ( 04:15 PM - 04:00 AM )" at bounding box center [1035, 398] width 575 height 23
click at [0, 0] on div at bounding box center [0, 0] width 0 height 0
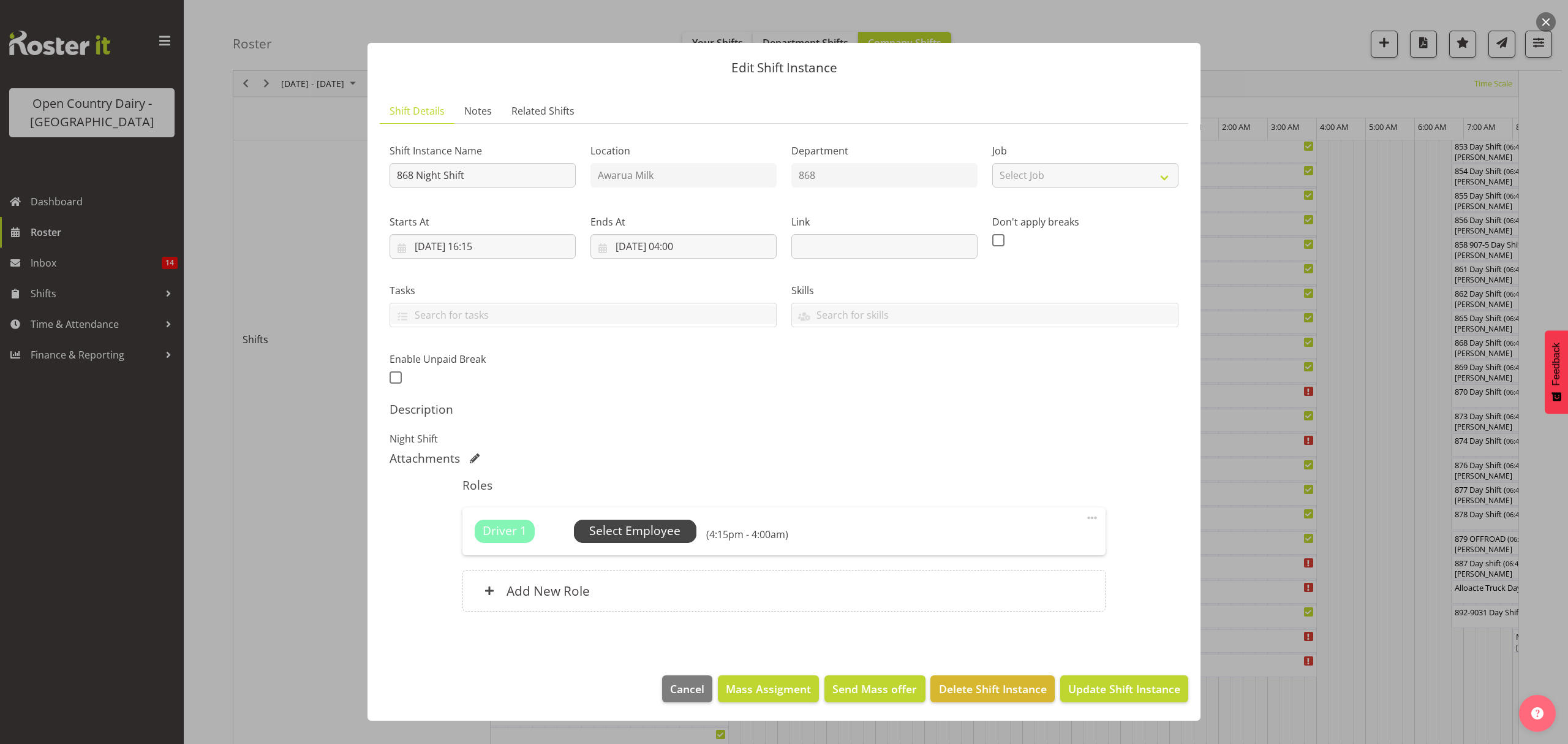
click at [666, 539] on span "Select Employee" at bounding box center [635, 531] width 91 height 18
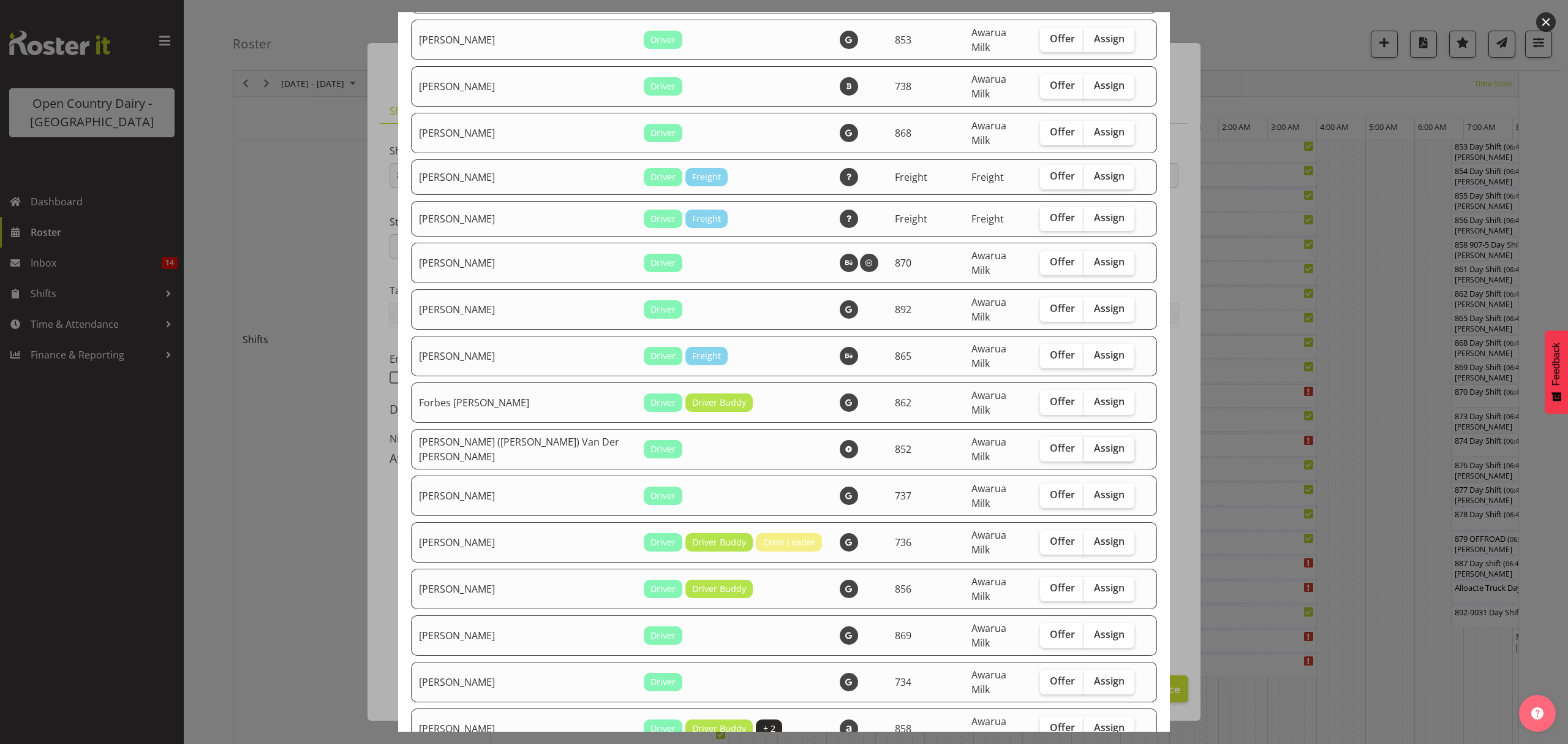
click at [1093, 442] on span "Assign" at bounding box center [1108, 448] width 30 height 12
click at [1092, 444] on input "Assign" at bounding box center [1087, 447] width 8 height 8
checkbox input "true"
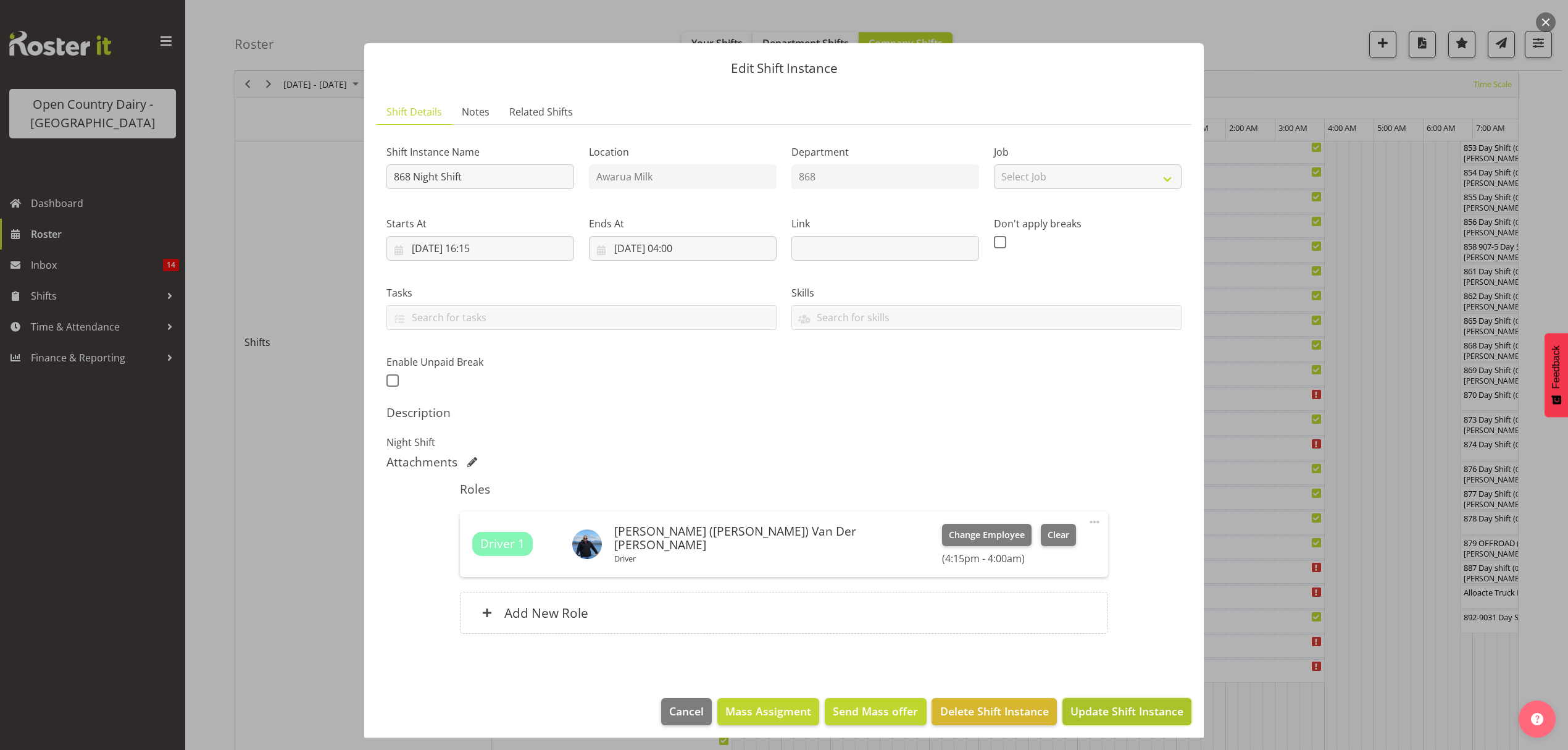
click at [1135, 705] on span "Update Shift Instance" at bounding box center [1128, 711] width 113 height 16
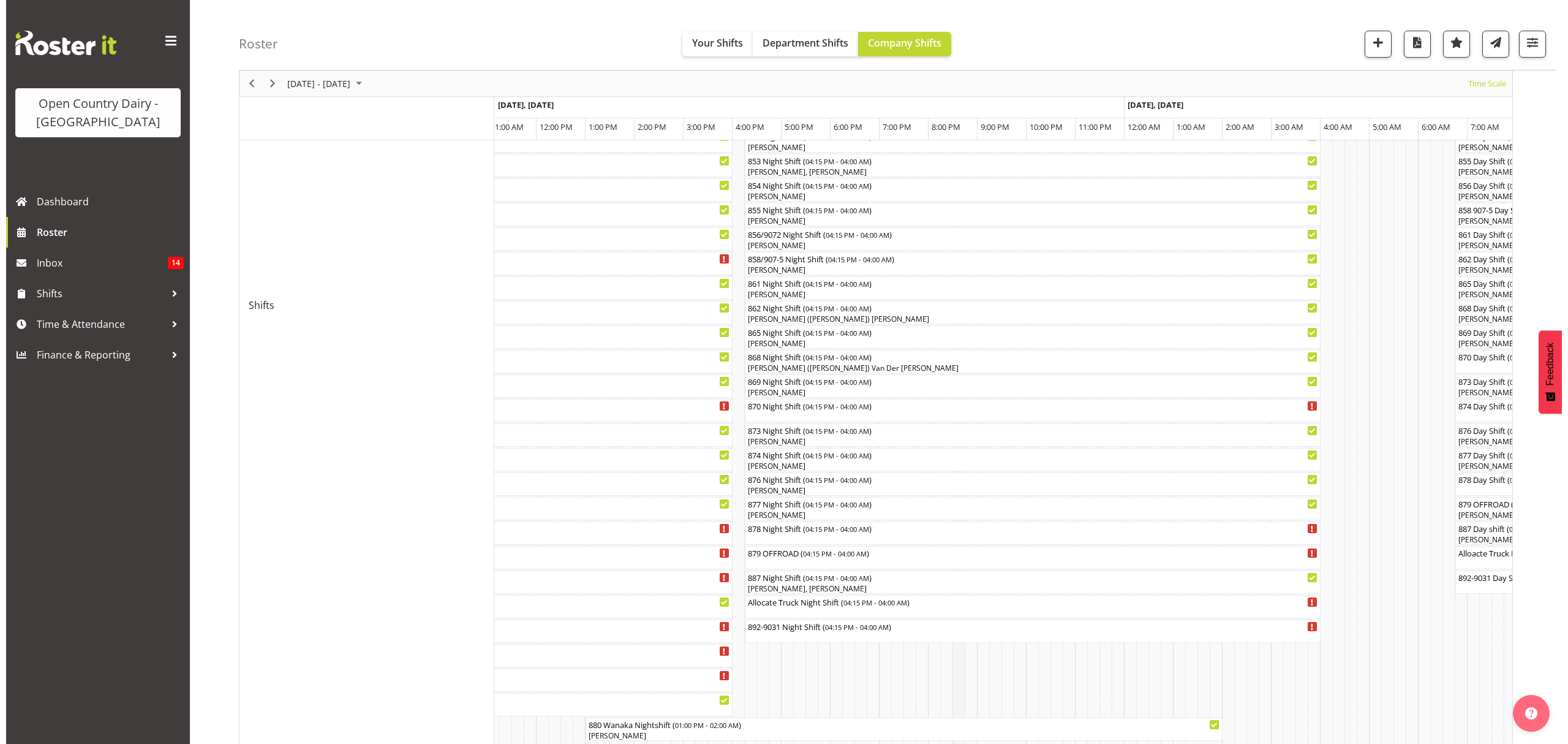
scroll to position [408, 0]
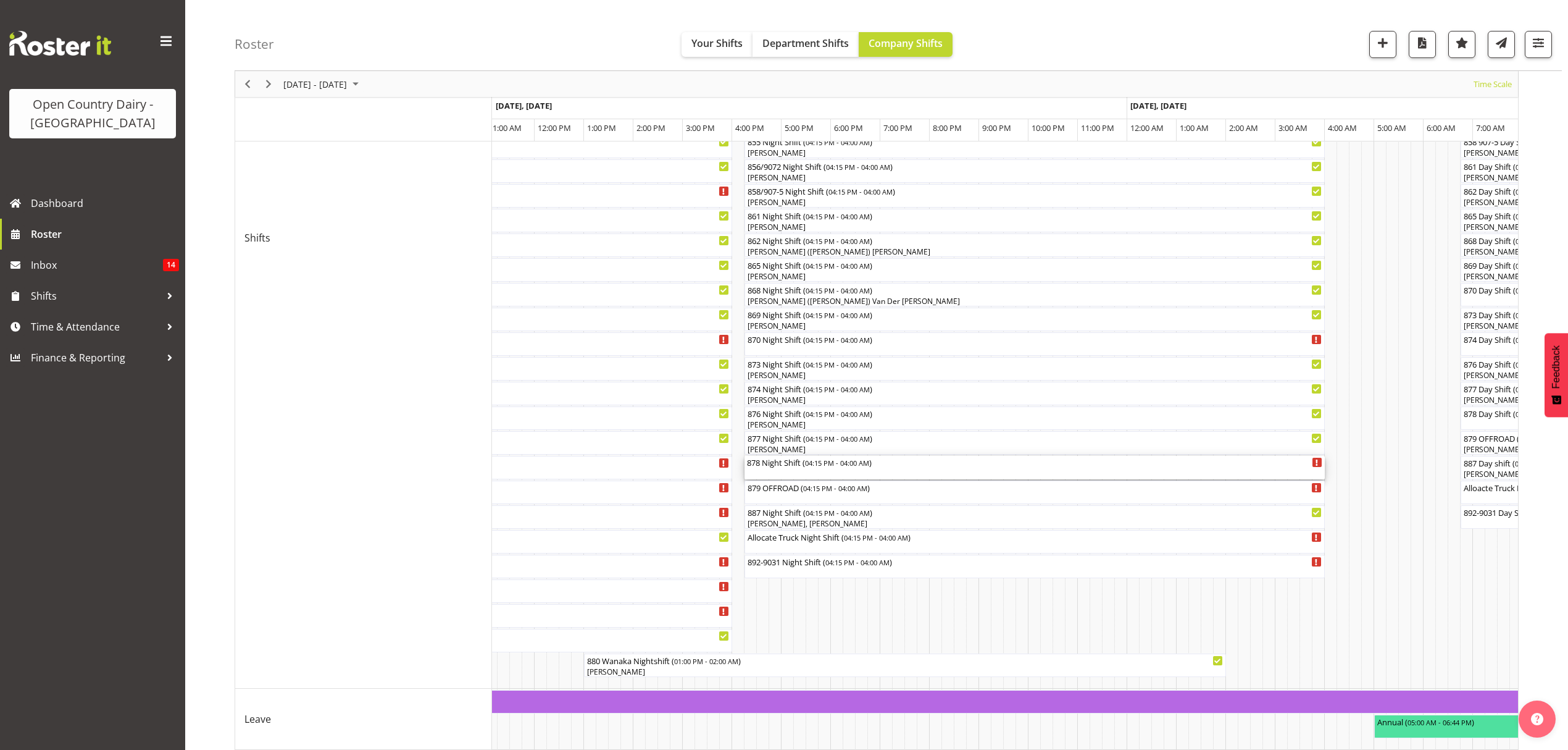
click at [850, 468] on div "878 Night Shift ( 04:15 PM - 04:00 AM )" at bounding box center [1035, 467] width 575 height 23
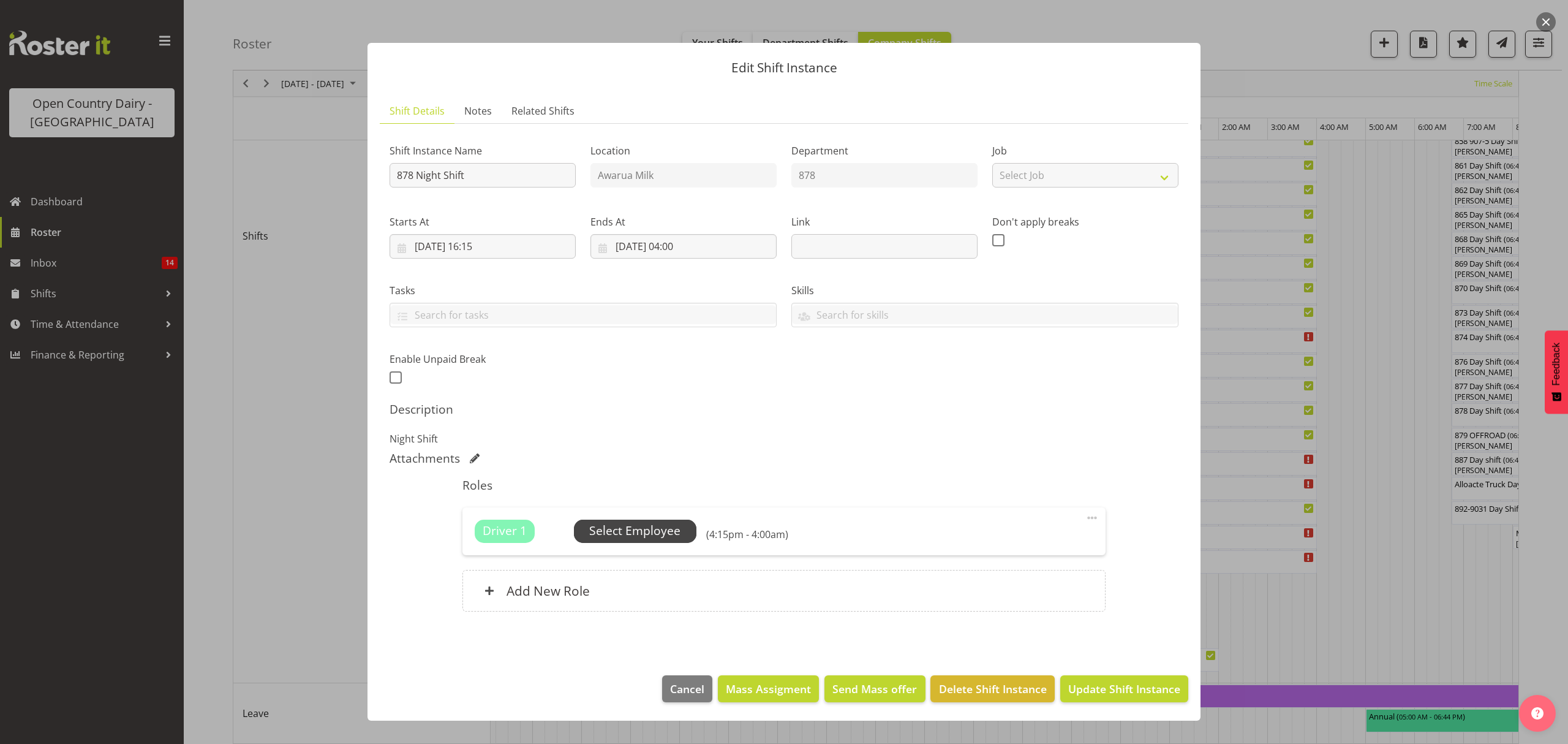
click at [635, 528] on span "Select Employee" at bounding box center [635, 531] width 91 height 18
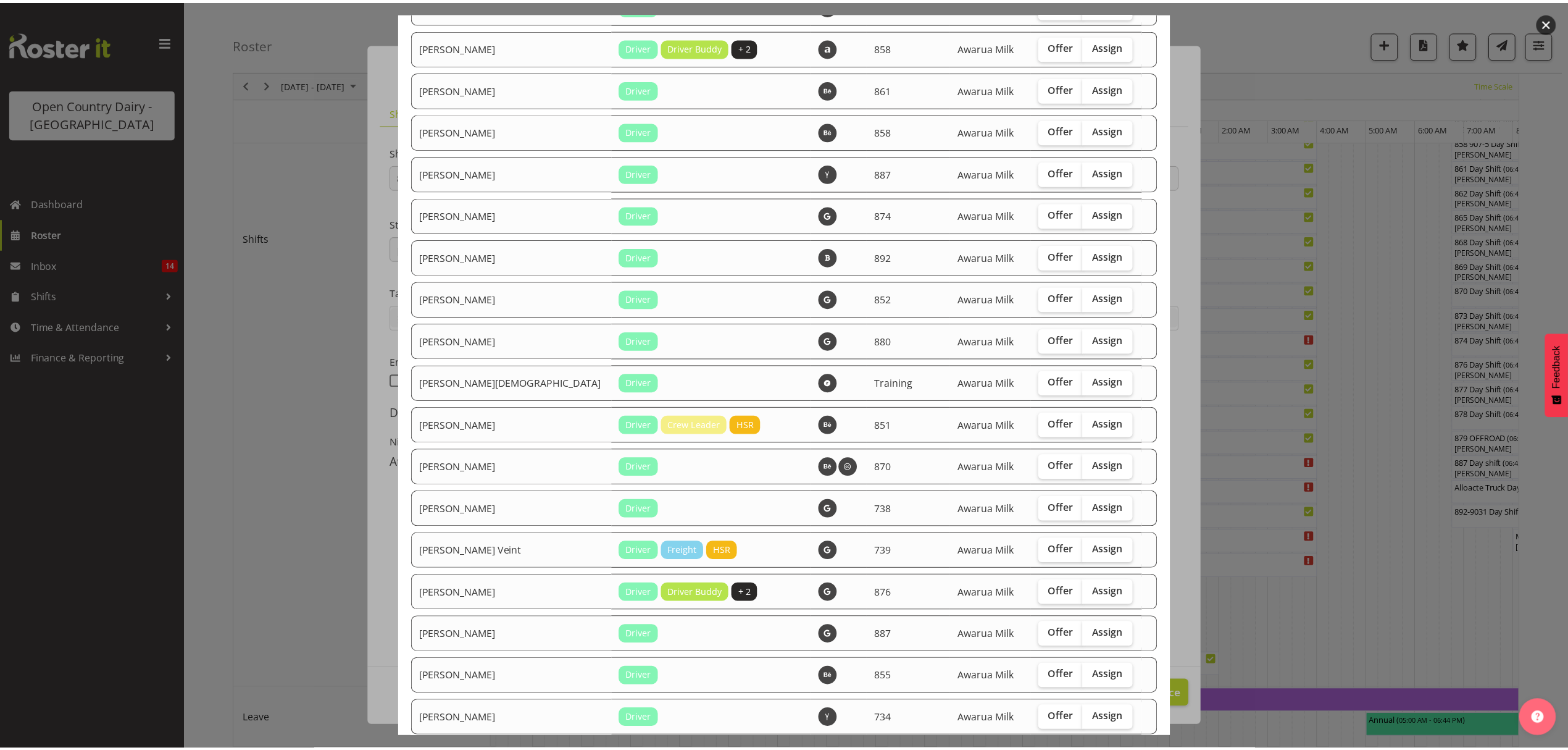
scroll to position [1124, 0]
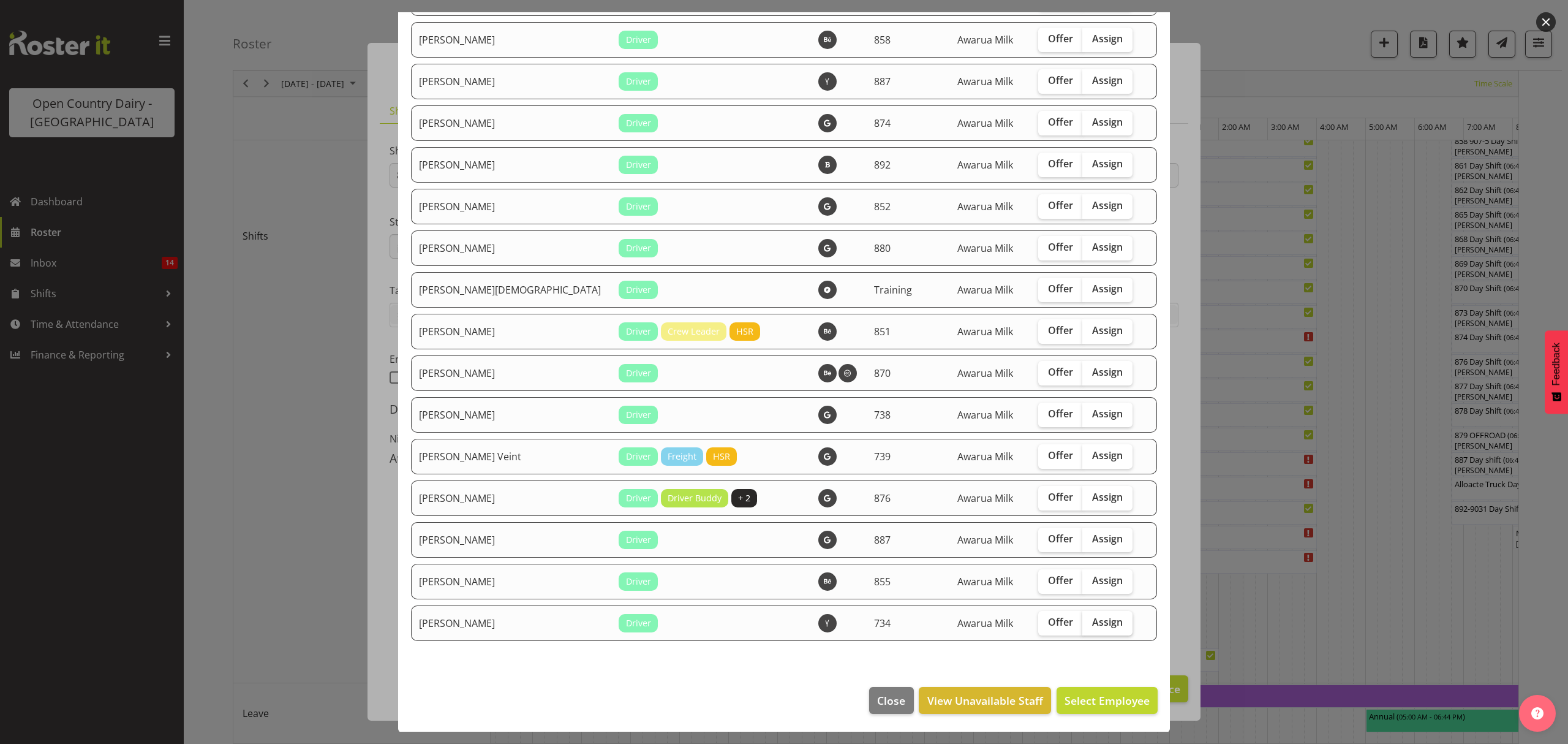
click at [1092, 618] on span "Assign" at bounding box center [1106, 621] width 30 height 12
click at [1082, 618] on input "Assign" at bounding box center [1086, 621] width 8 height 8
checkbox input "true"
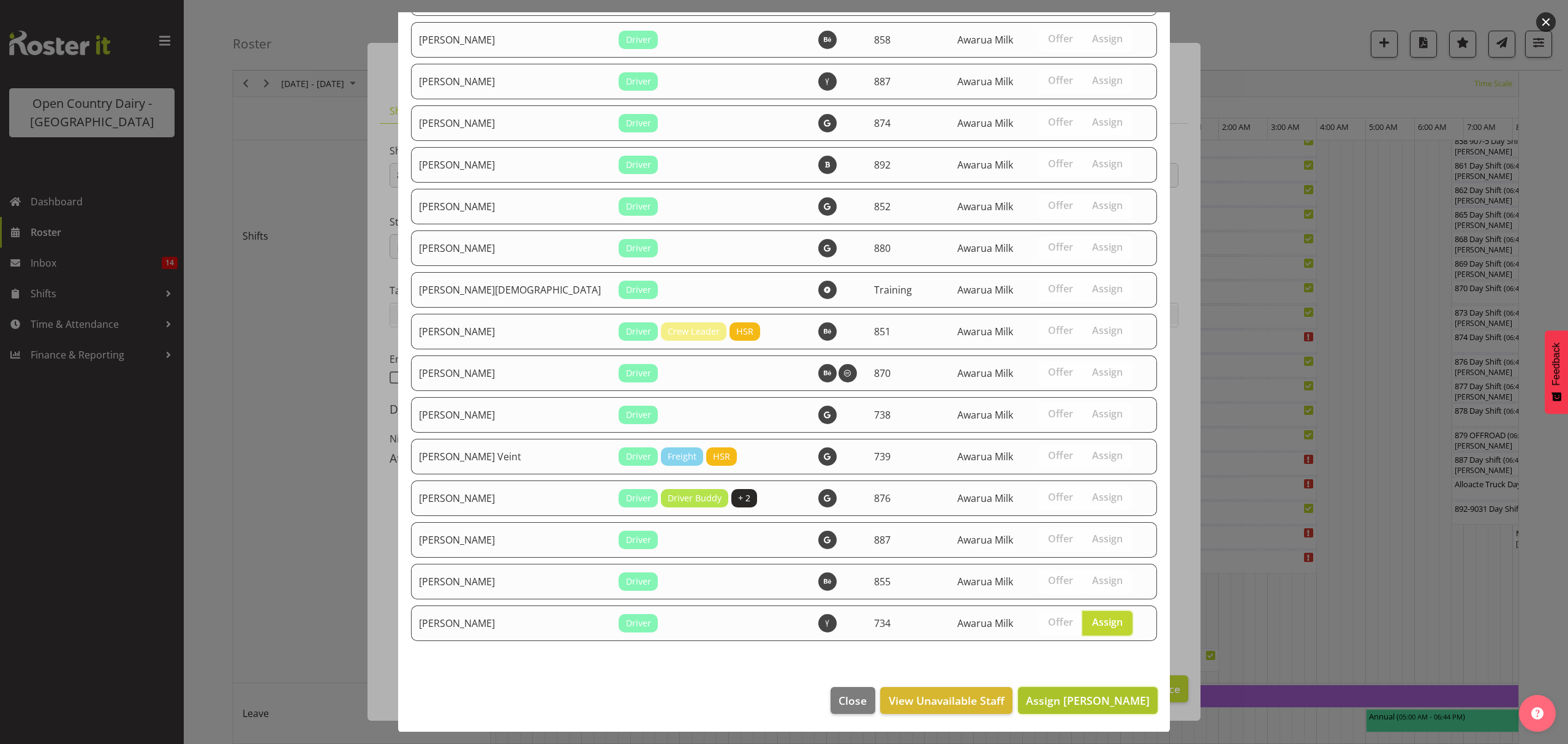
click at [1104, 699] on span "Assign [PERSON_NAME]" at bounding box center [1087, 700] width 123 height 15
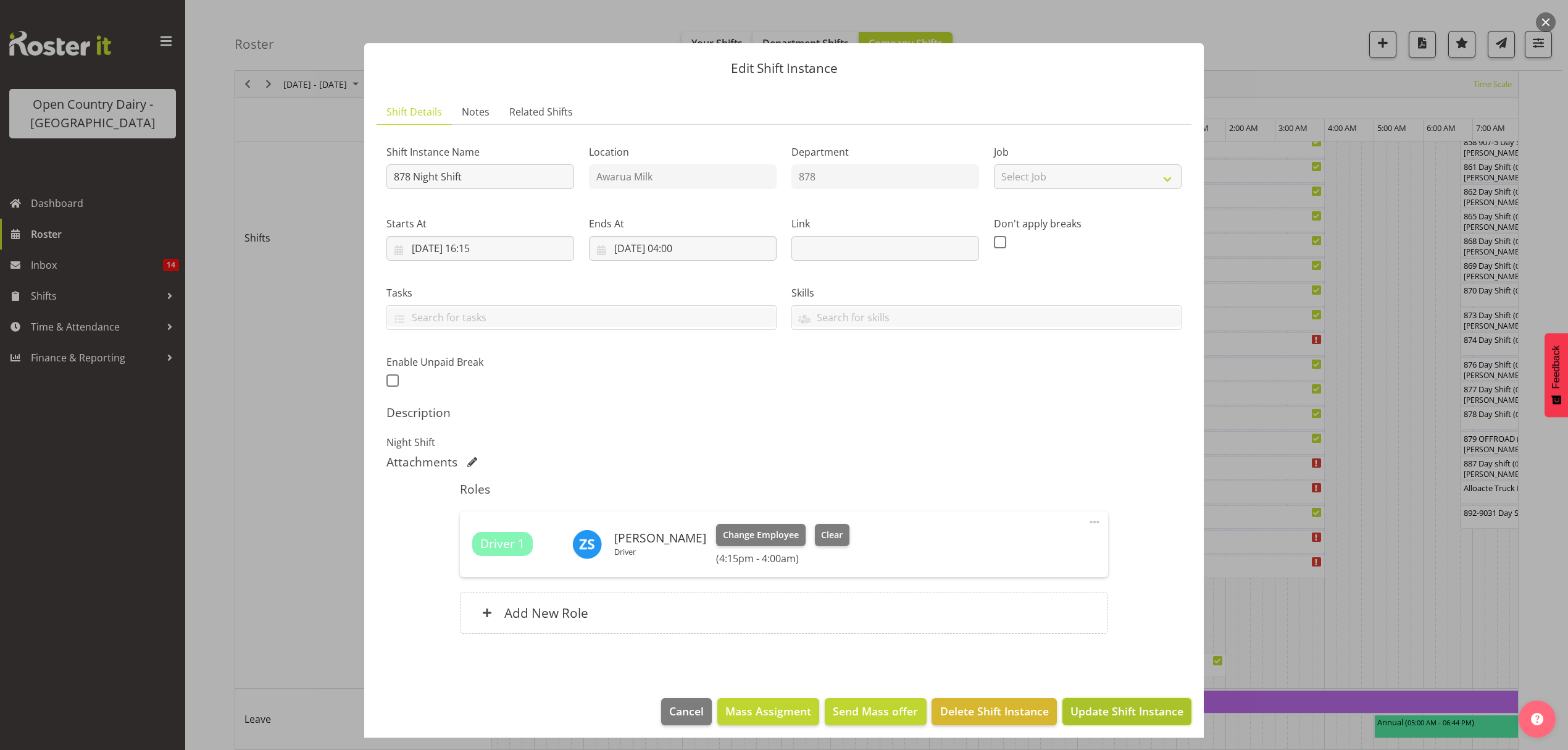
click at [1144, 705] on span "Update Shift Instance" at bounding box center [1128, 711] width 113 height 16
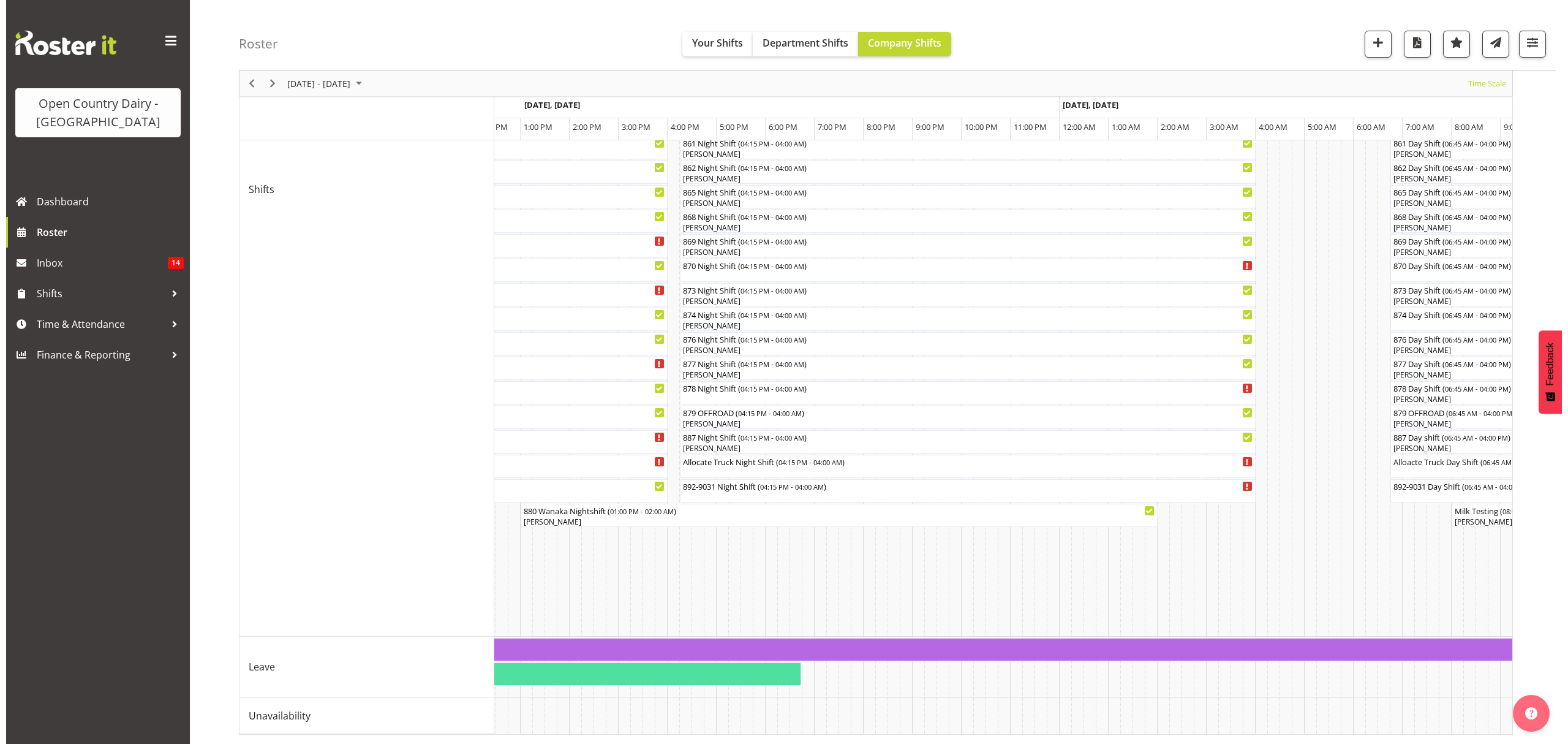
scroll to position [0, 6523]
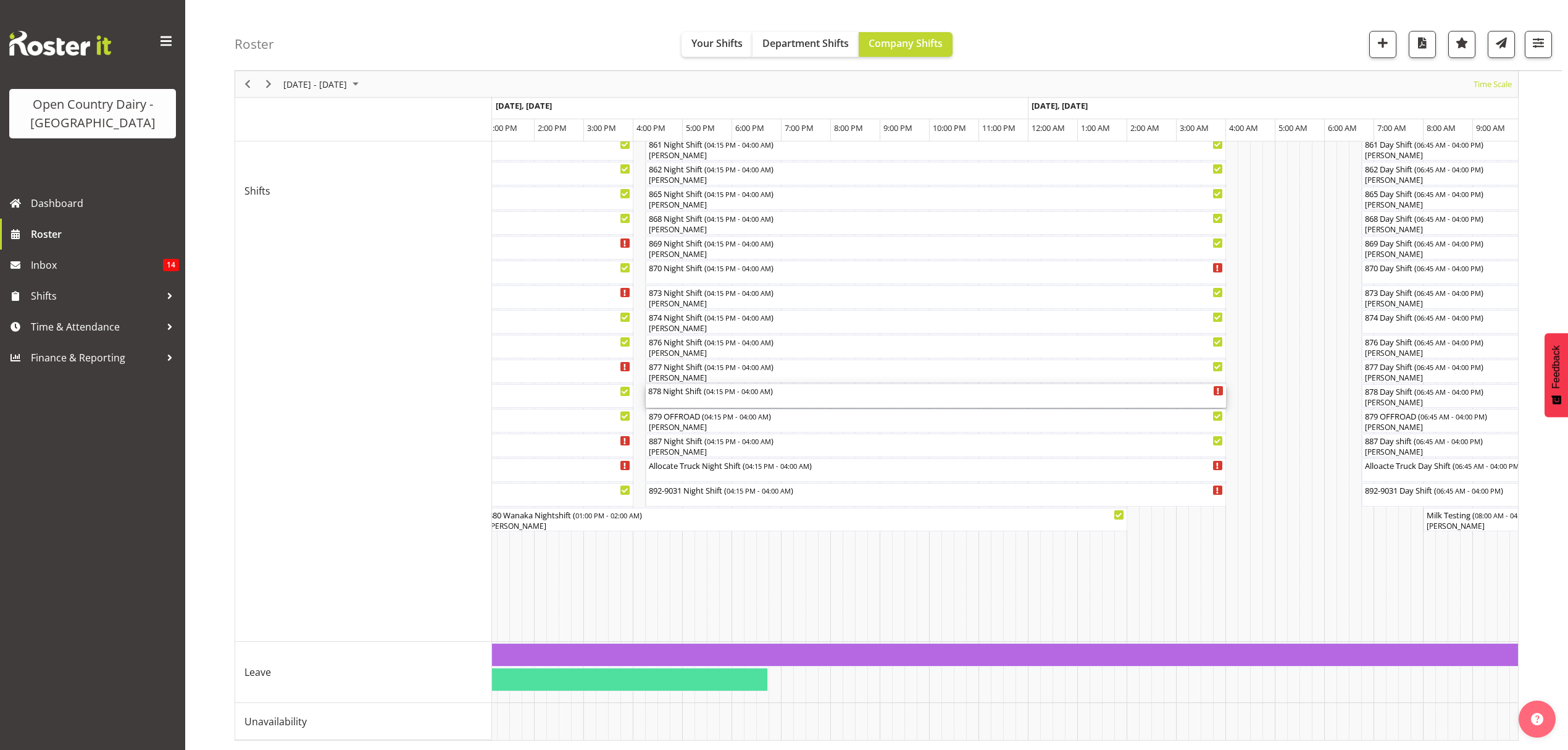
click at [788, 388] on div "878 Night Shift ( 04:15 PM - 04:00 AM )" at bounding box center [935, 395] width 575 height 23
click at [0, 0] on div at bounding box center [0, 0] width 0 height 0
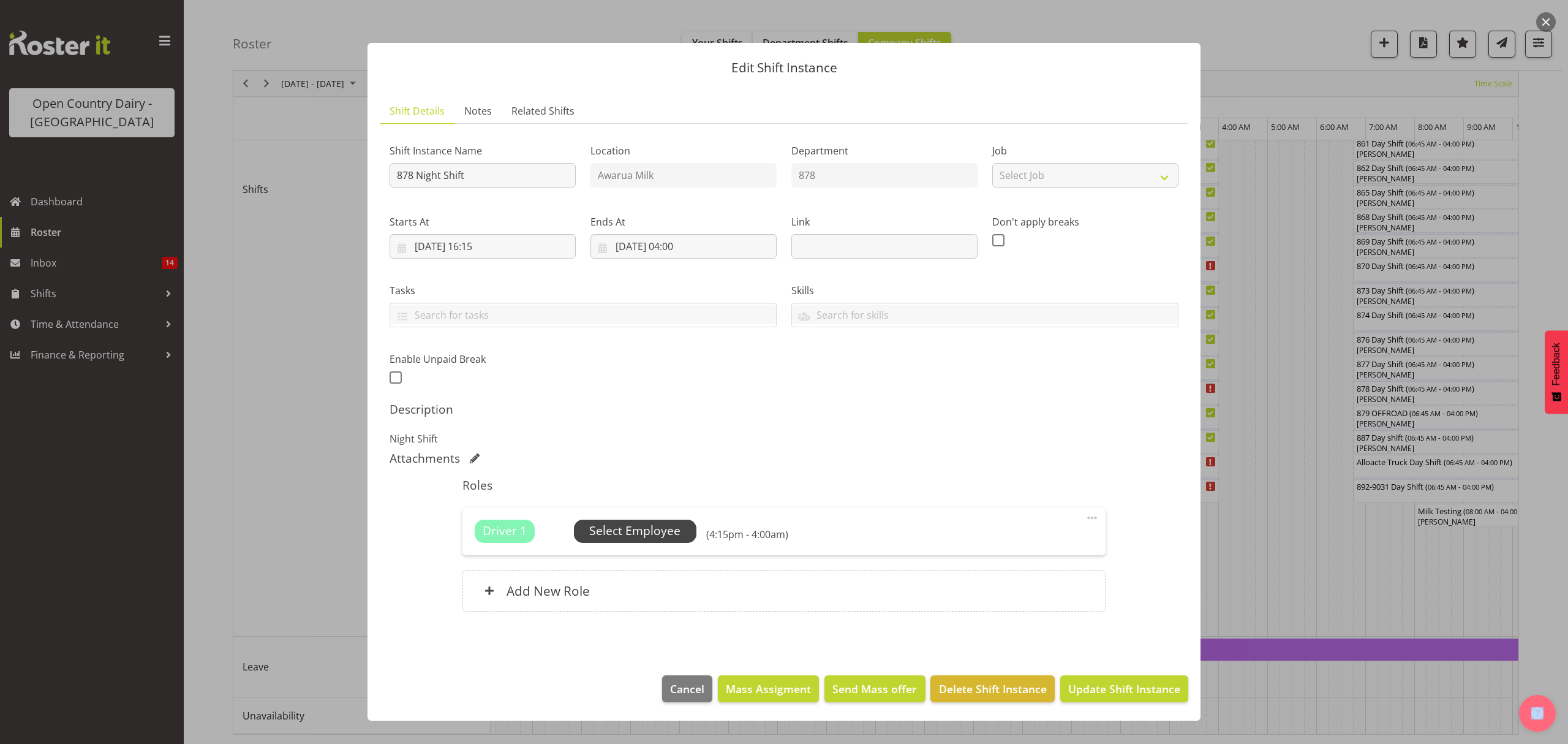
click at [626, 534] on span "Select Employee" at bounding box center [635, 531] width 91 height 18
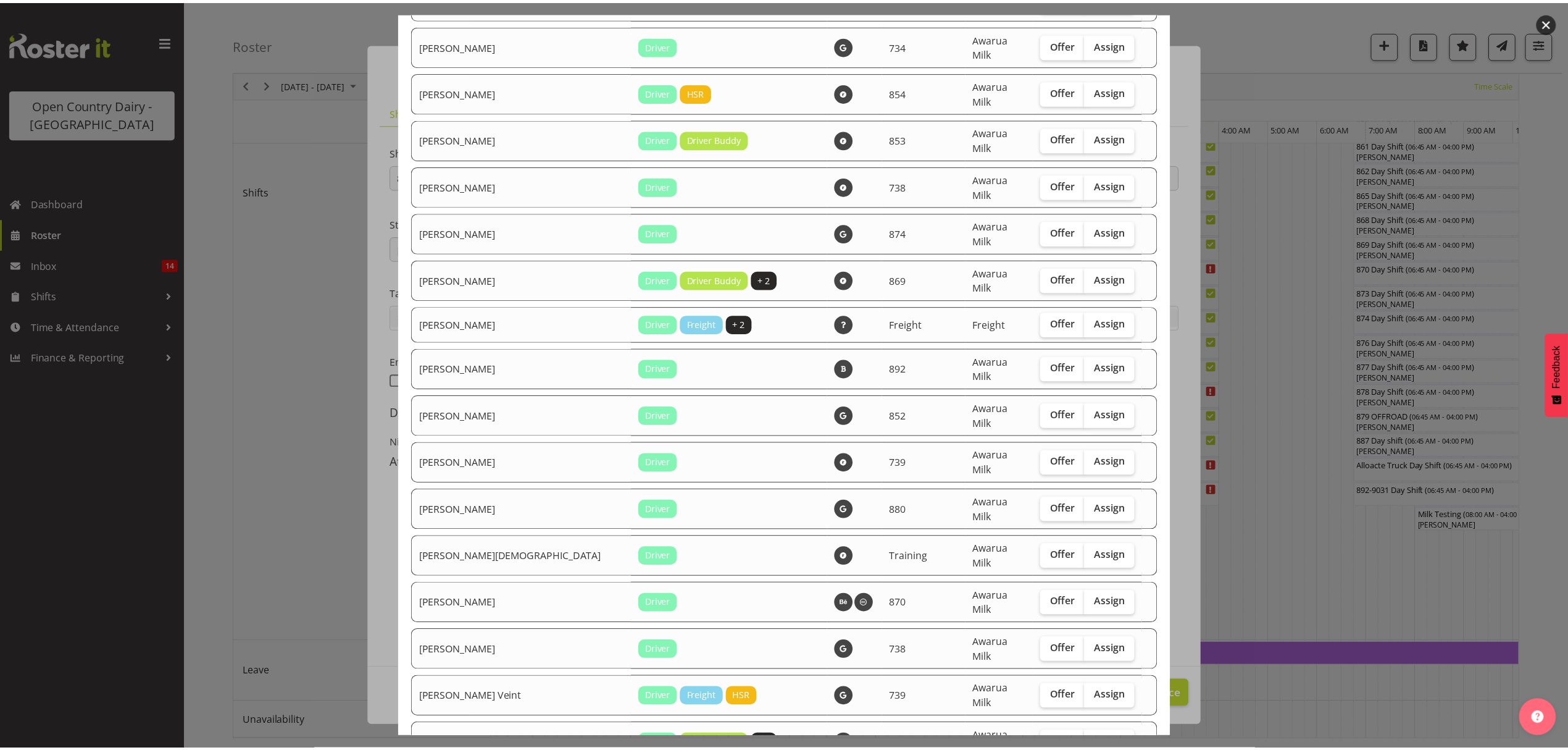
scroll to position [2132, 0]
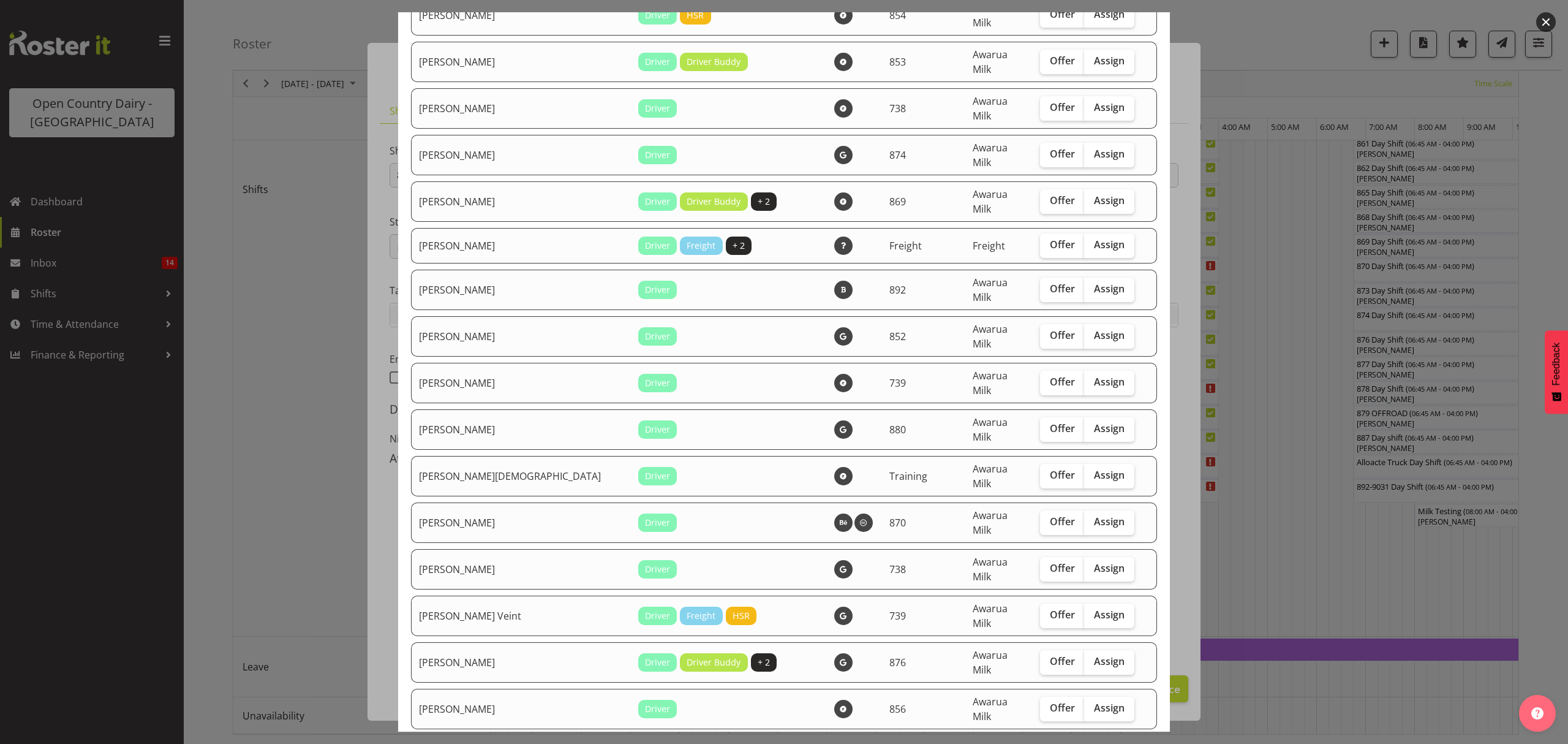
checkbox input "true"
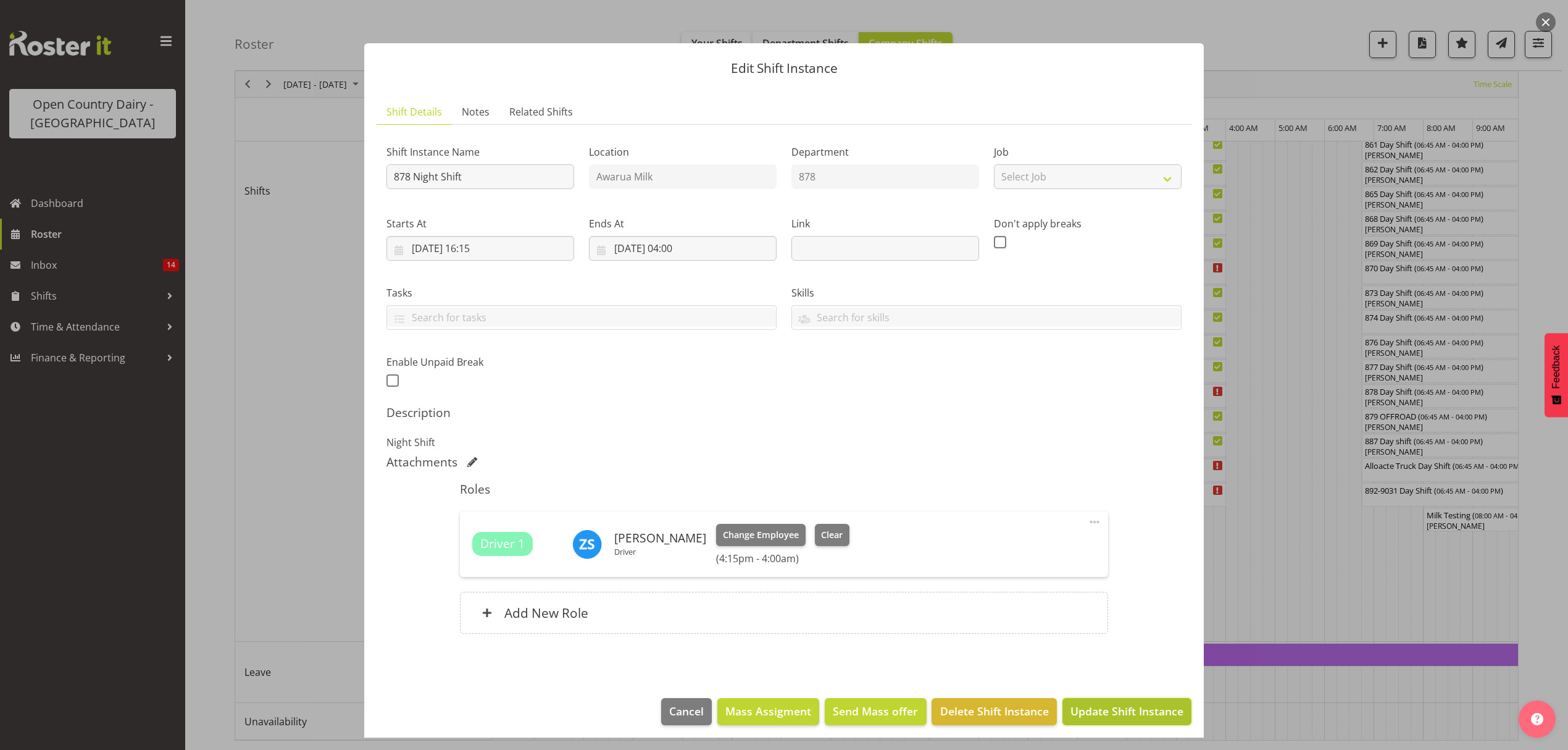
click at [1120, 712] on span "Update Shift Instance" at bounding box center [1128, 711] width 113 height 16
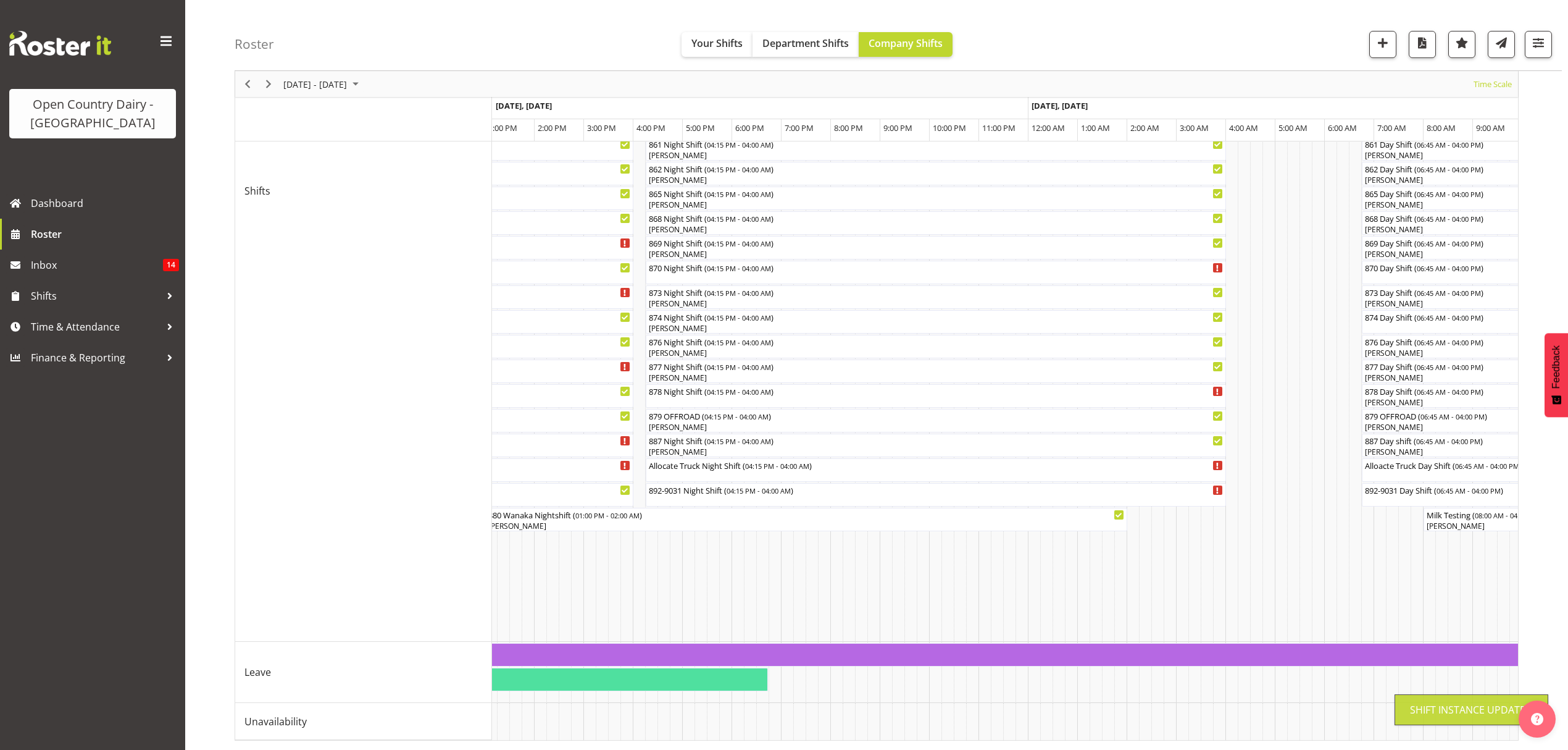
scroll to position [0, 0]
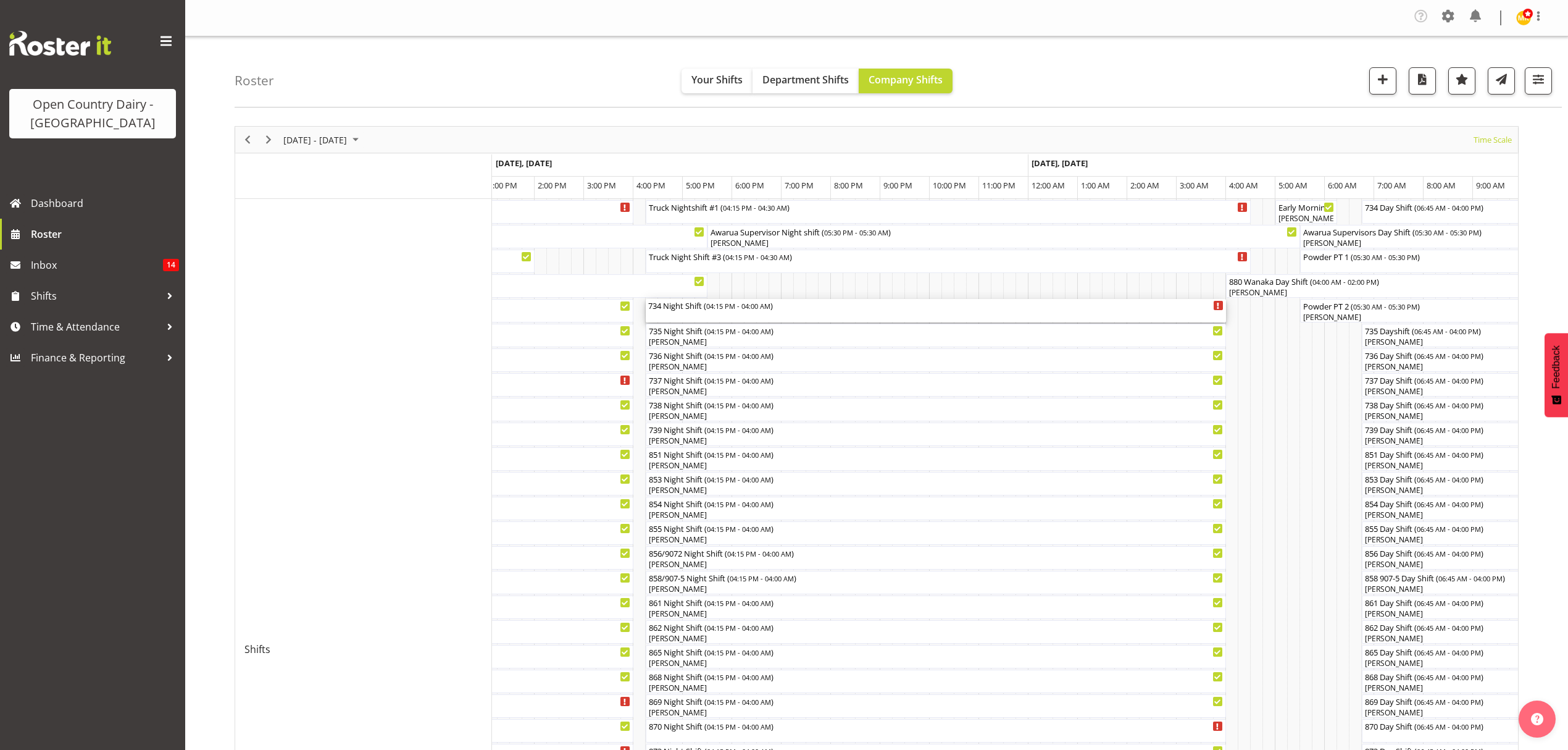
click at [873, 307] on div "734 Night Shift ( 04:15 PM - 04:00 AM )" at bounding box center [935, 305] width 575 height 12
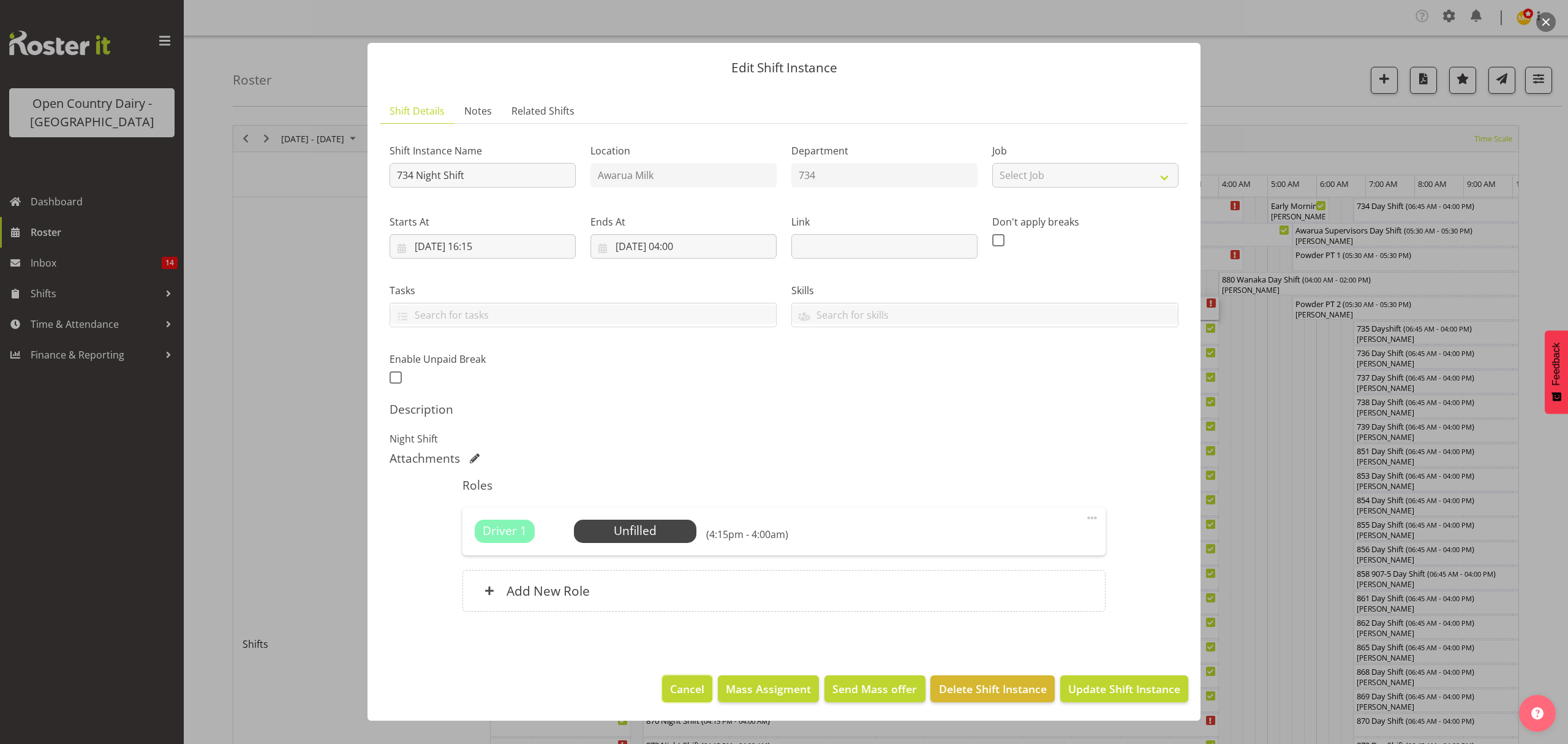
click at [692, 682] on span "Cancel" at bounding box center [687, 688] width 35 height 16
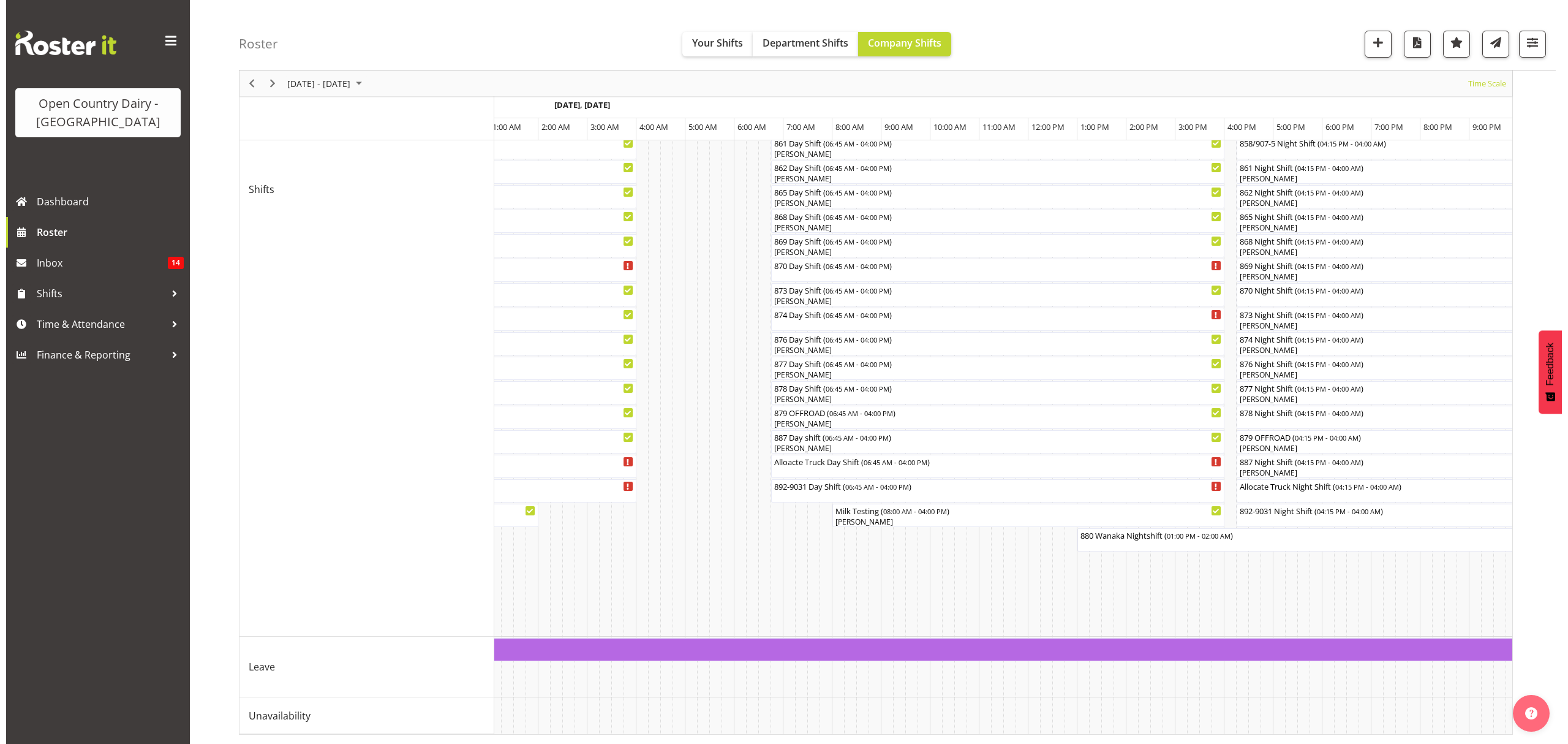
scroll to position [0, 7213]
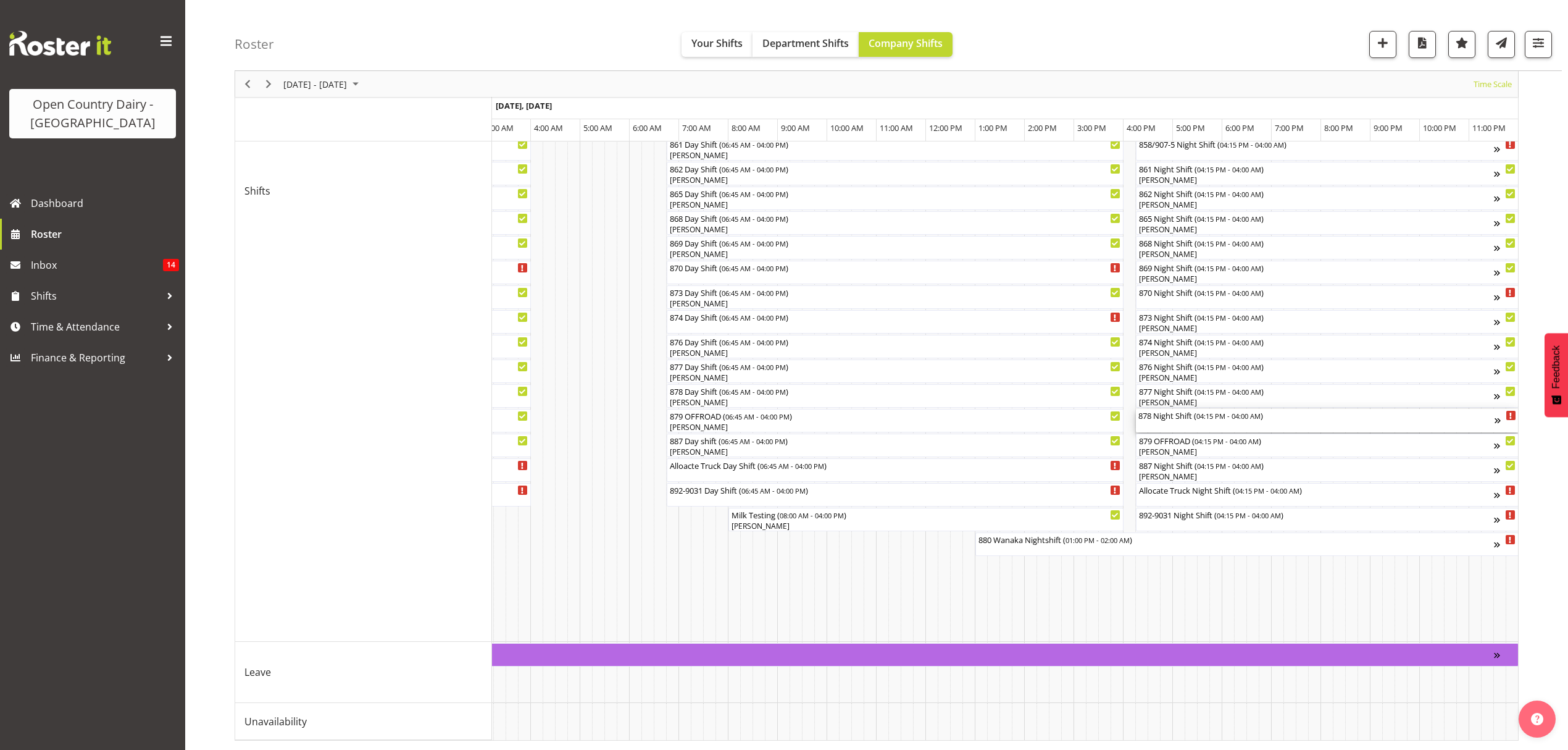
click at [1206, 410] on div "878 Night Shift ( 04:15 PM - 04:00 AM )" at bounding box center [1317, 420] width 356 height 23
click at [0, 0] on div at bounding box center [0, 0] width 0 height 0
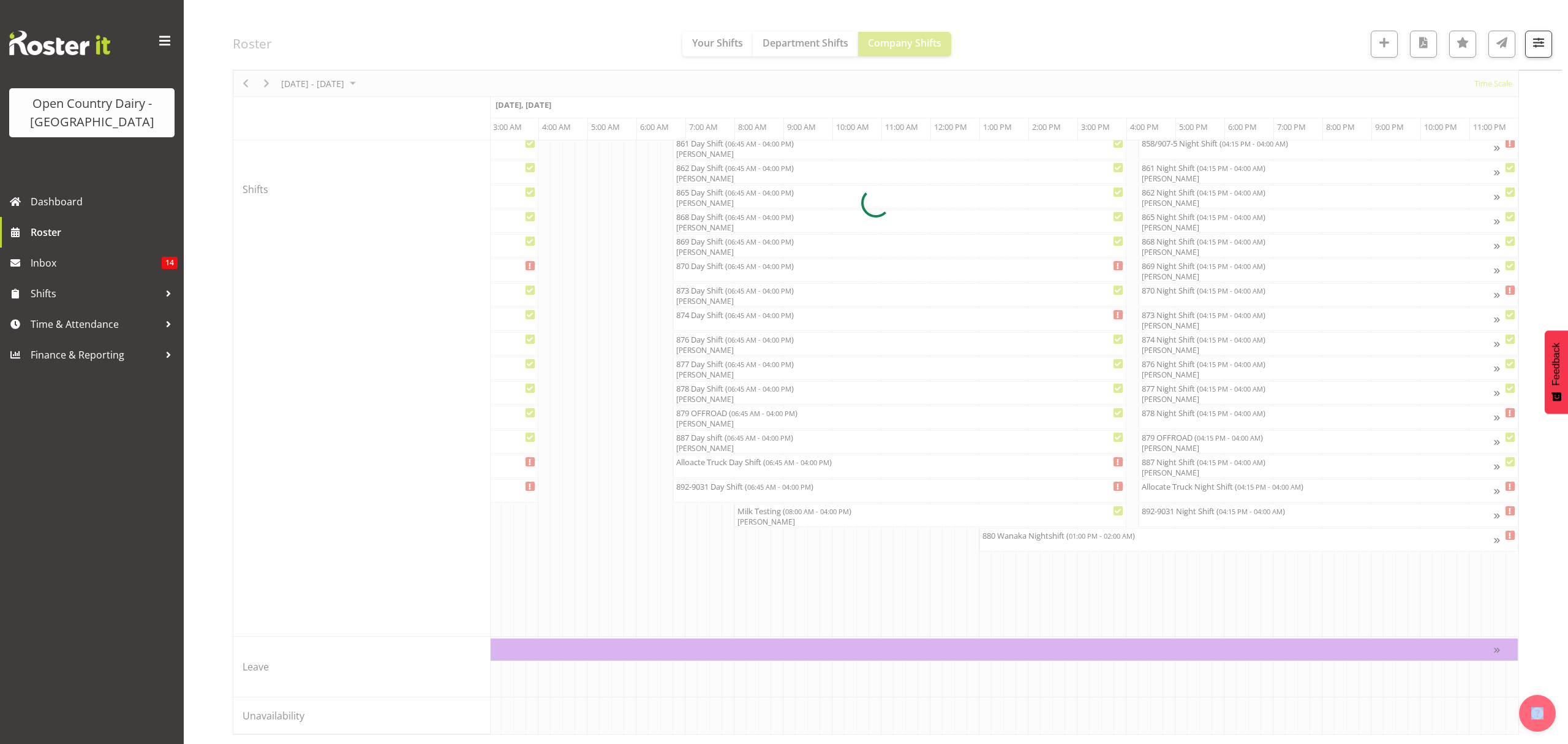
scroll to position [0, 7204]
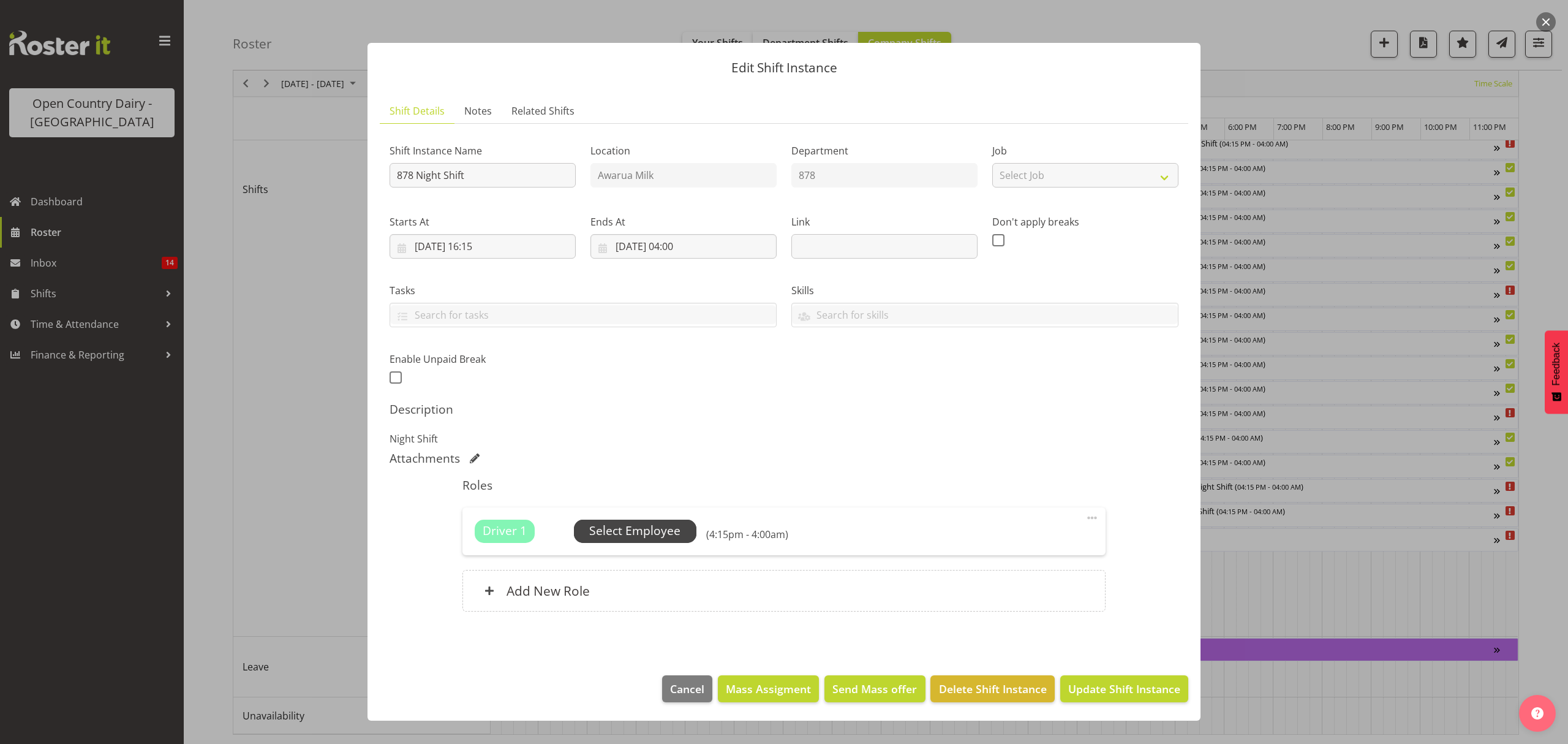
click at [645, 533] on span "Select Employee" at bounding box center [635, 531] width 91 height 18
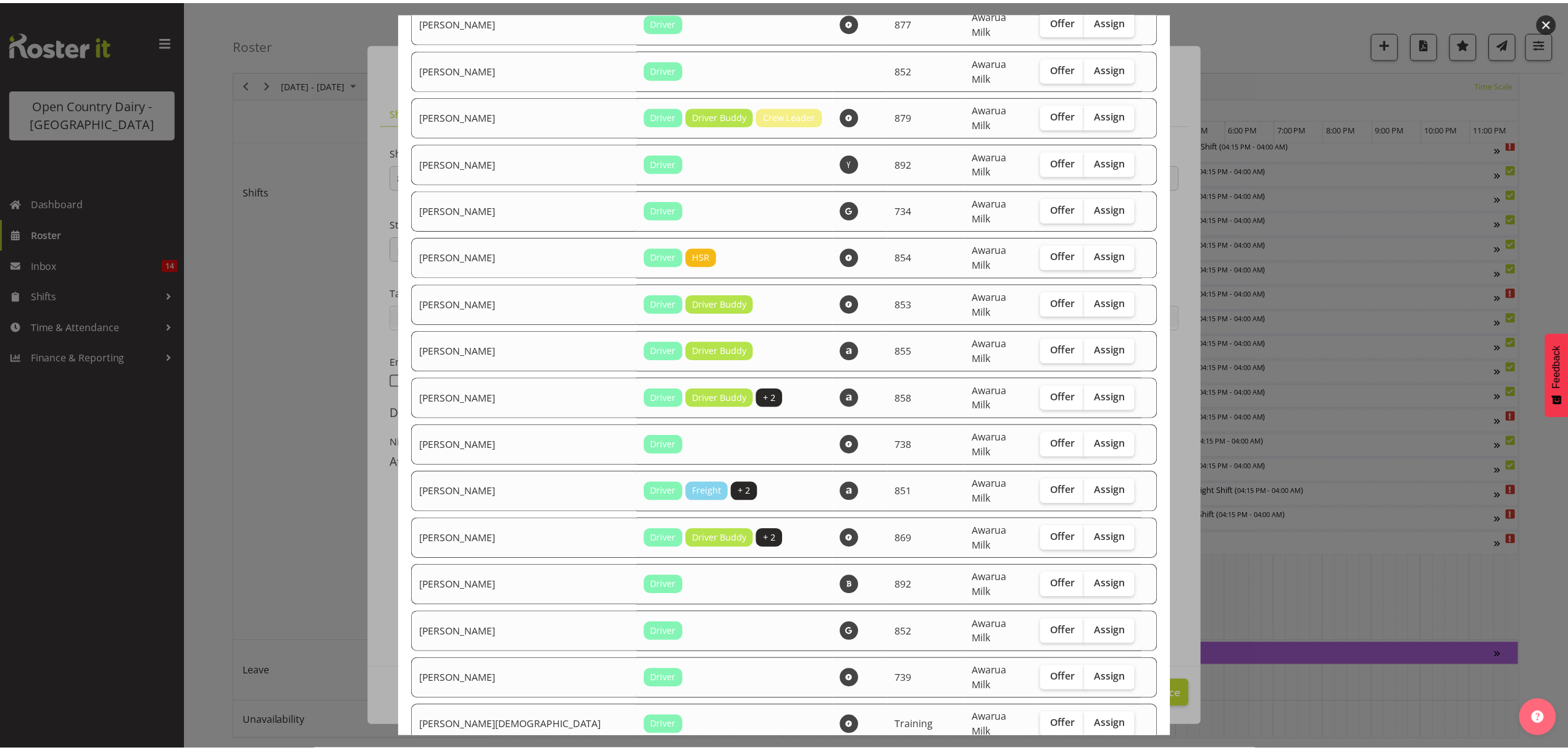
scroll to position [1166, 0]
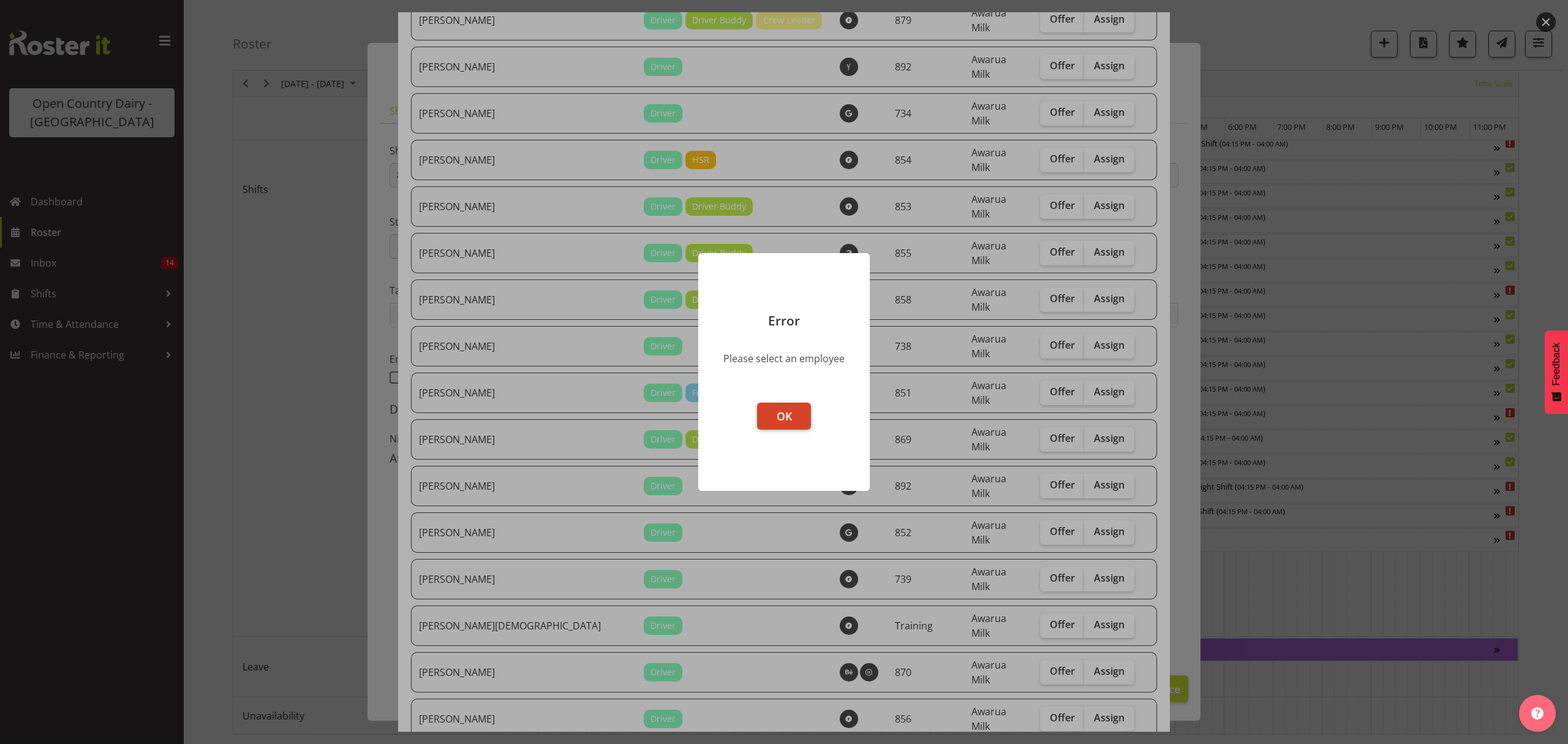
click at [785, 414] on span "OK" at bounding box center [784, 415] width 16 height 15
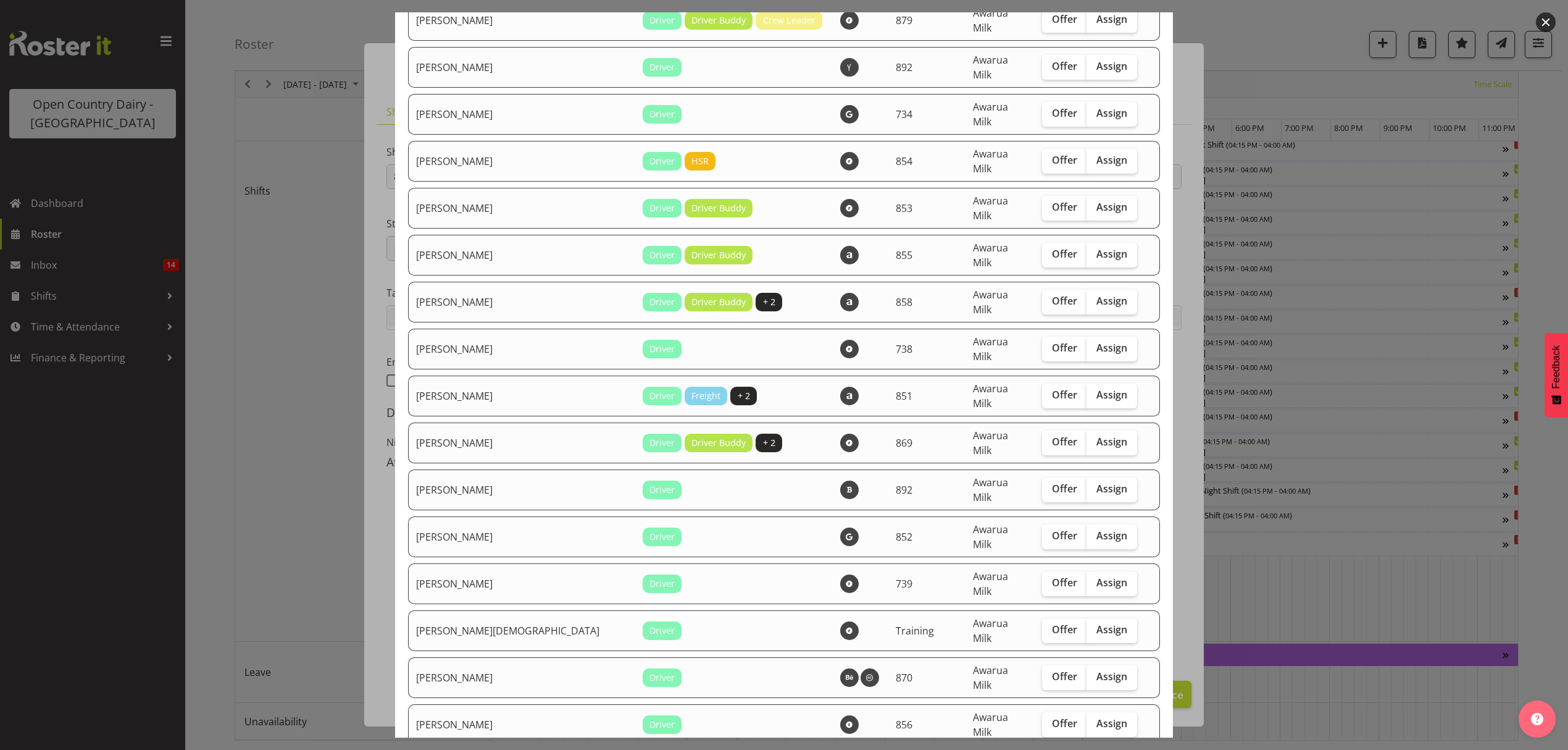
checkbox input "true"
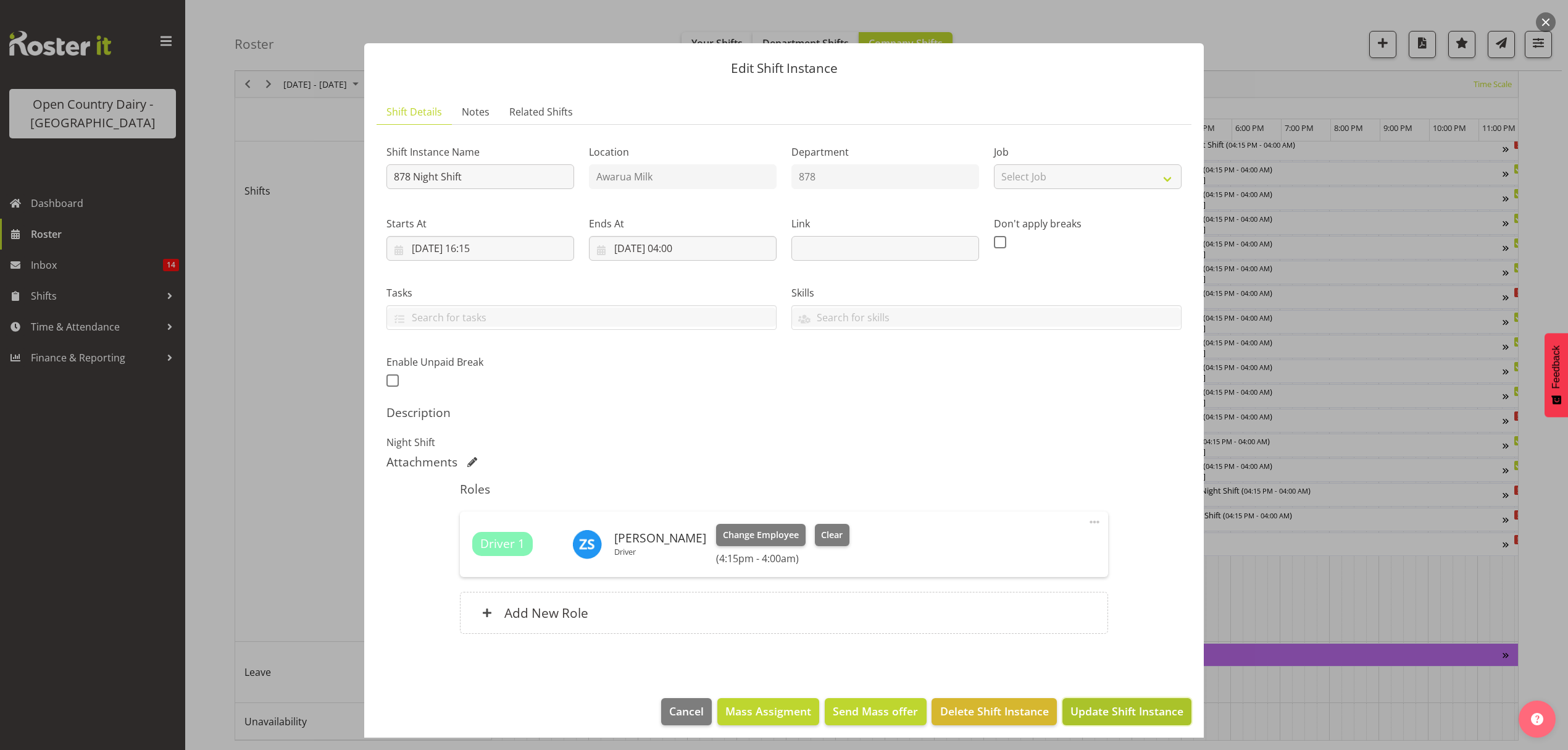
click at [1109, 716] on span "Update Shift Instance" at bounding box center [1128, 711] width 113 height 16
click at [1109, 716] on div "Edit Shift Instance Shift Details Notes Related Shifts Shift Instance Name 878 …" at bounding box center [783, 374] width 864 height 725
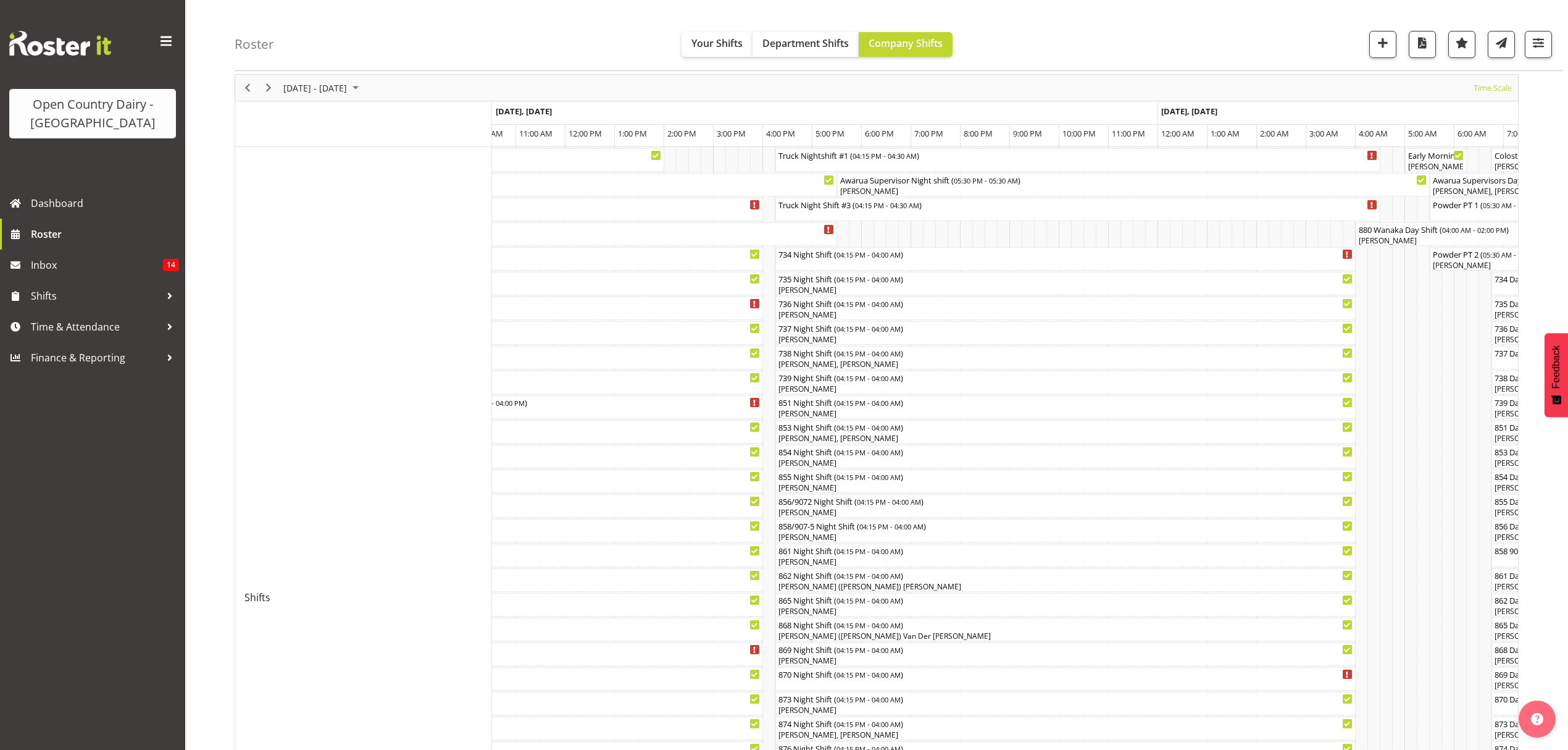
scroll to position [0, 0]
